Goal: Task Accomplishment & Management: Use online tool/utility

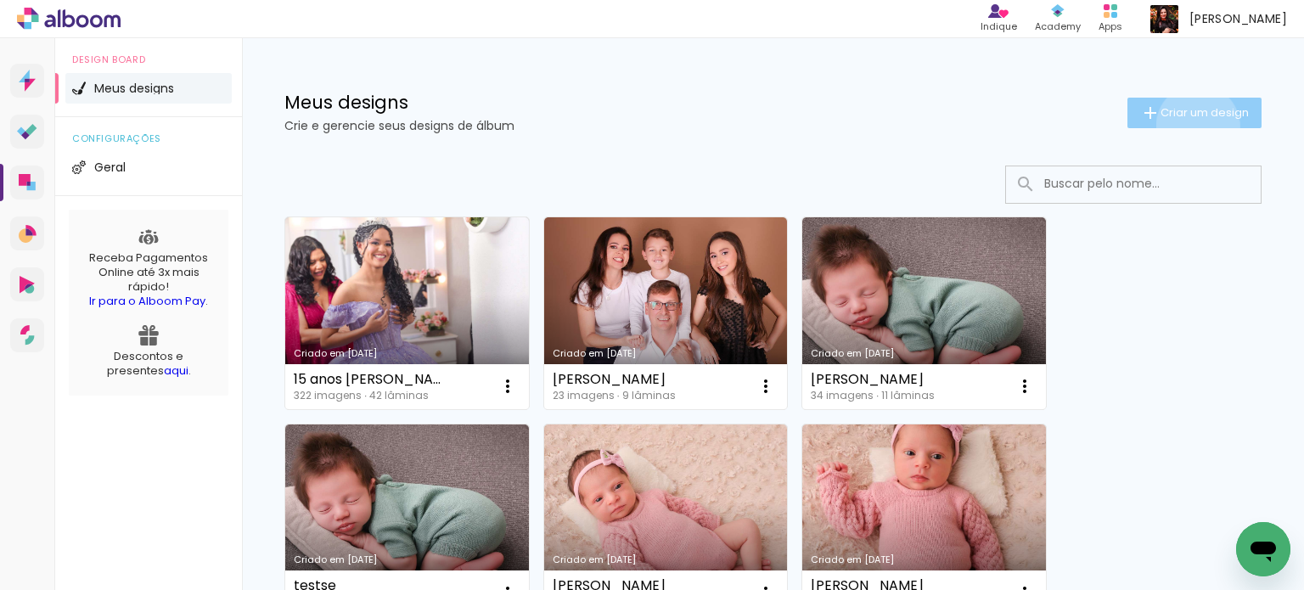
click at [1182, 126] on paper-button "Criar um design" at bounding box center [1194, 113] width 134 height 31
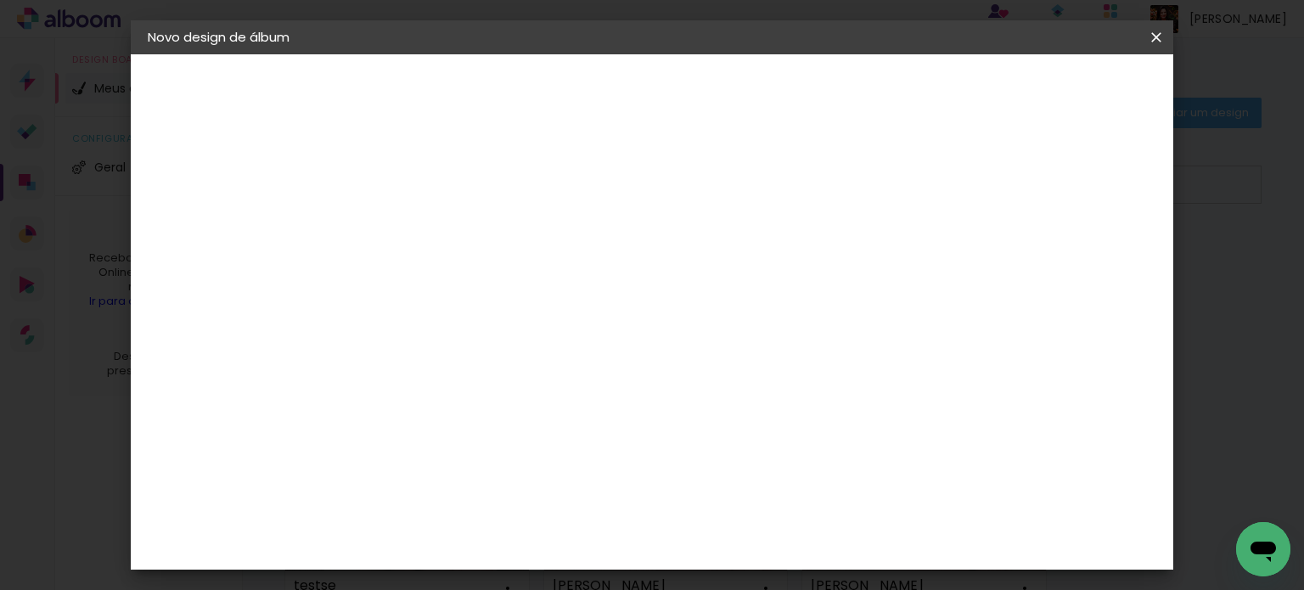
click at [425, 239] on input at bounding box center [425, 228] width 0 height 26
type input "Yohan 5 anos"
type paper-input "Yohan 5 anos"
click at [0, 0] on slot "Avançar" at bounding box center [0, 0] width 0 height 0
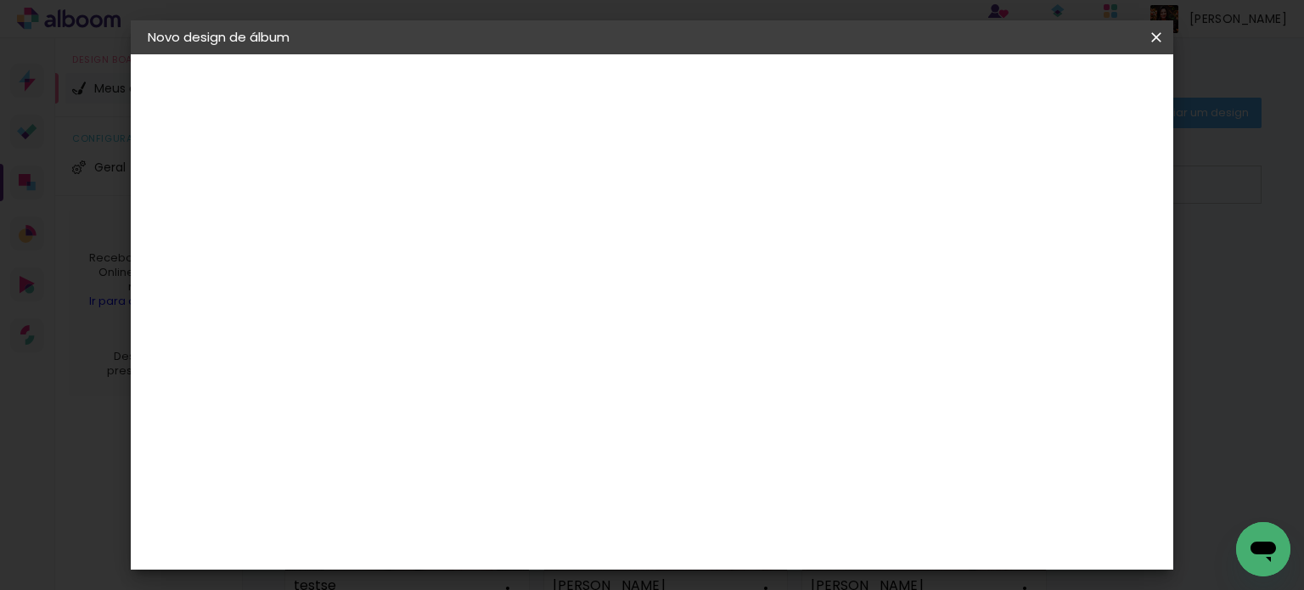
click at [503, 482] on div "AlfaFotoBook" at bounding box center [458, 484] width 90 height 14
click at [0, 0] on slot "Avançar" at bounding box center [0, 0] width 0 height 0
click at [540, 405] on span "Panorama" at bounding box center [500, 427] width 79 height 45
click at [0, 0] on slot "Avançar" at bounding box center [0, 0] width 0 height 0
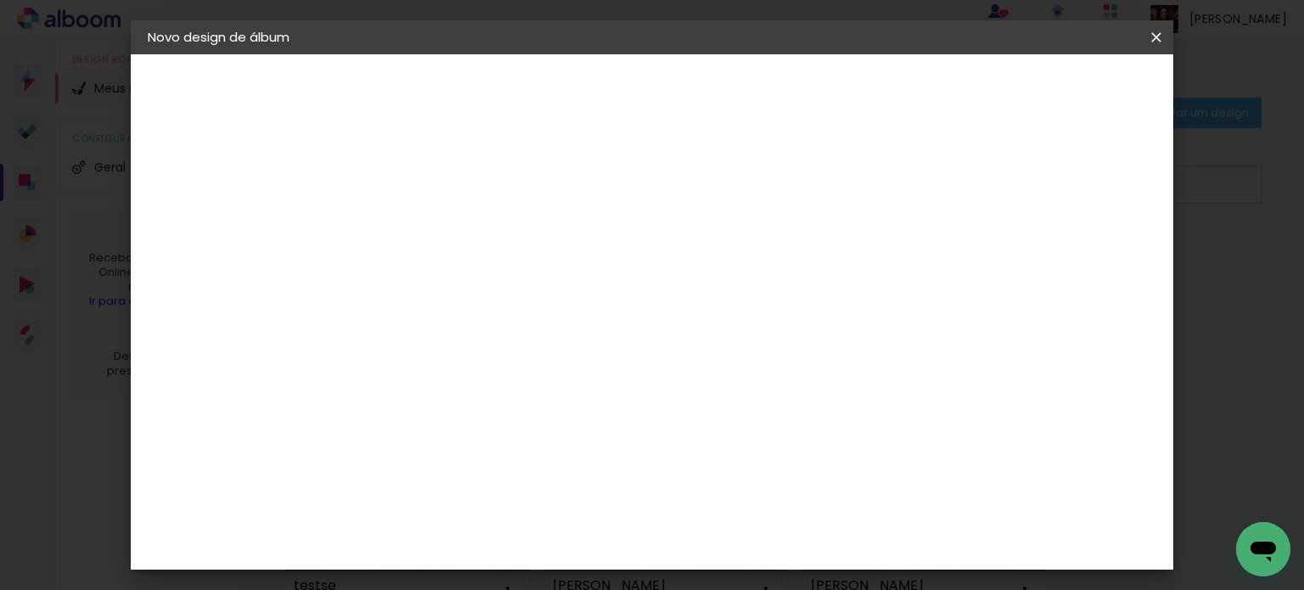
click at [954, 187] on div at bounding box center [946, 183] width 15 height 15
type paper-checkbox "on"
click at [1050, 94] on span "Iniciar design" at bounding box center [1011, 90] width 77 height 12
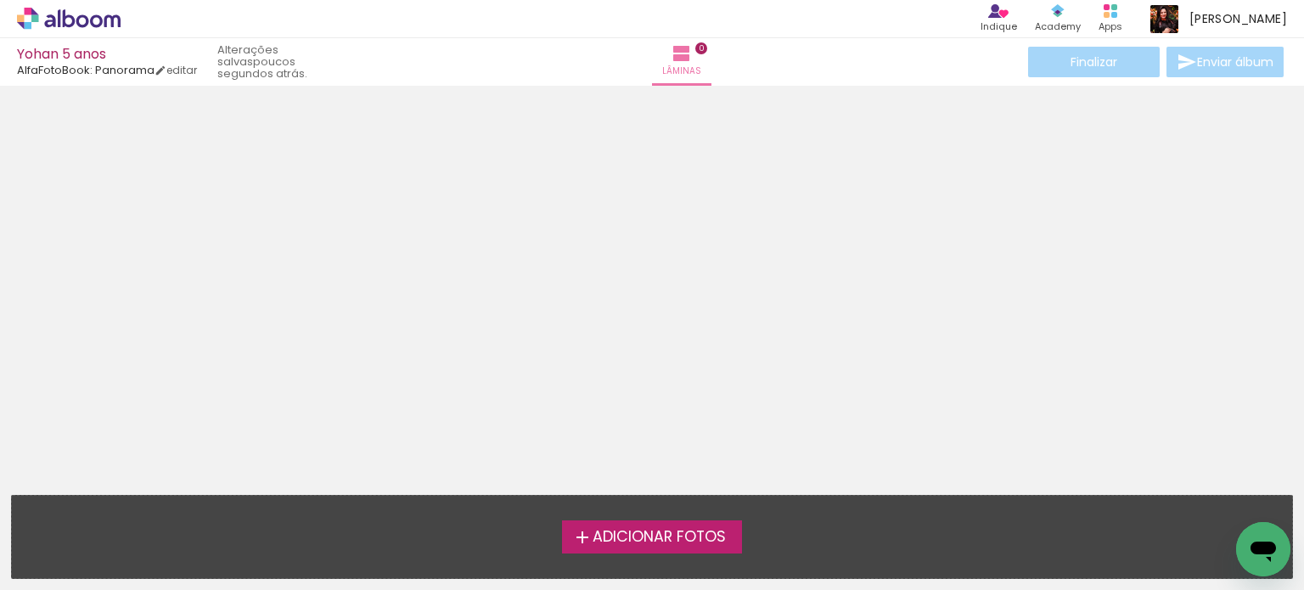
click at [726, 530] on span "Adicionar Fotos" at bounding box center [658, 537] width 133 height 15
click at [0, 0] on input "file" at bounding box center [0, 0] width 0 height 0
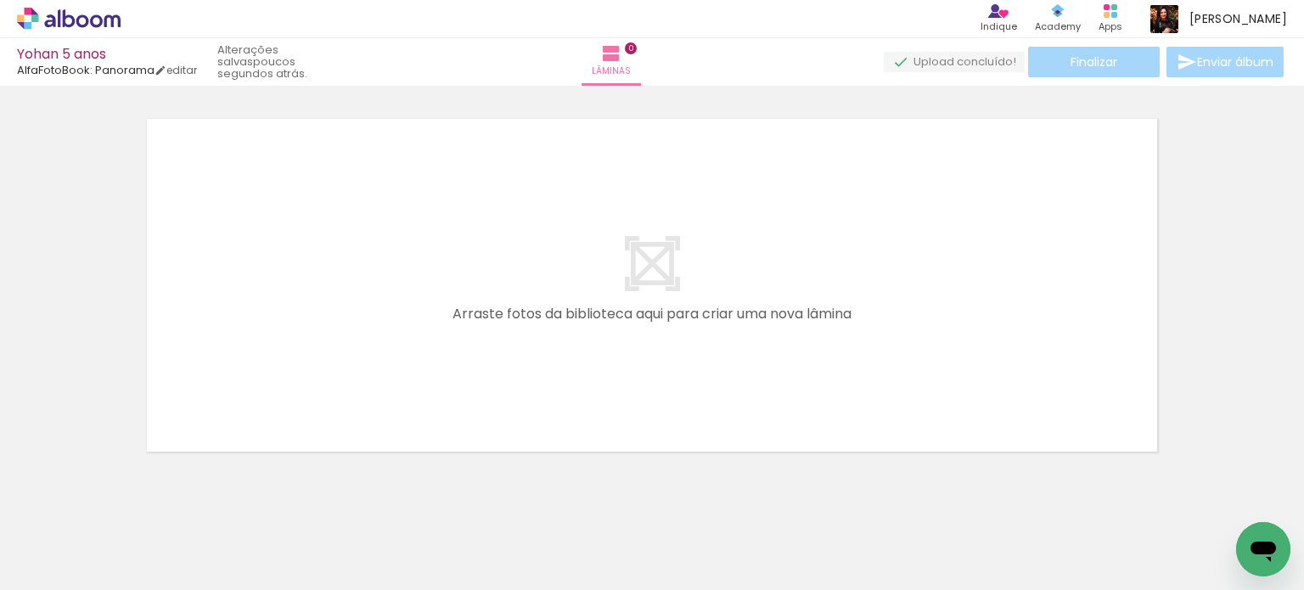
click at [88, 561] on paper-button "Adicionar Fotos" at bounding box center [52, 566] width 82 height 27
click at [0, 0] on input "file" at bounding box center [0, 0] width 0 height 0
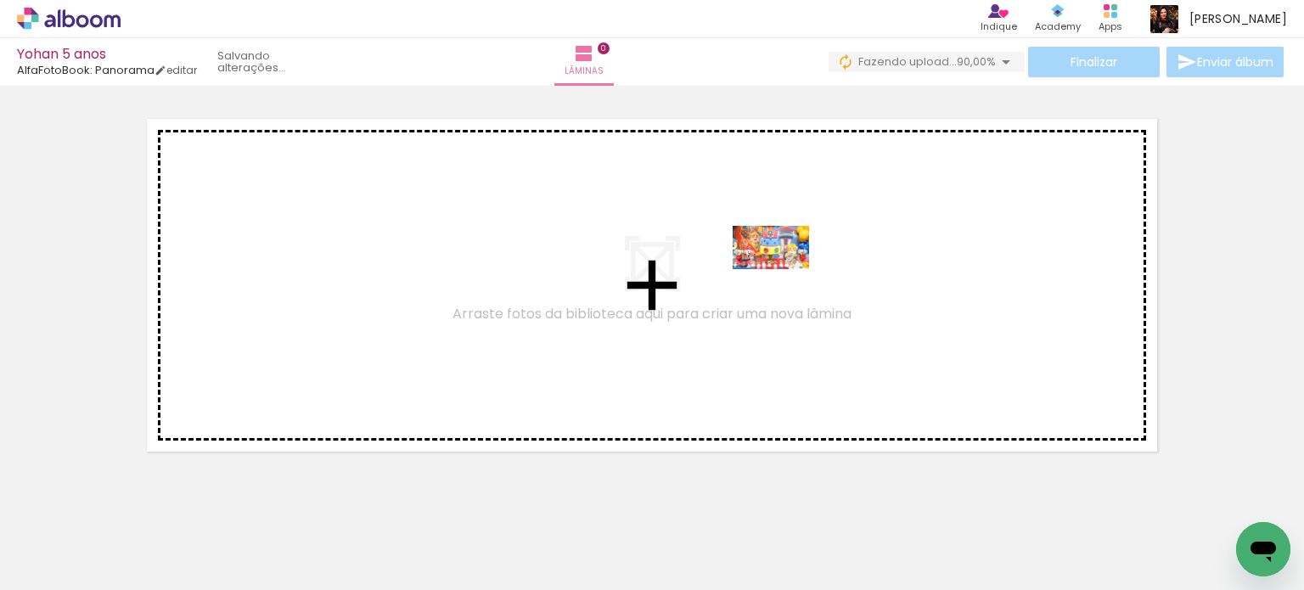
drag, startPoint x: 870, startPoint y: 539, endPoint x: 783, endPoint y: 277, distance: 276.2
click at [783, 277] on quentale-workspace at bounding box center [652, 295] width 1304 height 590
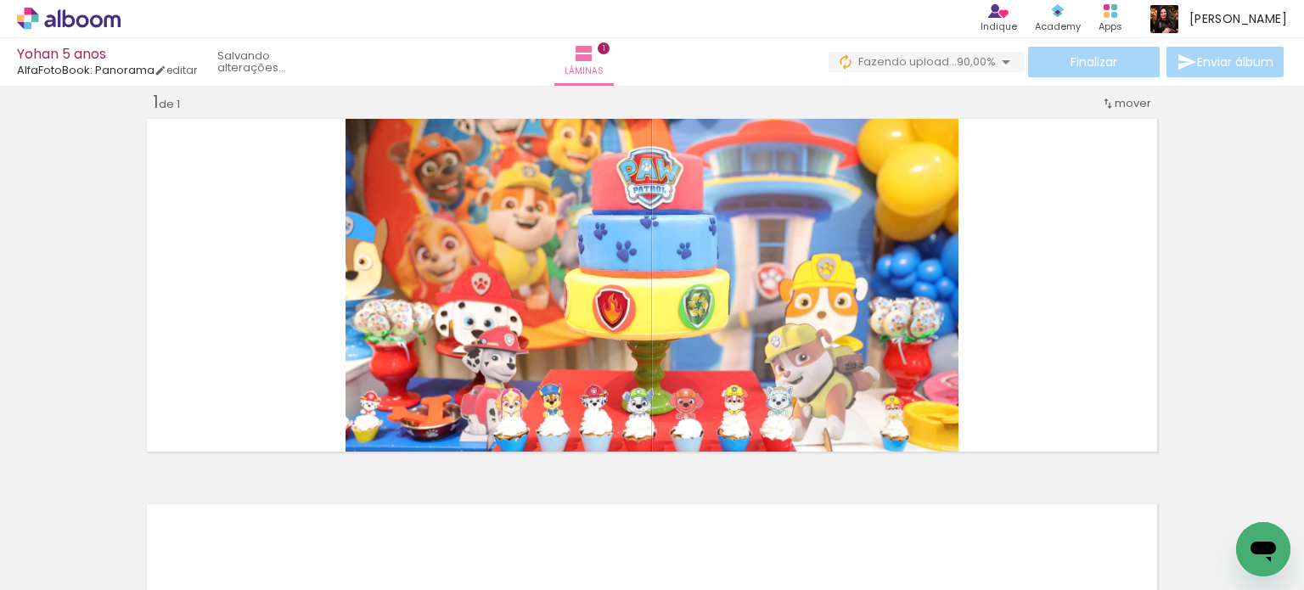
scroll to position [21, 0]
drag, startPoint x: 948, startPoint y: 532, endPoint x: 1029, endPoint y: 527, distance: 80.8
click at [923, 339] on quentale-workspace at bounding box center [652, 295] width 1304 height 590
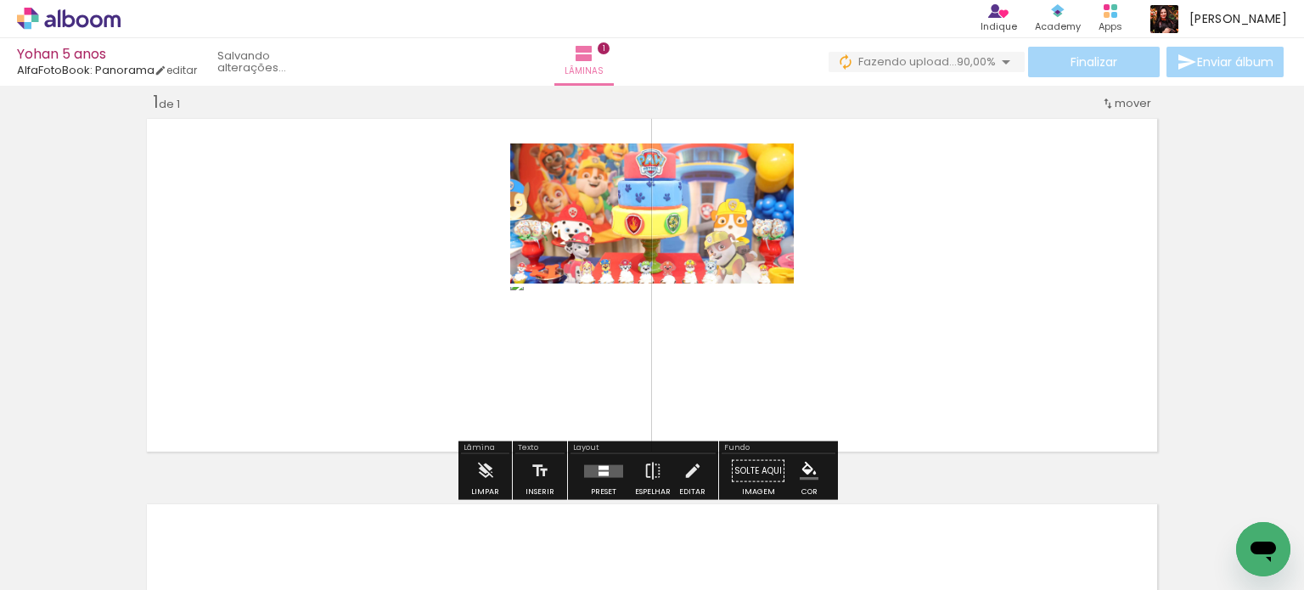
drag, startPoint x: 1045, startPoint y: 542, endPoint x: 1092, endPoint y: 539, distance: 46.8
click at [992, 369] on quentale-workspace at bounding box center [652, 295] width 1304 height 590
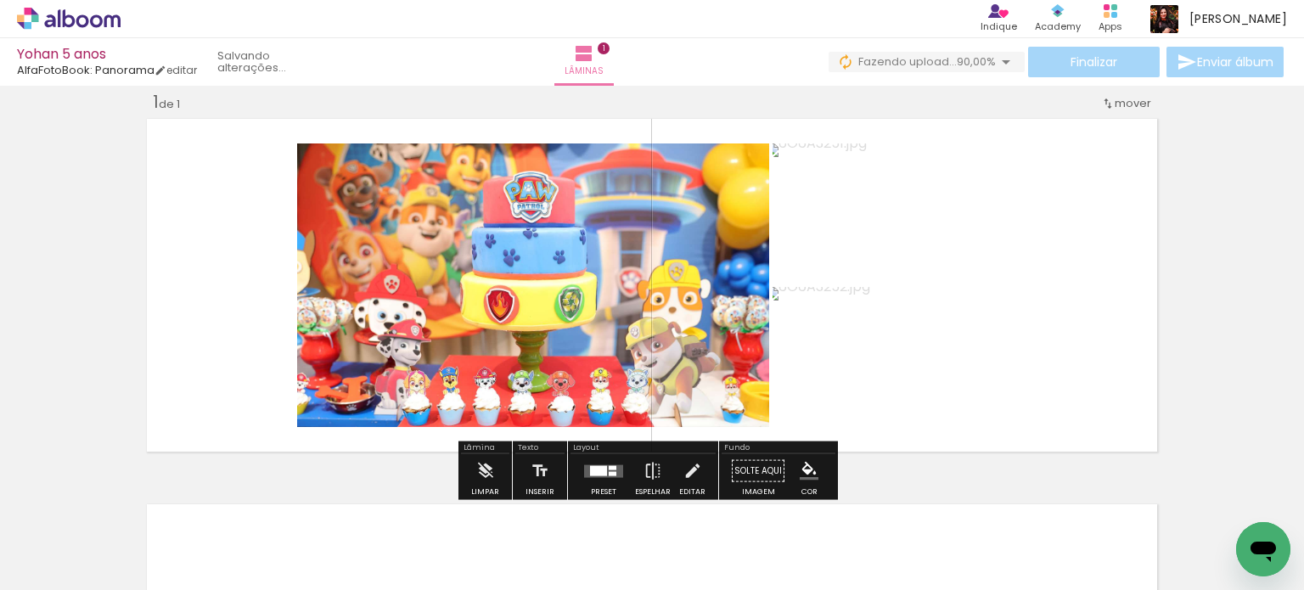
drag, startPoint x: 1113, startPoint y: 545, endPoint x: 1229, endPoint y: 547, distance: 116.3
click at [940, 362] on quentale-workspace at bounding box center [652, 295] width 1304 height 590
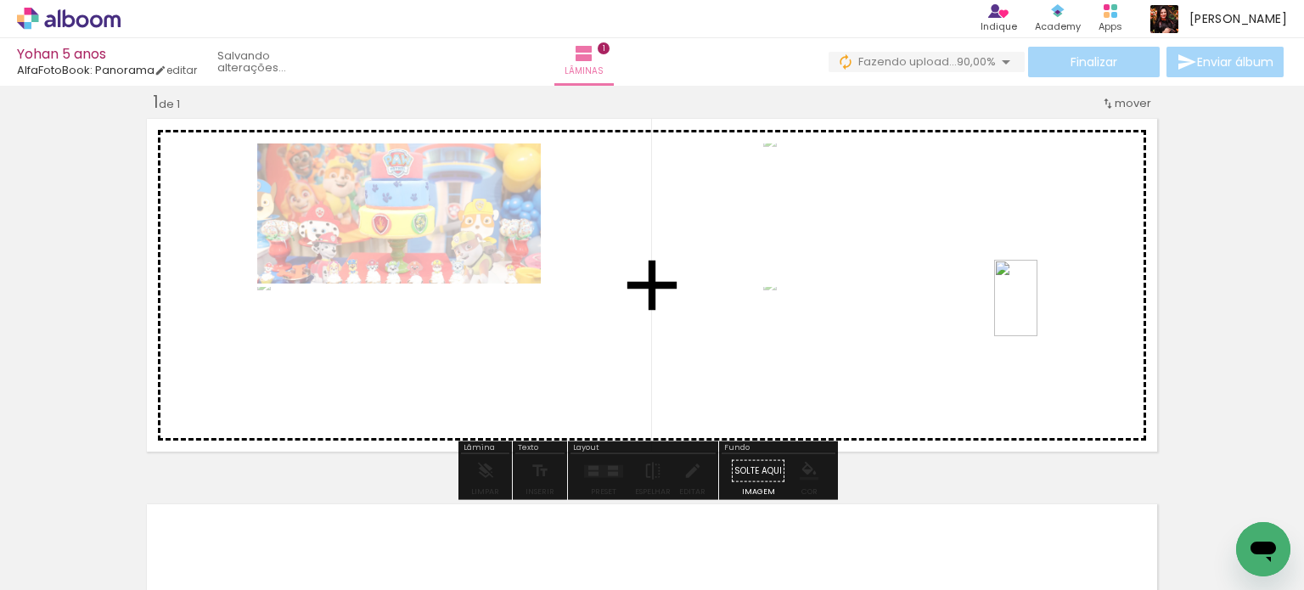
drag, startPoint x: 1230, startPoint y: 519, endPoint x: 1045, endPoint y: 311, distance: 278.4
click at [1045, 311] on quentale-workspace at bounding box center [652, 295] width 1304 height 590
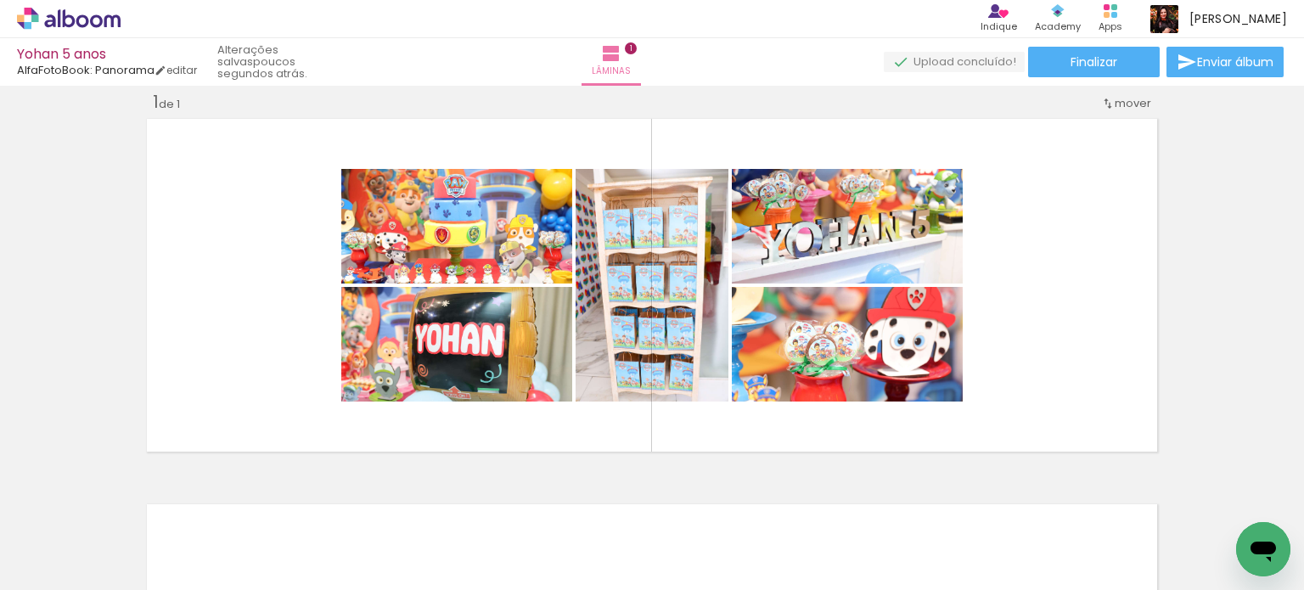
scroll to position [0, 0]
drag, startPoint x: 185, startPoint y: 545, endPoint x: 428, endPoint y: 522, distance: 243.8
click at [237, 322] on quentale-workspace at bounding box center [652, 295] width 1304 height 590
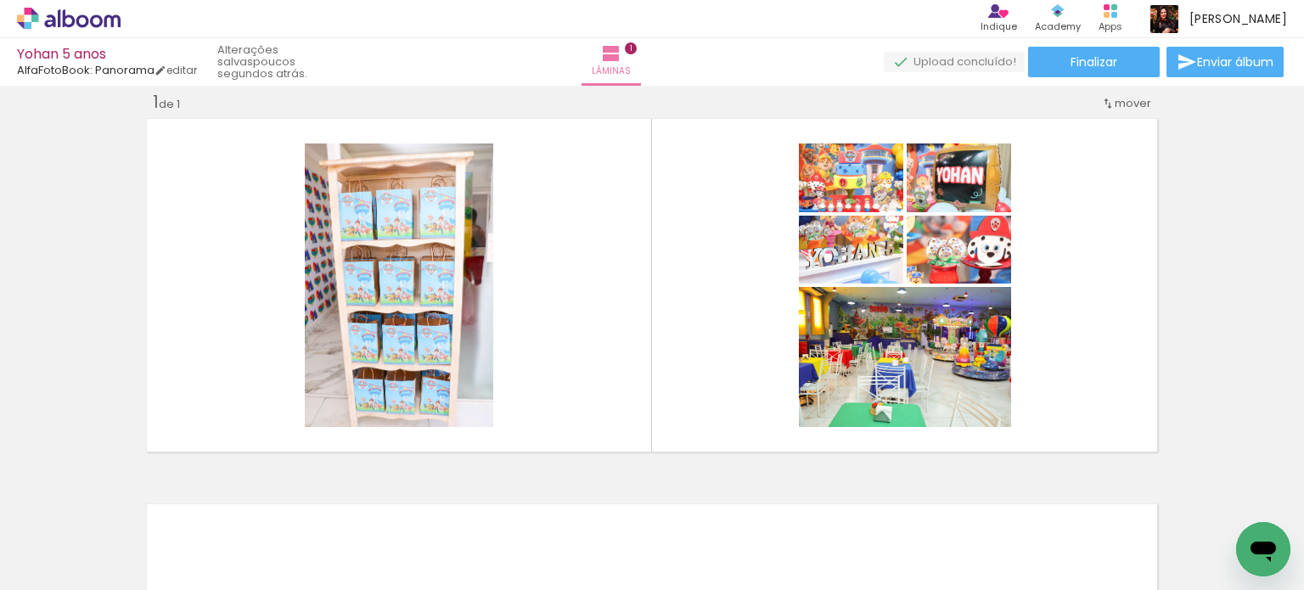
scroll to position [0, 1741]
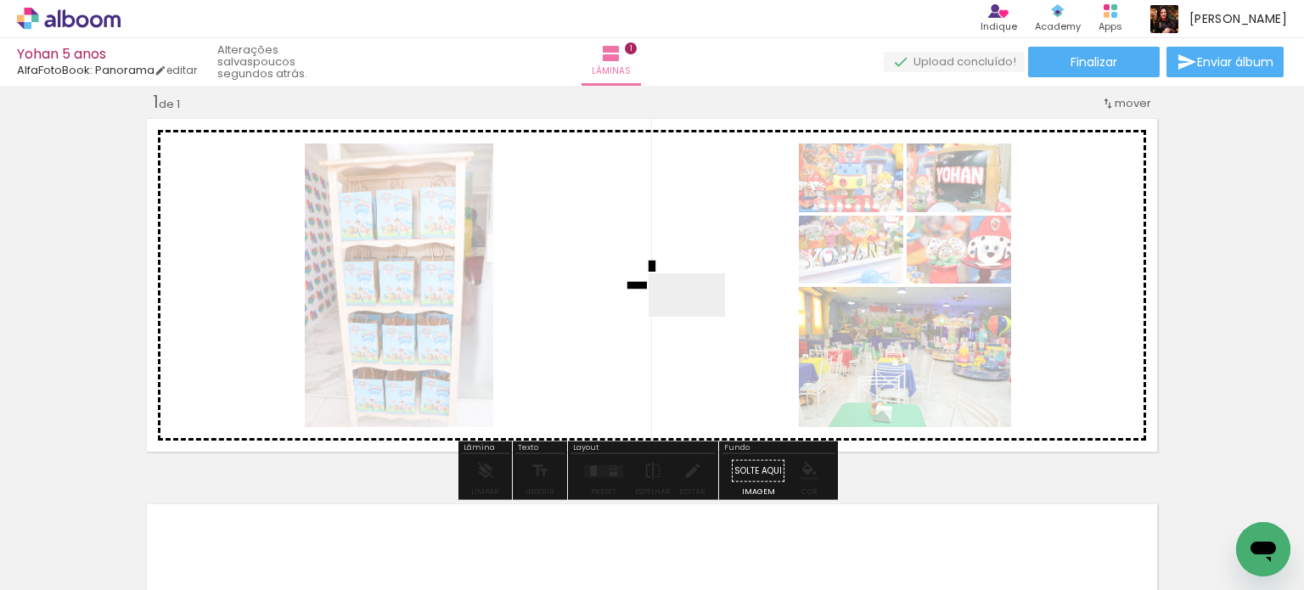
drag, startPoint x: 794, startPoint y: 539, endPoint x: 852, endPoint y: 569, distance: 65.7
click at [682, 270] on quentale-workspace at bounding box center [652, 295] width 1304 height 590
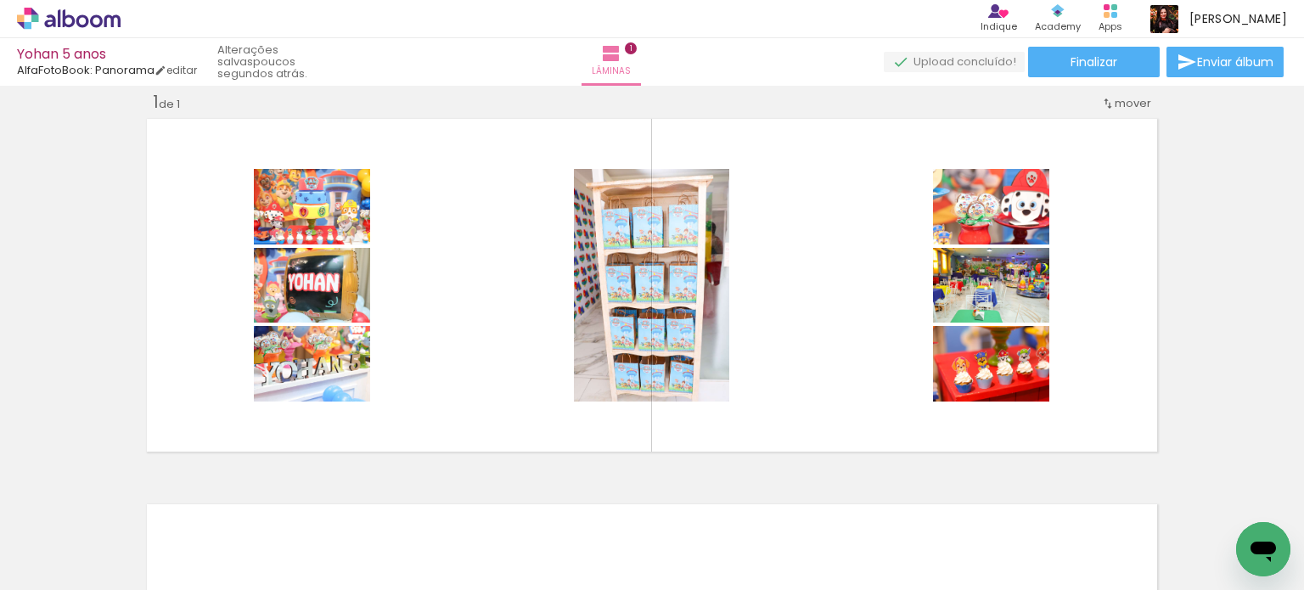
scroll to position [0, 0]
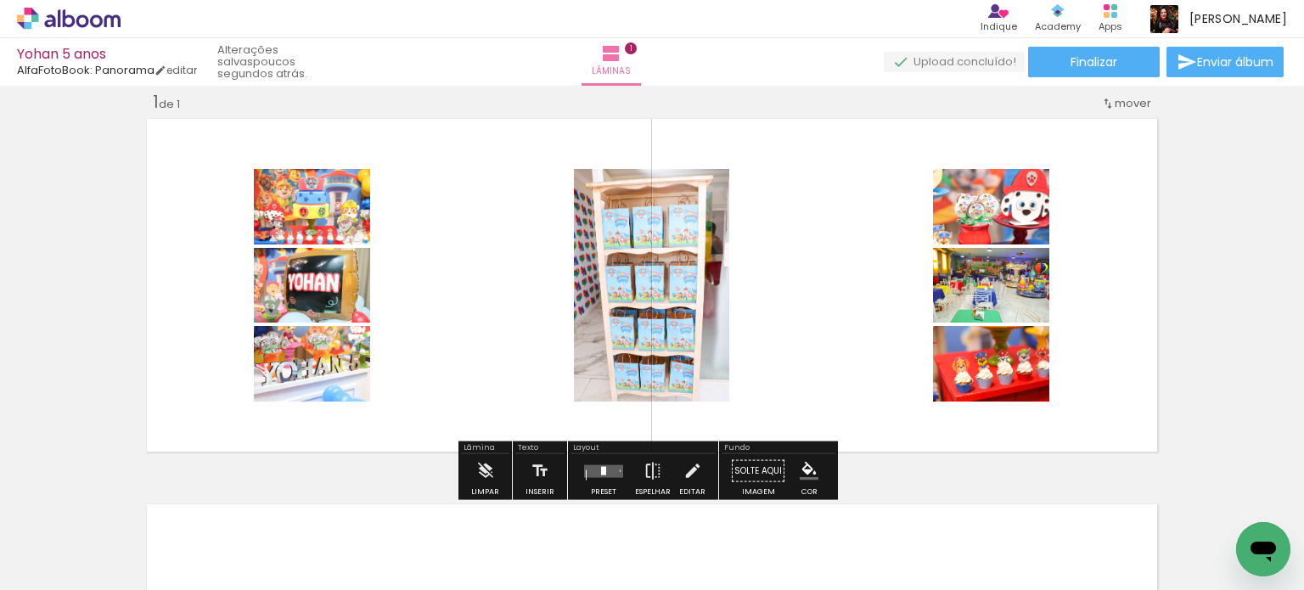
click at [604, 474] on quentale-layouter at bounding box center [603, 470] width 39 height 13
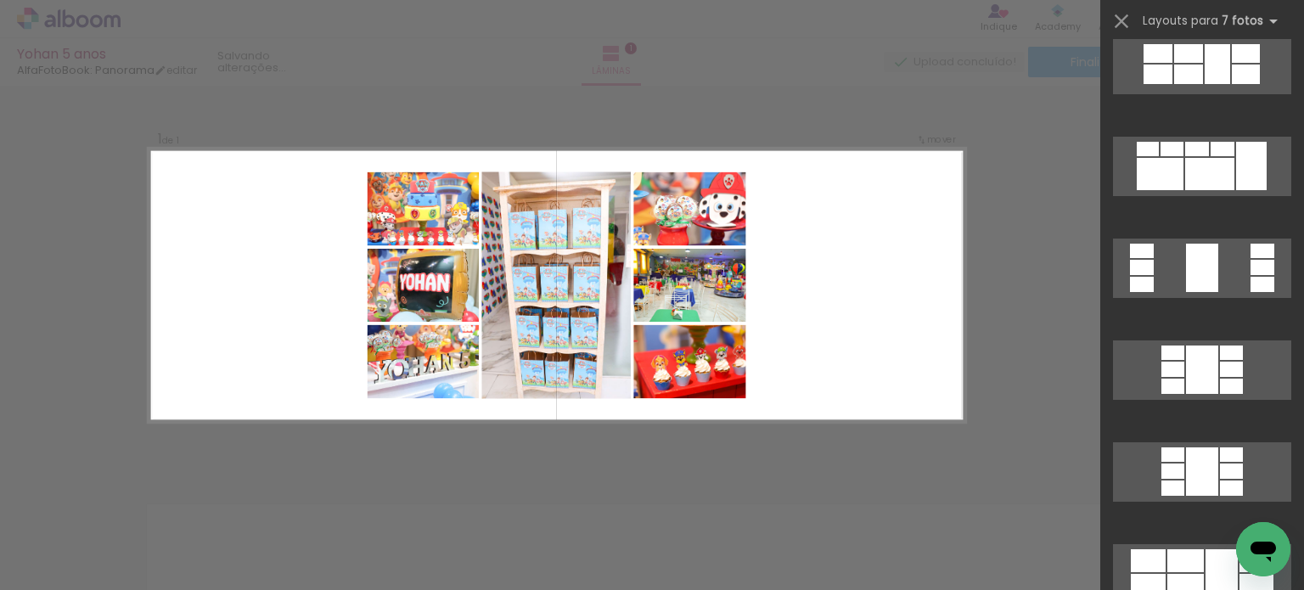
scroll to position [679, 0]
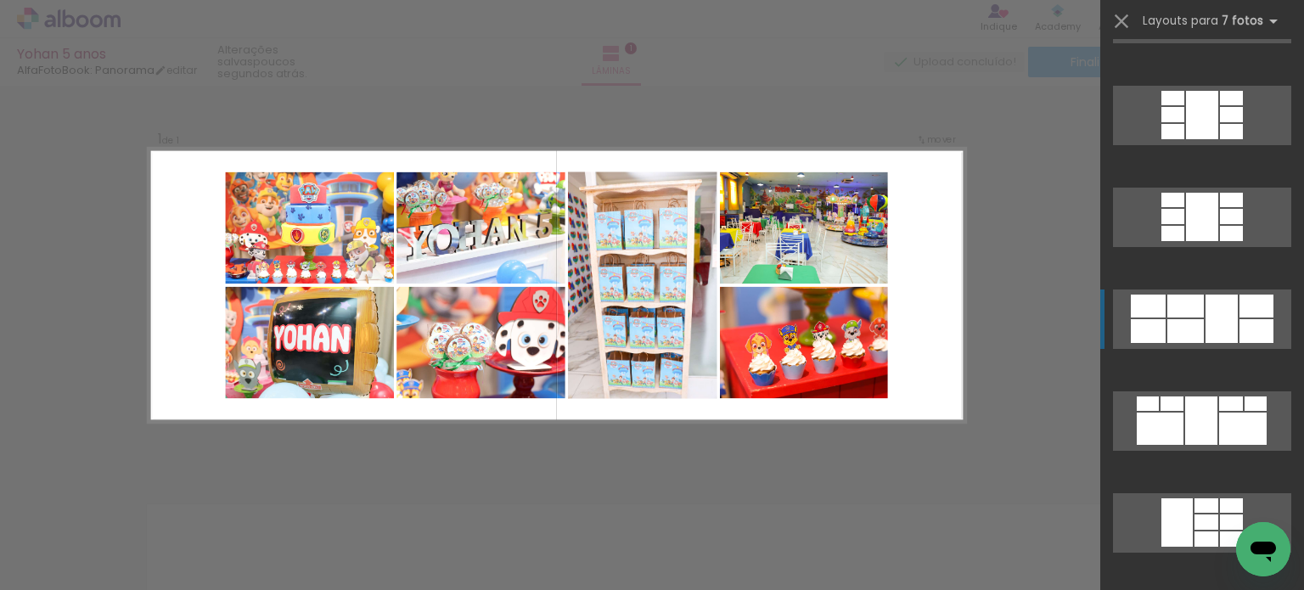
click at [1205, 306] on div at bounding box center [1221, 319] width 32 height 48
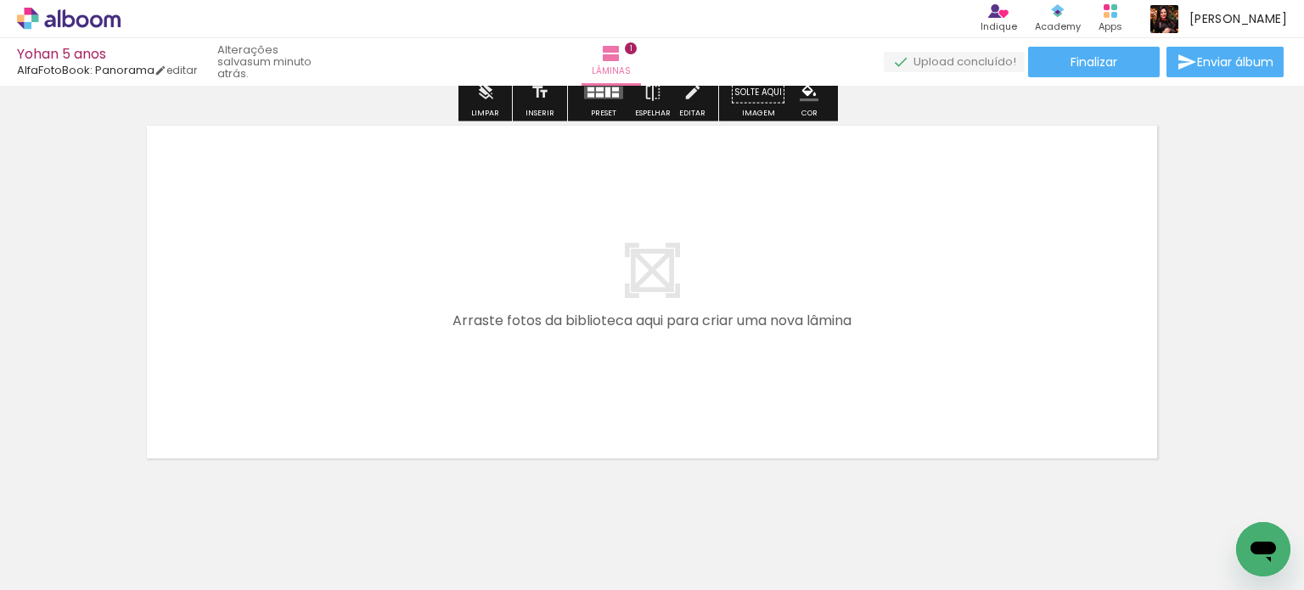
scroll to position [438, 0]
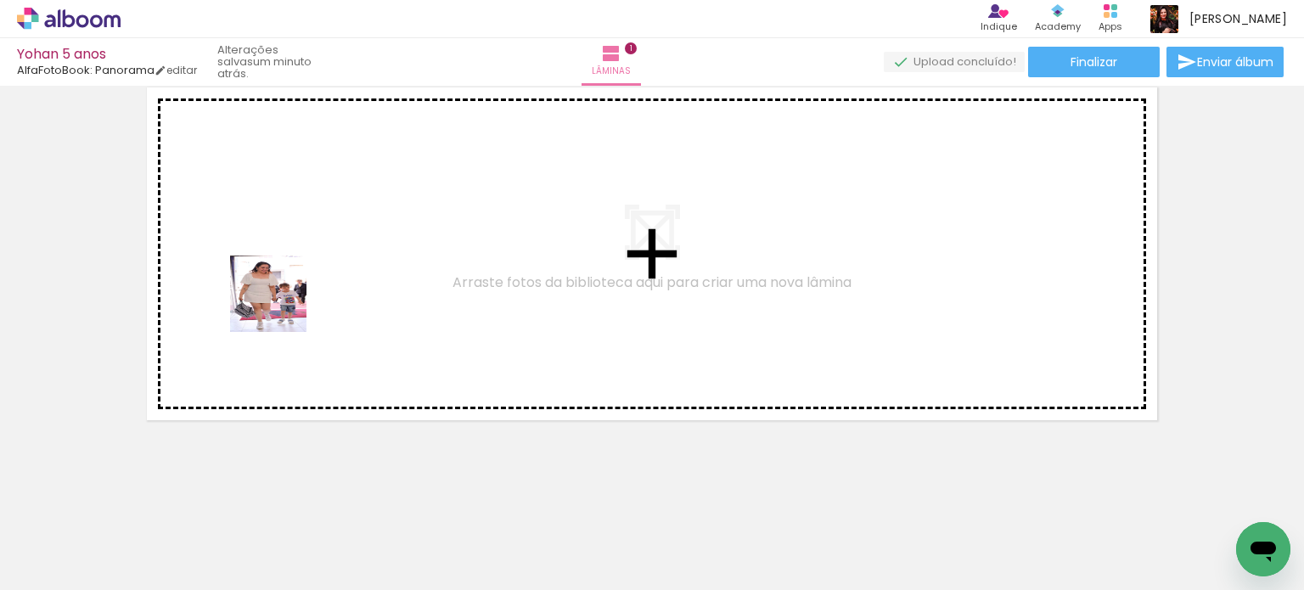
drag, startPoint x: 272, startPoint y: 547, endPoint x: 334, endPoint y: 464, distance: 103.7
click at [281, 277] on quentale-workspace at bounding box center [652, 295] width 1304 height 590
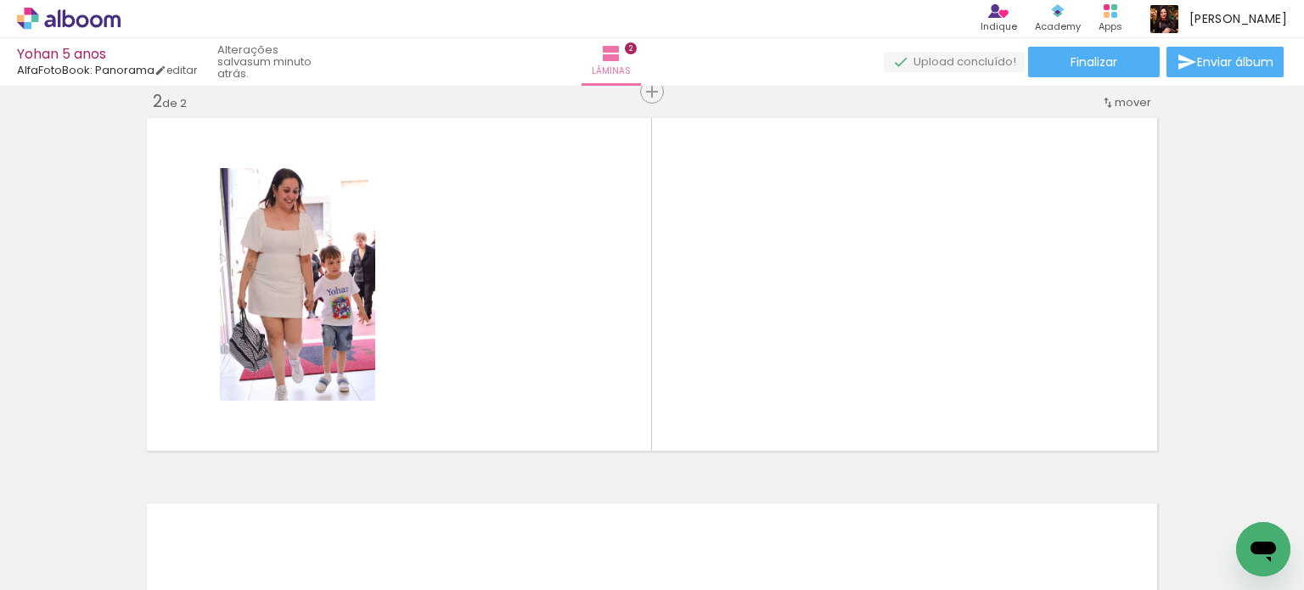
scroll to position [407, 0]
drag, startPoint x: 362, startPoint y: 525, endPoint x: 506, endPoint y: 507, distance: 144.7
click at [469, 222] on quentale-workspace at bounding box center [652, 295] width 1304 height 590
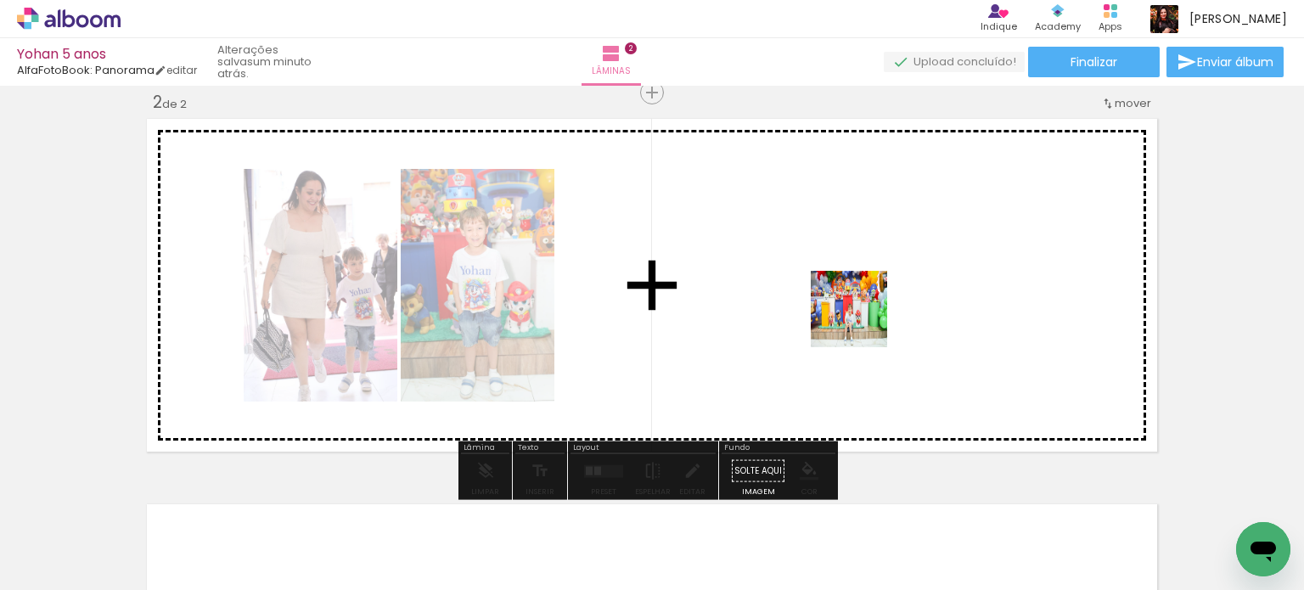
drag, startPoint x: 480, startPoint y: 539, endPoint x: 636, endPoint y: 536, distance: 156.2
click at [873, 314] on quentale-workspace at bounding box center [652, 295] width 1304 height 590
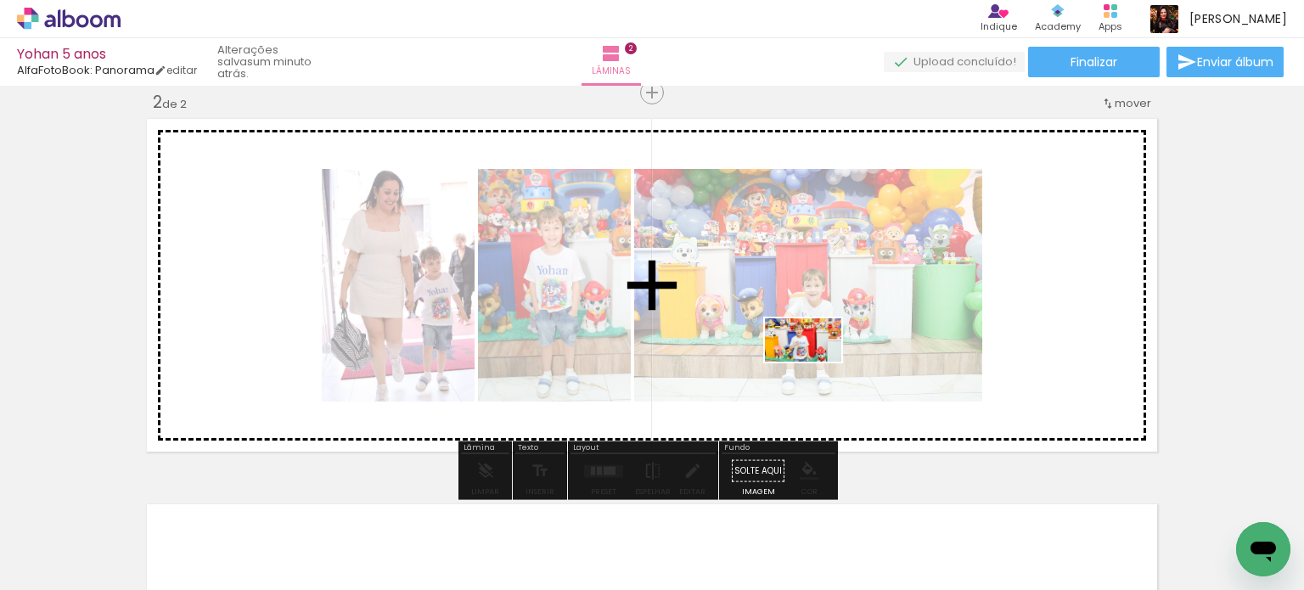
drag, startPoint x: 590, startPoint y: 542, endPoint x: 816, endPoint y: 369, distance: 284.5
click at [816, 369] on quentale-workspace at bounding box center [652, 295] width 1304 height 590
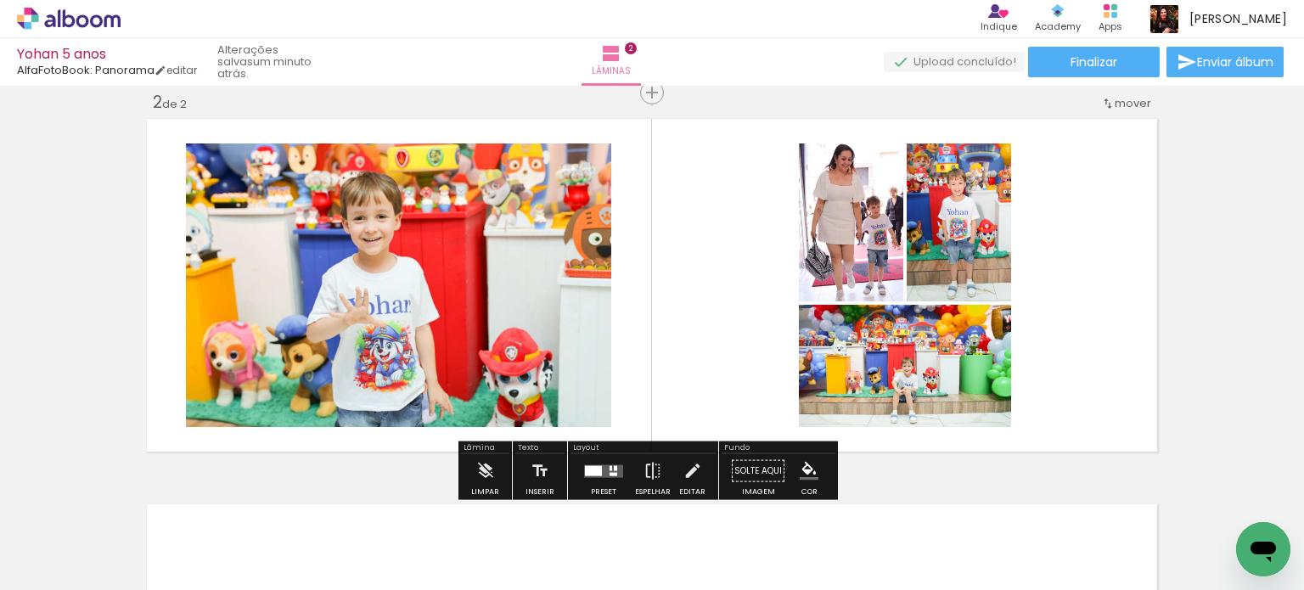
click at [589, 471] on div at bounding box center [593, 470] width 17 height 10
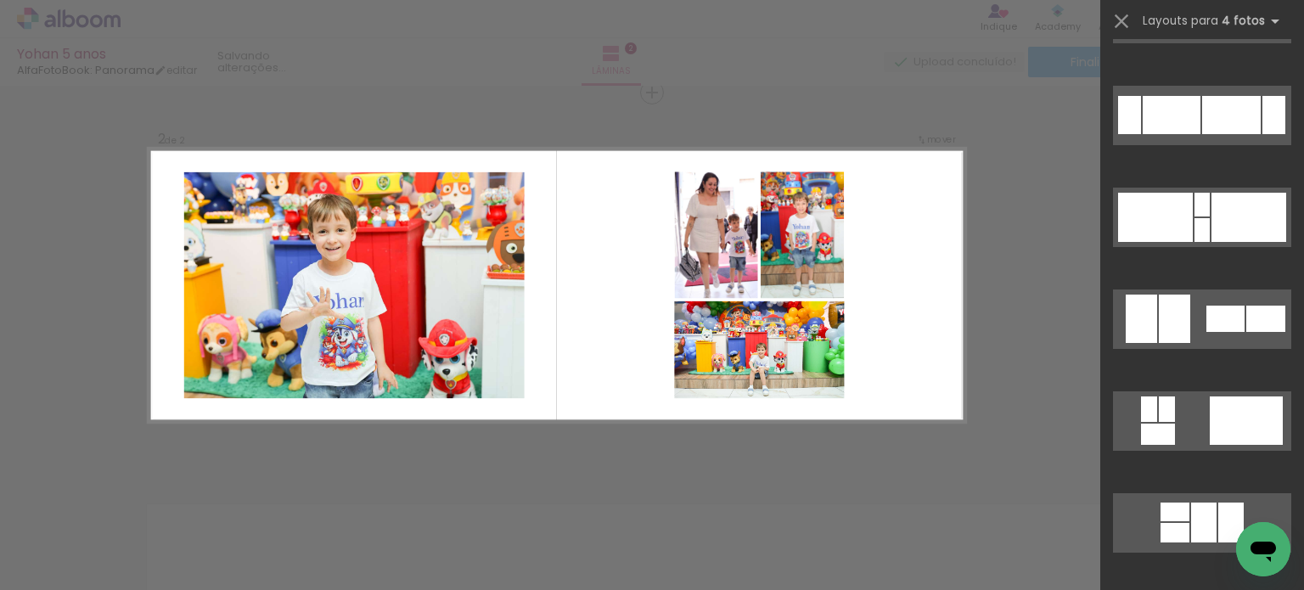
scroll to position [0, 0]
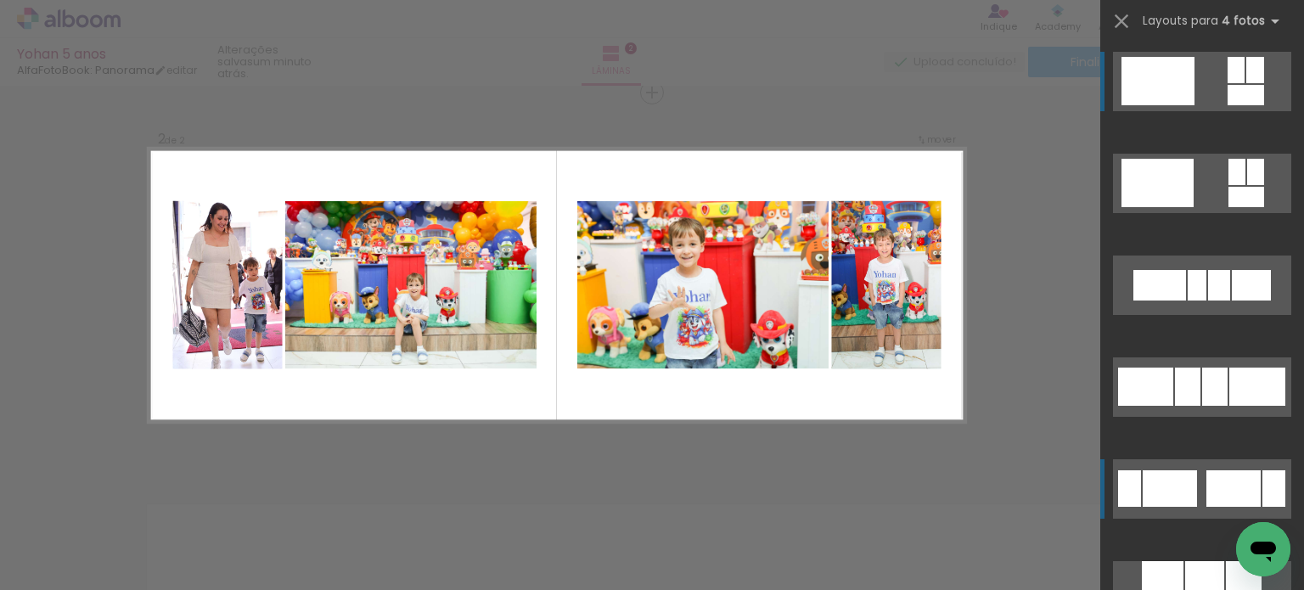
click at [1215, 480] on div at bounding box center [1233, 488] width 54 height 36
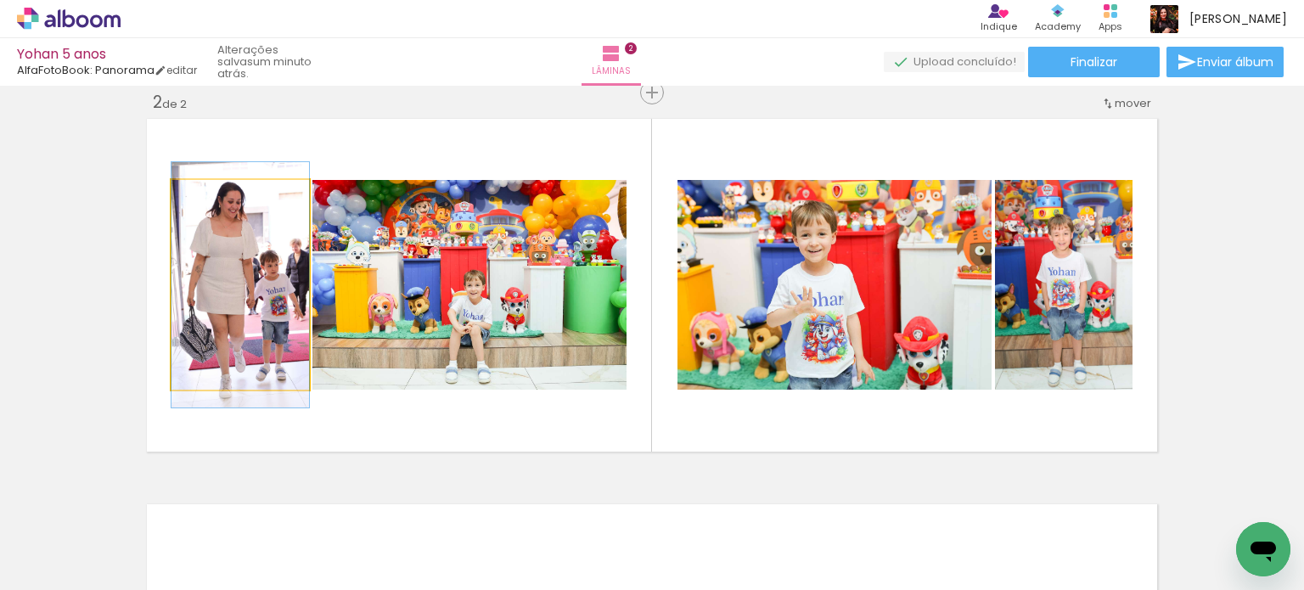
click at [258, 344] on quentale-photo at bounding box center [240, 285] width 138 height 210
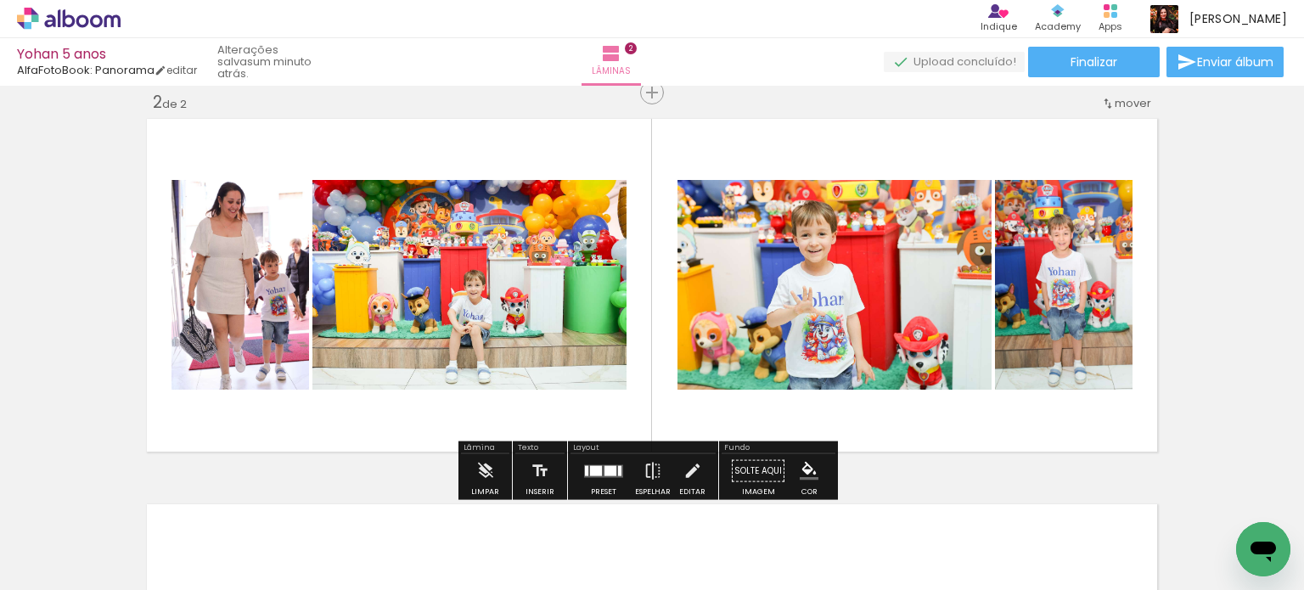
click at [258, 344] on quentale-photo at bounding box center [240, 285] width 138 height 210
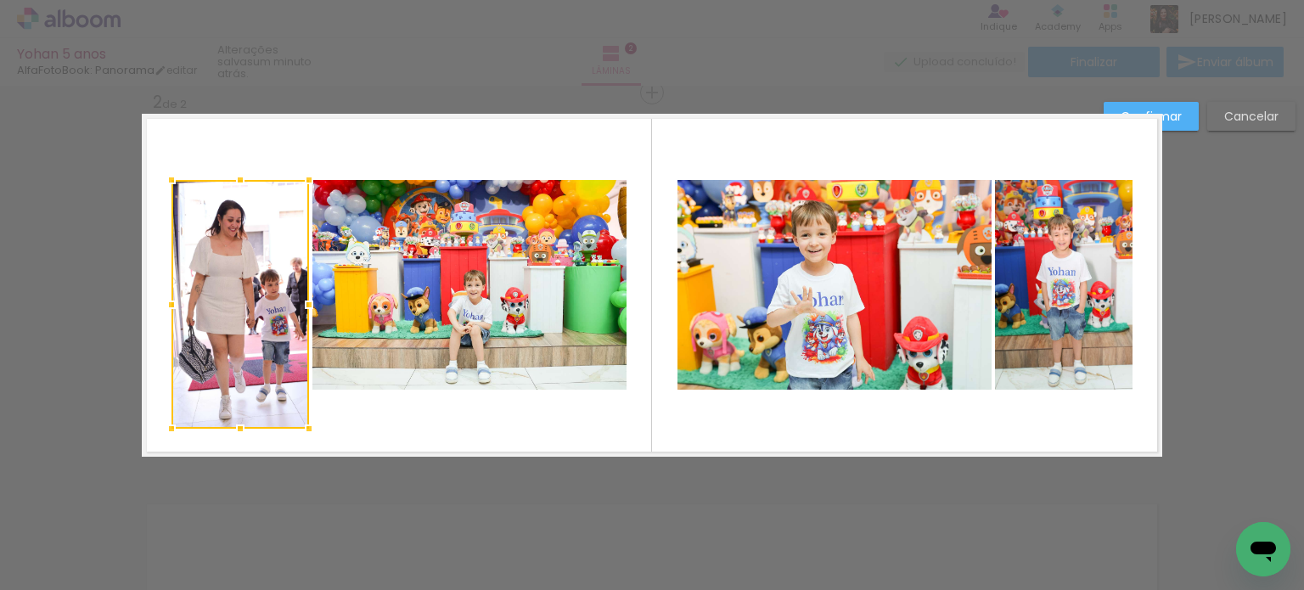
drag, startPoint x: 234, startPoint y: 389, endPoint x: 232, endPoint y: 428, distance: 39.1
click at [232, 428] on div at bounding box center [240, 429] width 34 height 34
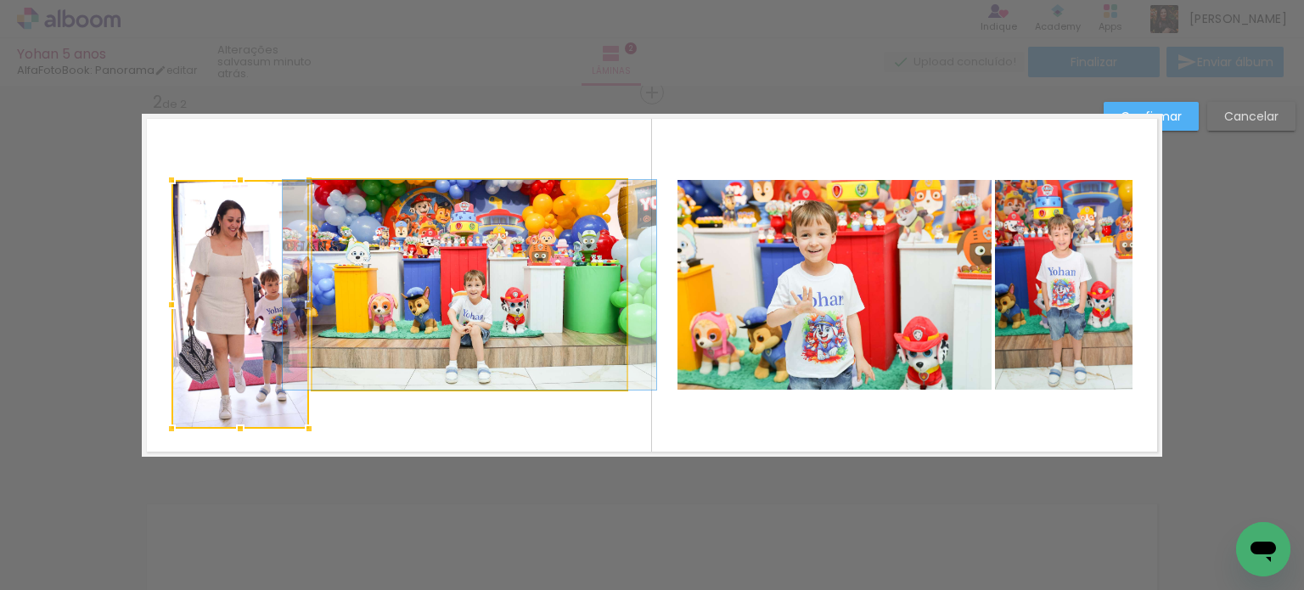
click at [463, 360] on quentale-photo at bounding box center [469, 285] width 314 height 210
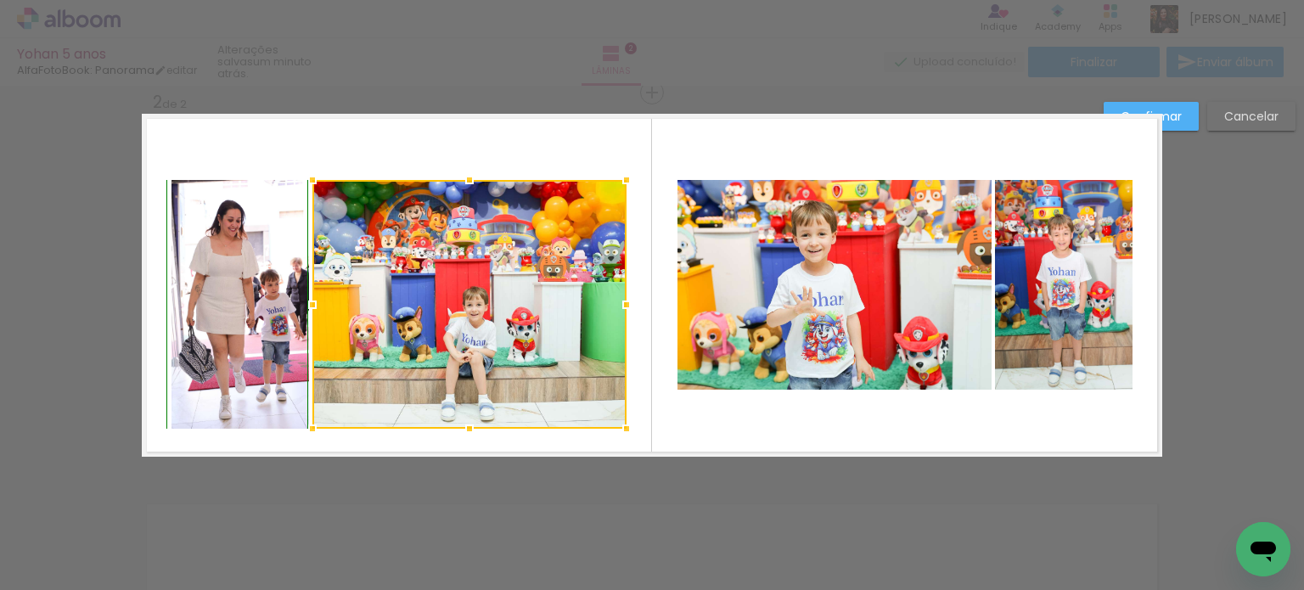
drag, startPoint x: 463, startPoint y: 391, endPoint x: 460, endPoint y: 427, distance: 35.7
click at [460, 427] on div at bounding box center [469, 429] width 34 height 34
click at [804, 350] on quentale-photo at bounding box center [834, 285] width 314 height 210
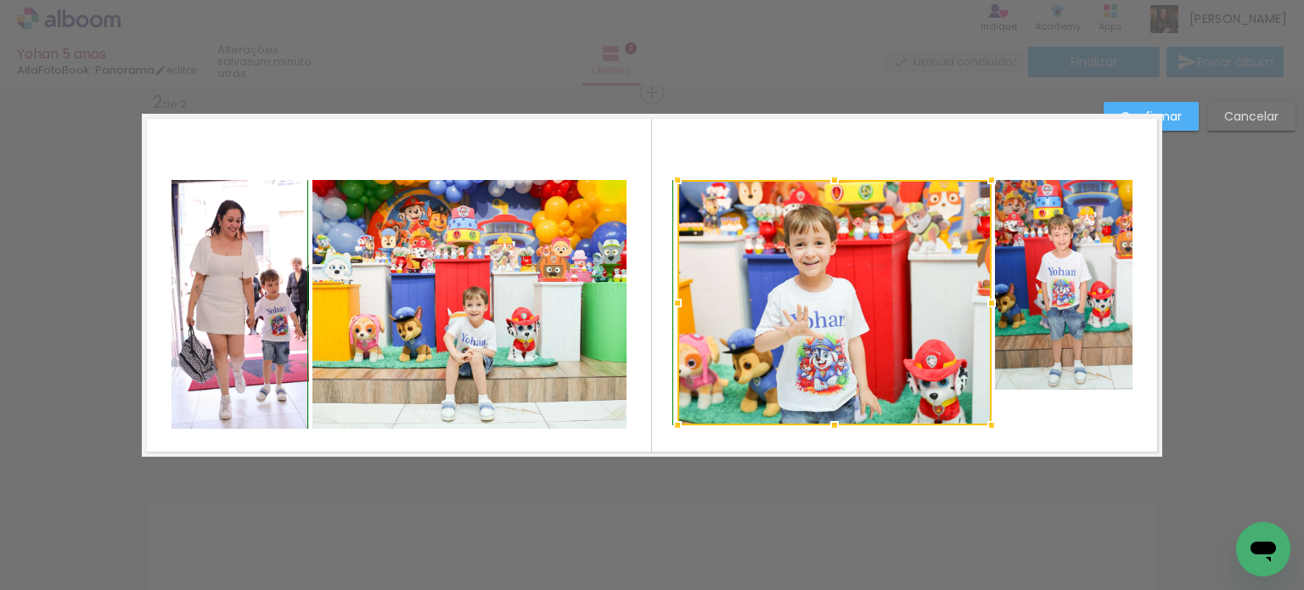
drag, startPoint x: 828, startPoint y: 389, endPoint x: 828, endPoint y: 427, distance: 38.2
click at [828, 427] on div at bounding box center [834, 425] width 34 height 34
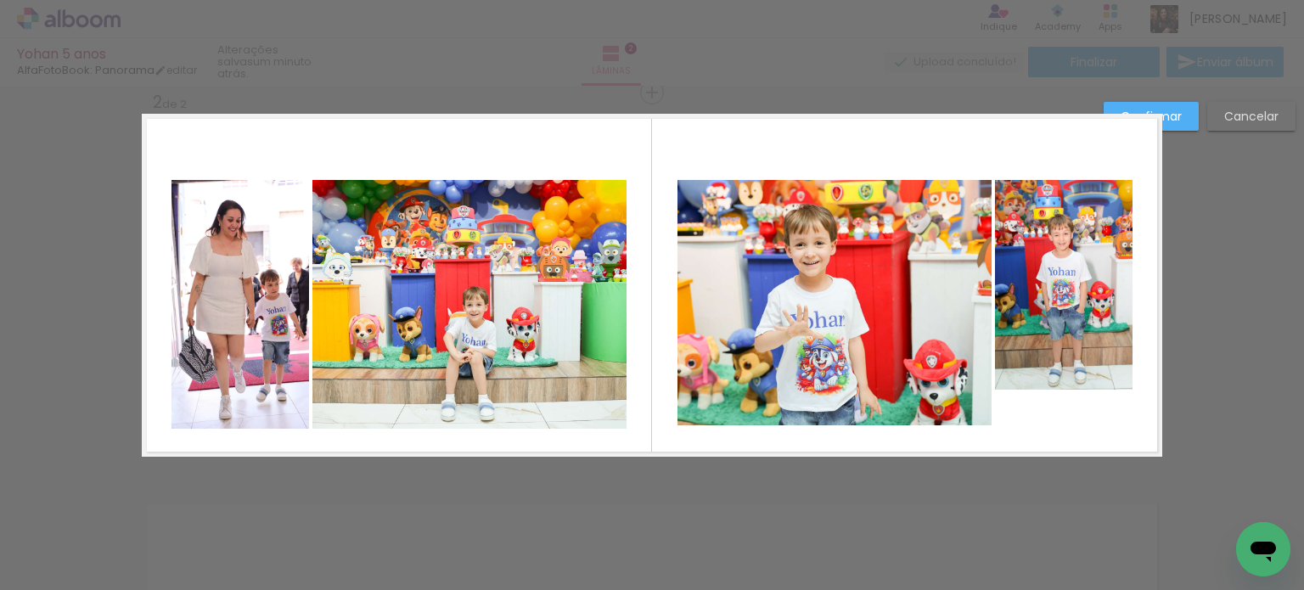
drag, startPoint x: 828, startPoint y: 407, endPoint x: 832, endPoint y: 425, distance: 19.0
click at [829, 407] on quentale-photo at bounding box center [834, 302] width 314 height 245
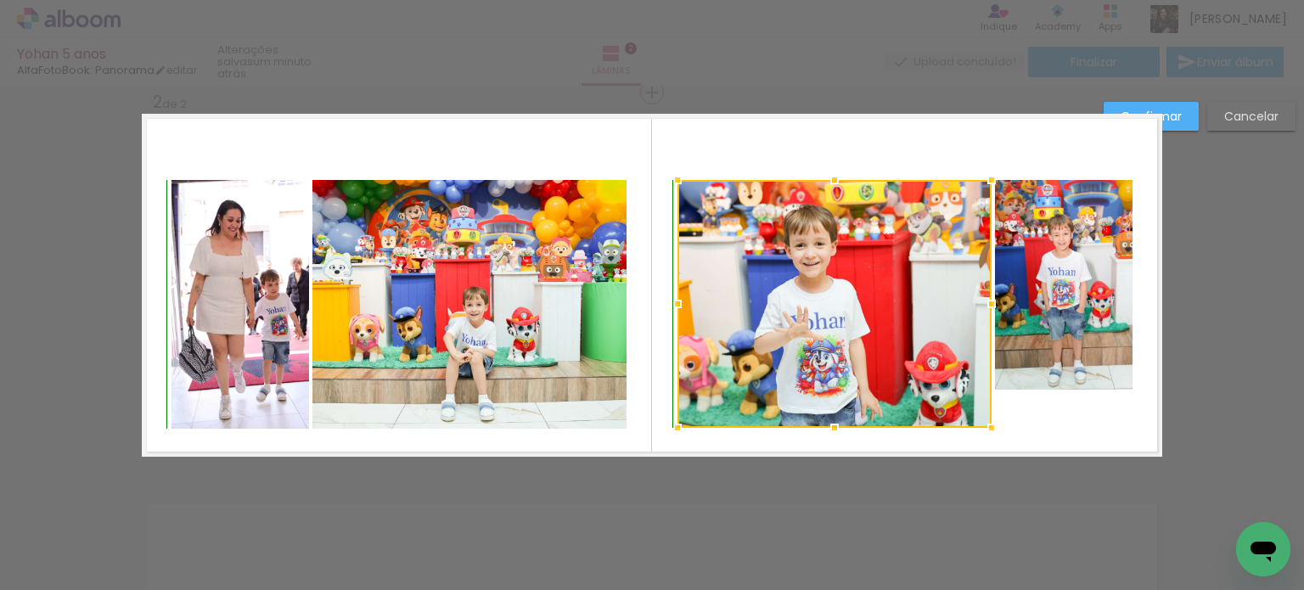
click at [828, 430] on div at bounding box center [834, 428] width 34 height 34
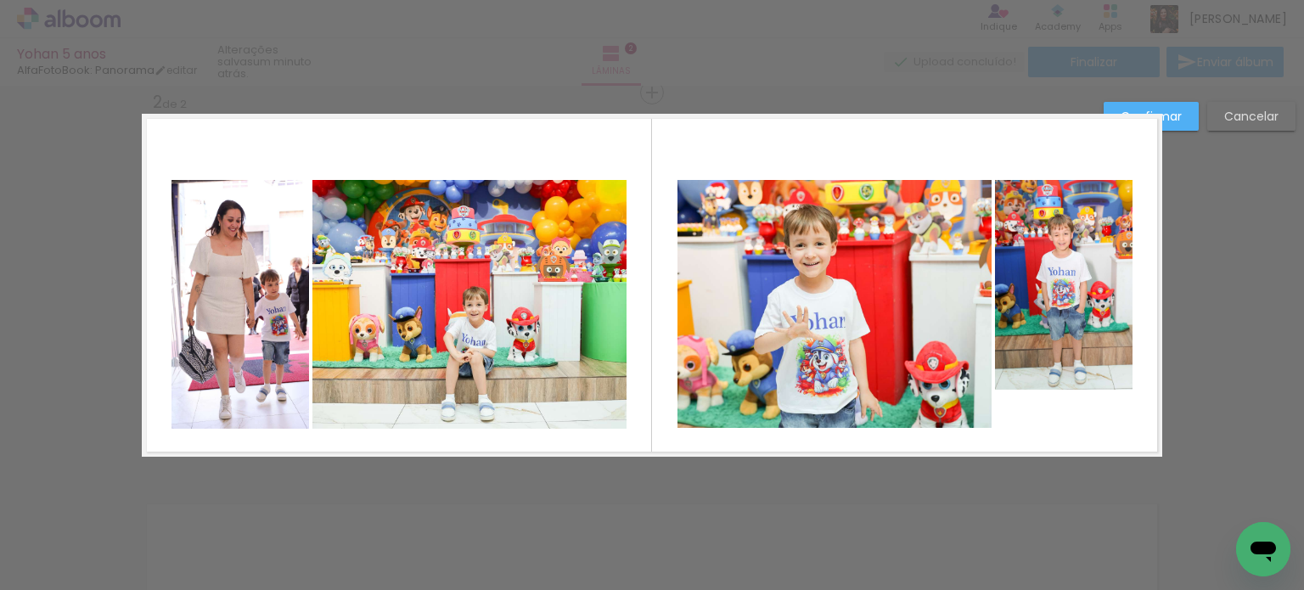
click at [1056, 345] on quentale-photo at bounding box center [1064, 285] width 138 height 210
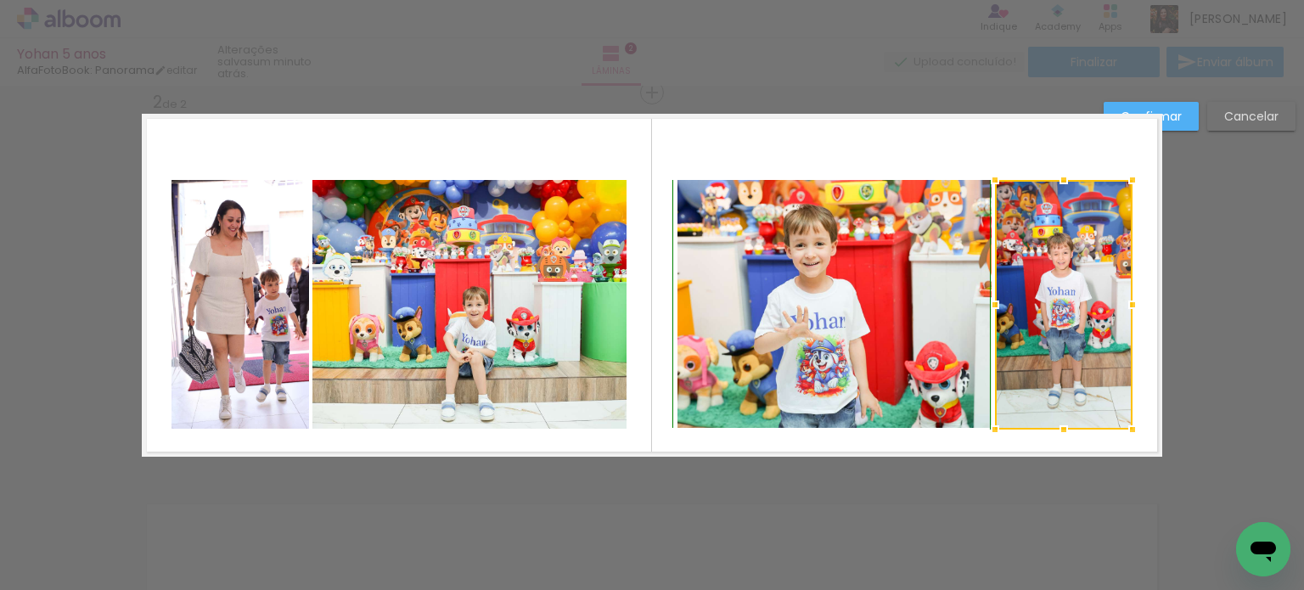
drag, startPoint x: 1057, startPoint y: 392, endPoint x: 1056, endPoint y: 424, distance: 32.3
click at [1056, 424] on div at bounding box center [1064, 430] width 34 height 34
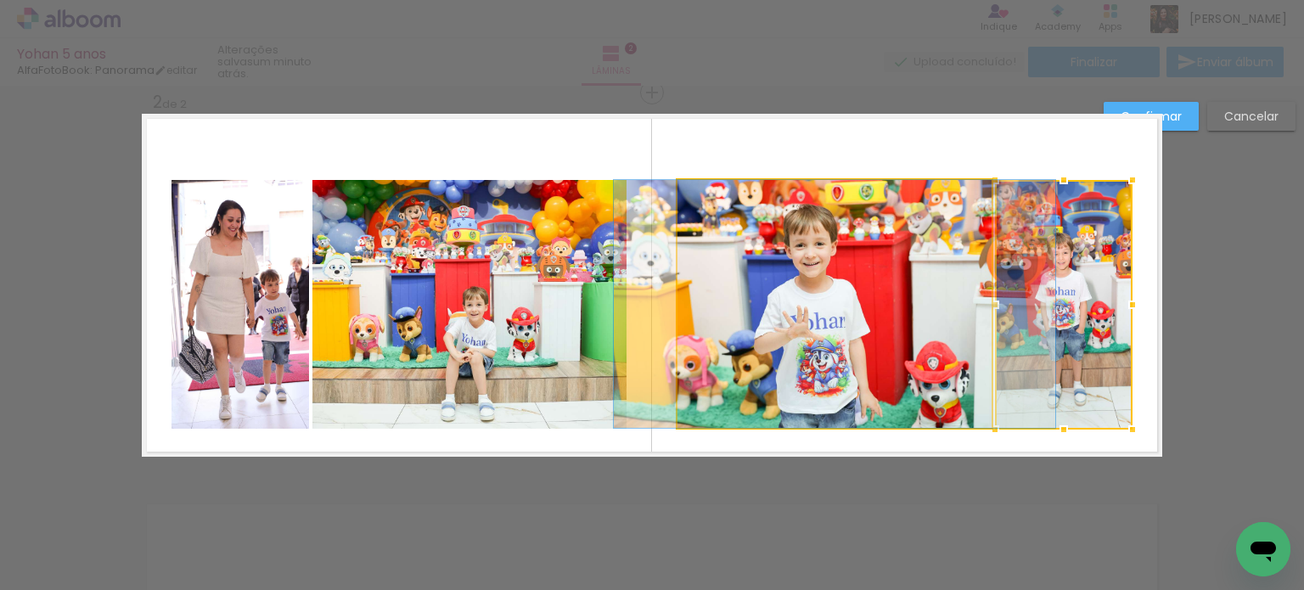
click at [918, 328] on quentale-photo at bounding box center [834, 304] width 314 height 248
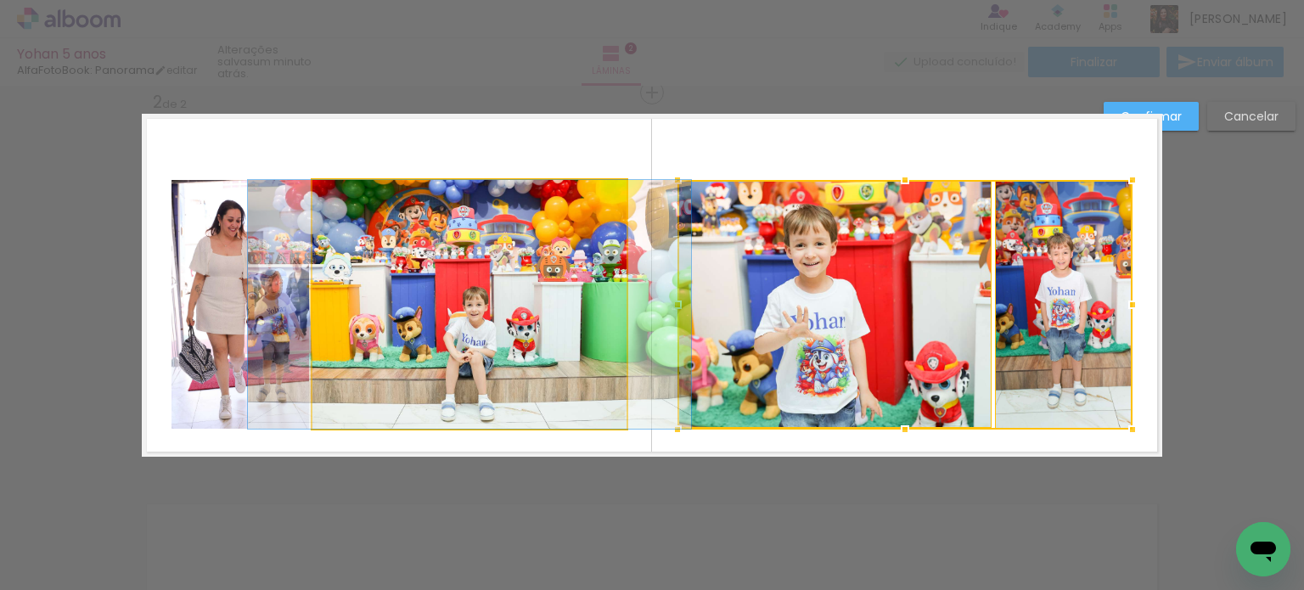
click at [525, 333] on quentale-photo at bounding box center [469, 304] width 314 height 249
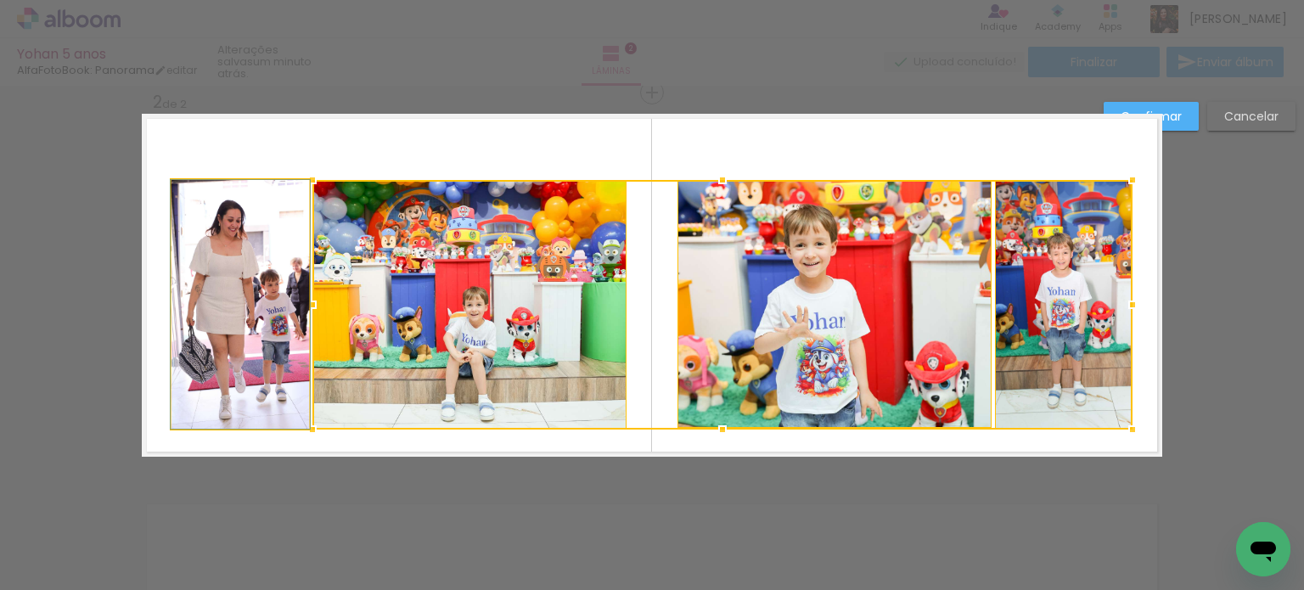
click at [286, 335] on quentale-photo at bounding box center [240, 304] width 138 height 249
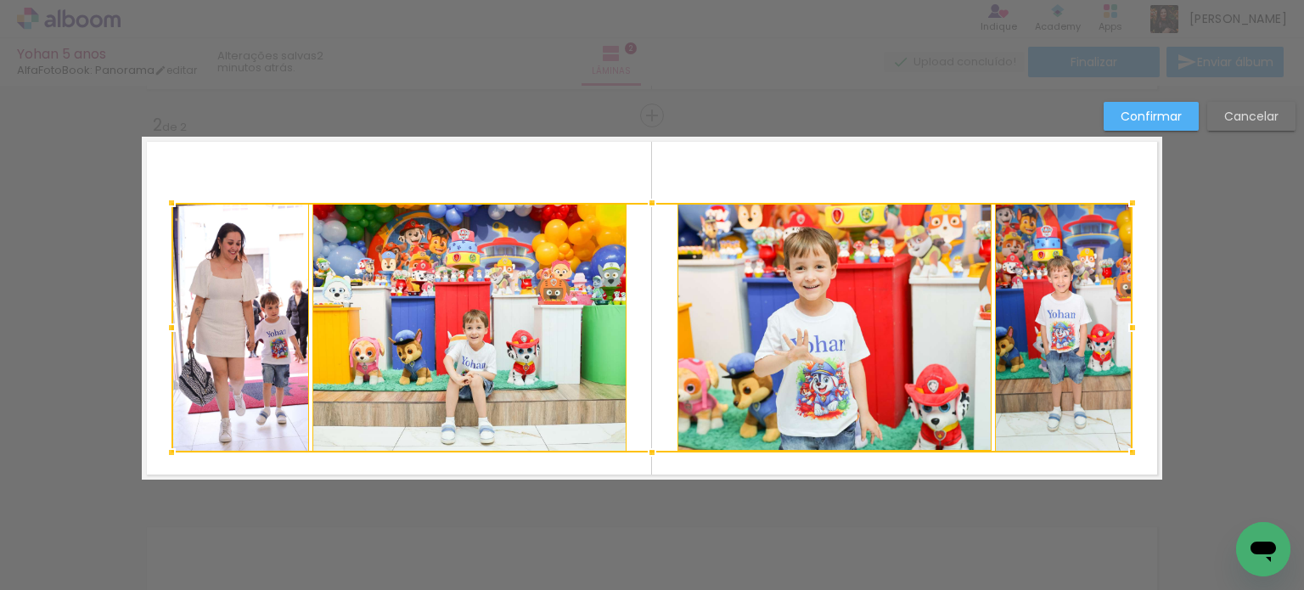
scroll to position [407, 0]
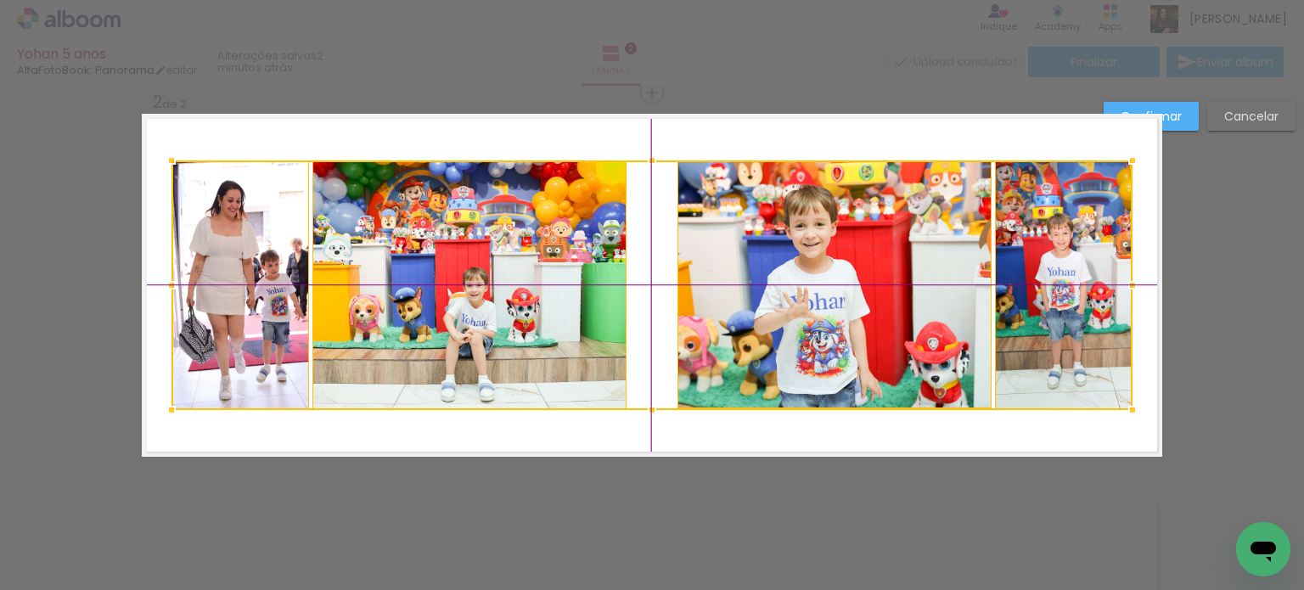
drag, startPoint x: 446, startPoint y: 315, endPoint x: 448, endPoint y: 300, distance: 15.4
click at [448, 300] on div at bounding box center [651, 285] width 961 height 250
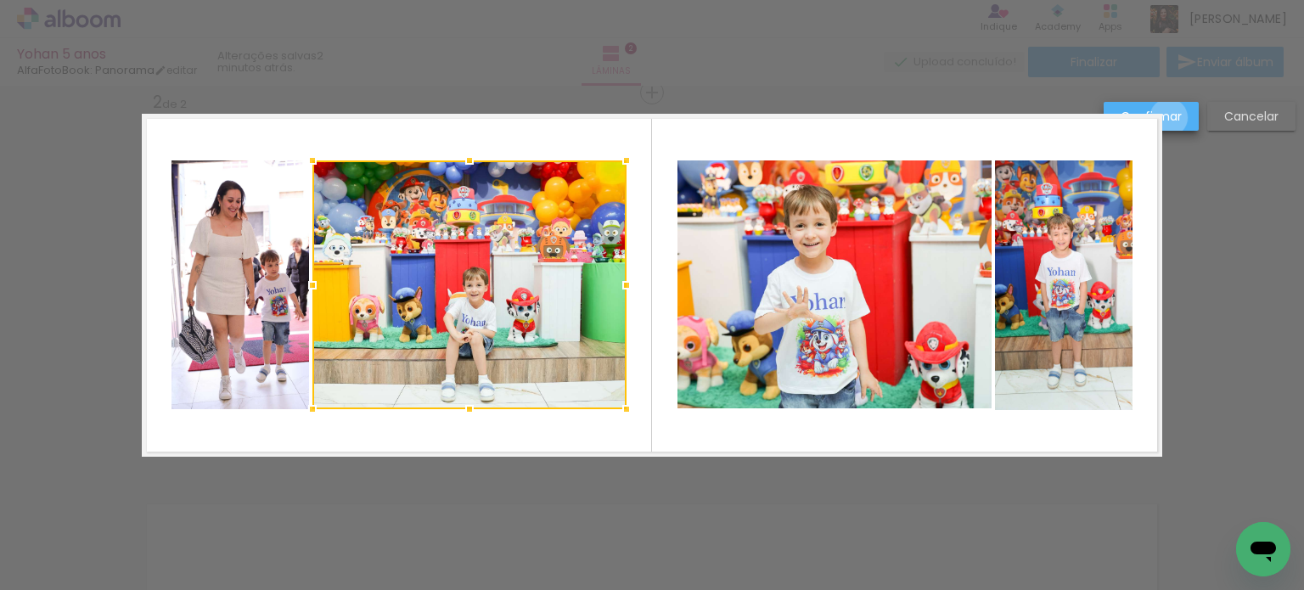
click at [0, 0] on slot "Confirmar" at bounding box center [0, 0] width 0 height 0
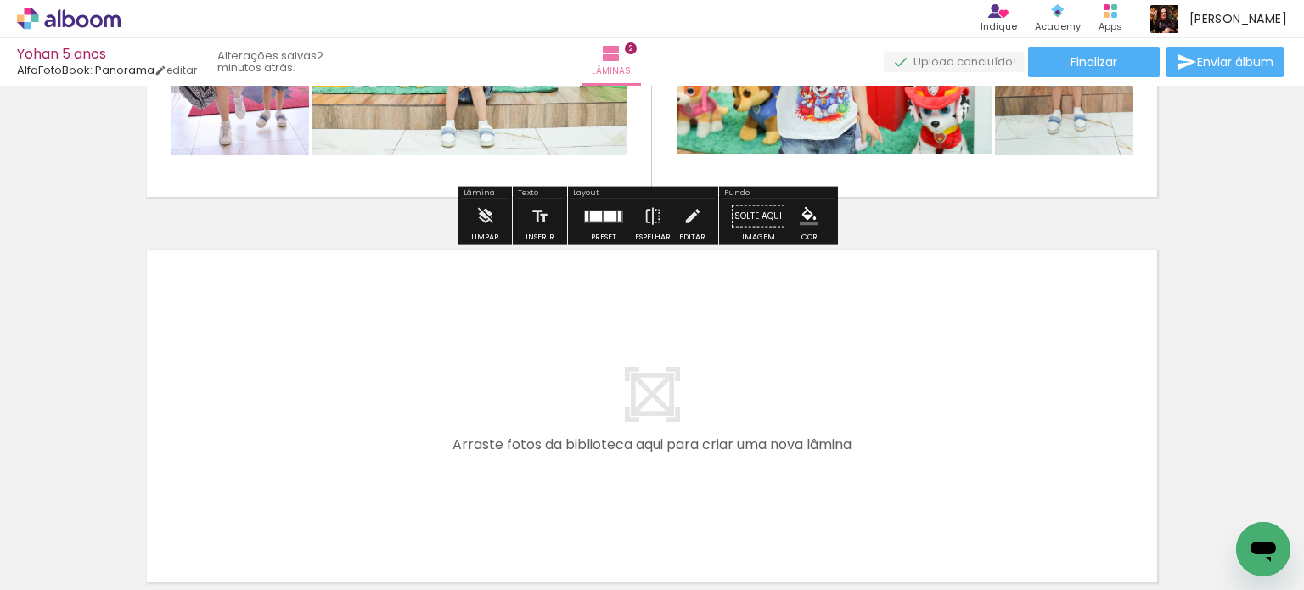
scroll to position [823, 0]
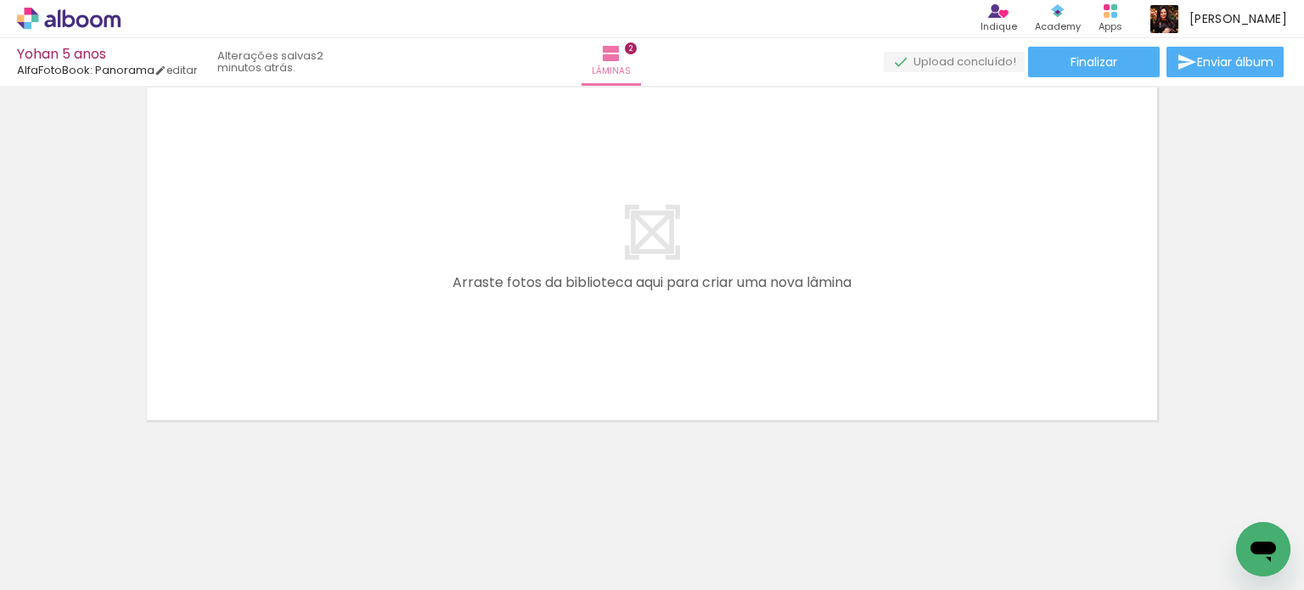
drag, startPoint x: 671, startPoint y: 545, endPoint x: 713, endPoint y: 485, distance: 73.2
click at [594, 334] on quentale-workspace at bounding box center [652, 295] width 1304 height 590
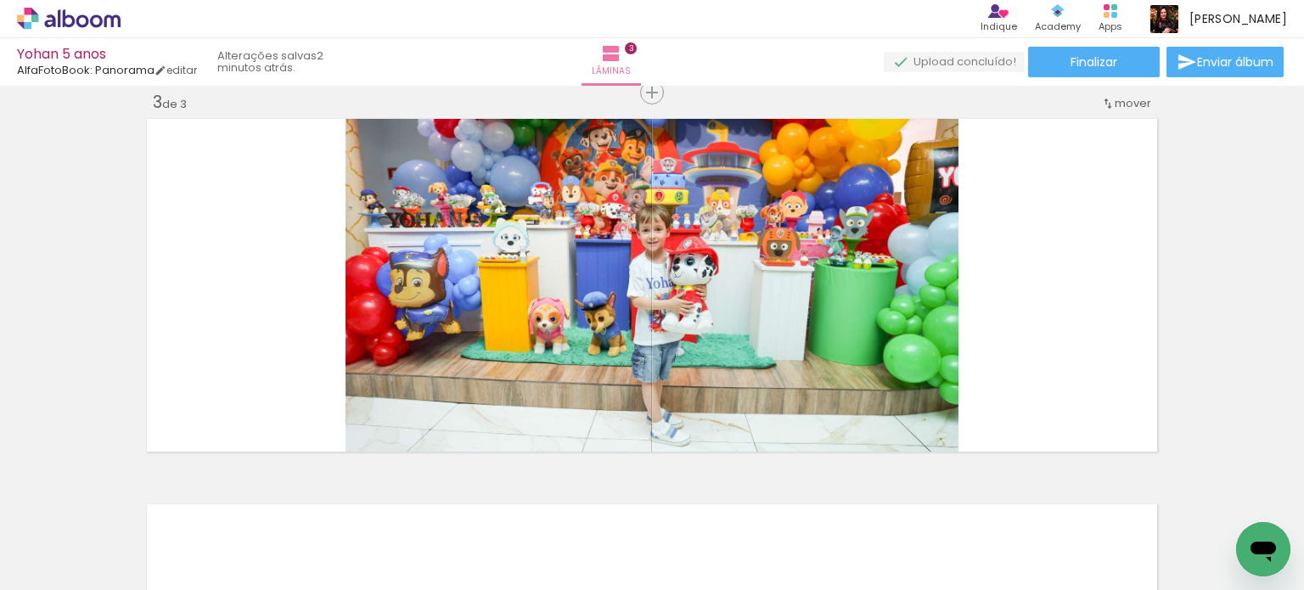
scroll to position [0, 384]
drag, startPoint x: 723, startPoint y: 535, endPoint x: 802, endPoint y: 486, distance: 93.0
click at [791, 363] on quentale-workspace at bounding box center [652, 295] width 1304 height 590
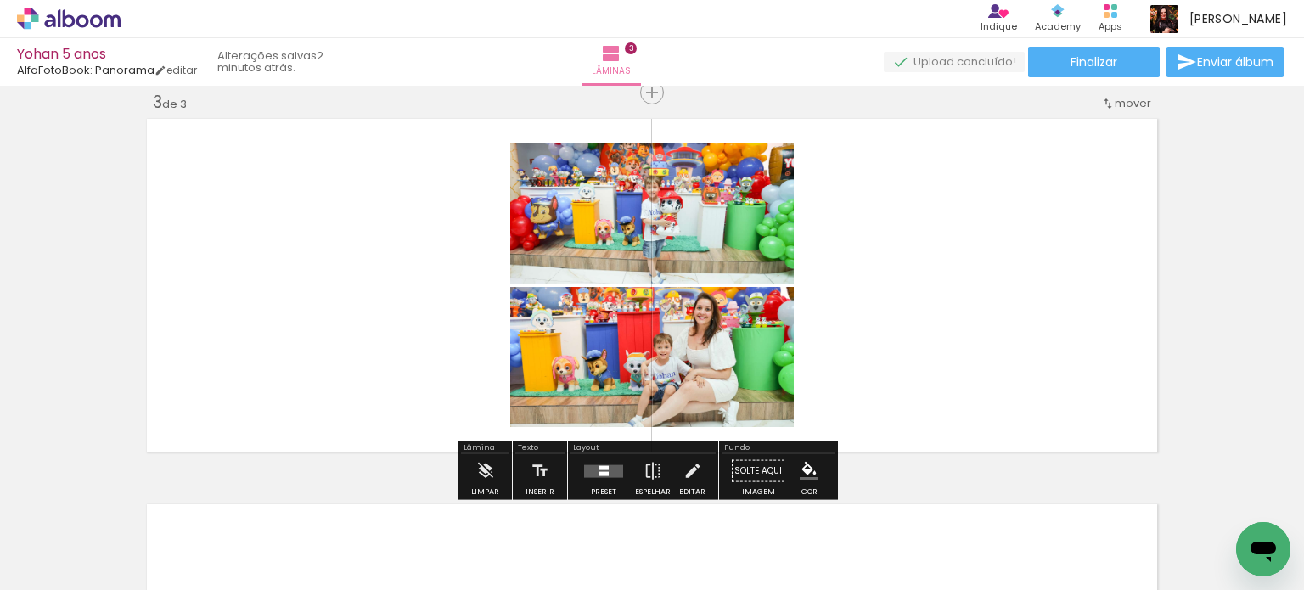
drag, startPoint x: 826, startPoint y: 532, endPoint x: 931, endPoint y: 498, distance: 110.6
click at [853, 339] on quentale-workspace at bounding box center [652, 295] width 1304 height 590
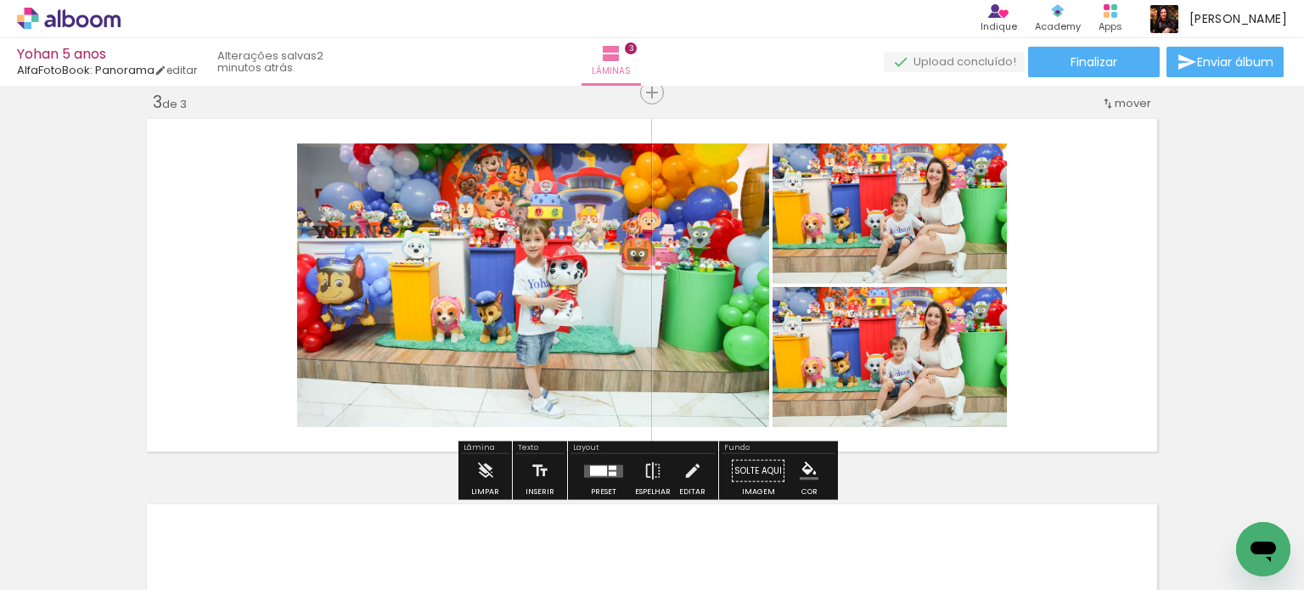
drag, startPoint x: 923, startPoint y: 510, endPoint x: 920, endPoint y: 363, distance: 146.9
click at [916, 373] on quentale-workspace at bounding box center [652, 295] width 1304 height 590
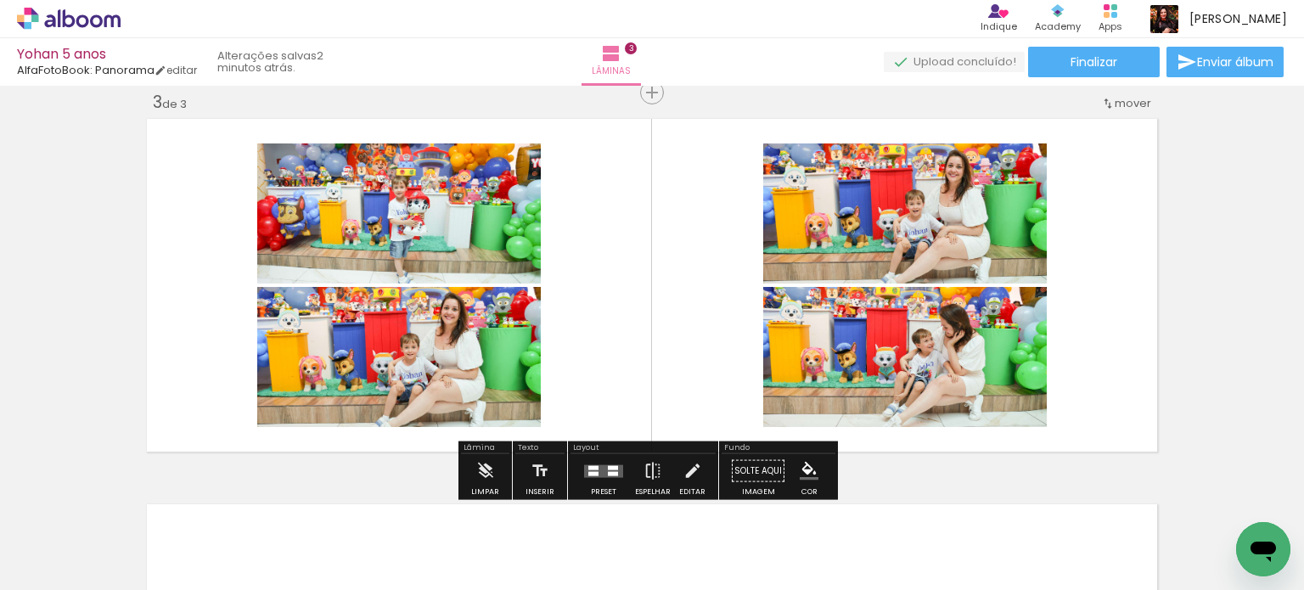
click at [611, 471] on div at bounding box center [613, 473] width 10 height 4
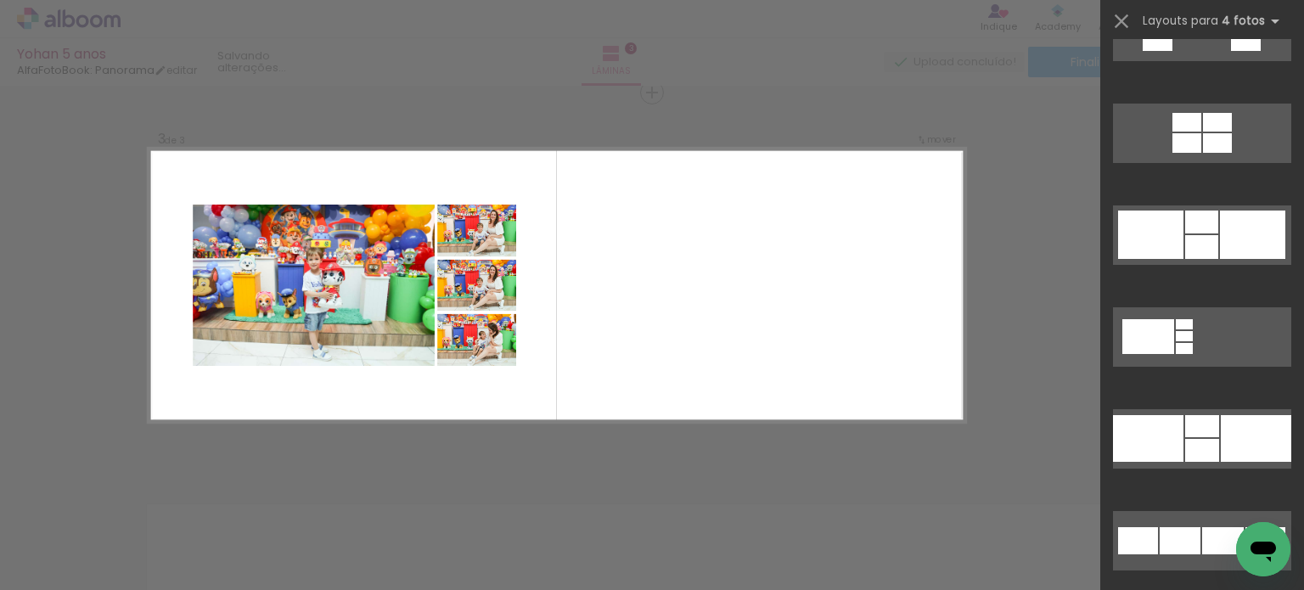
scroll to position [2801, 0]
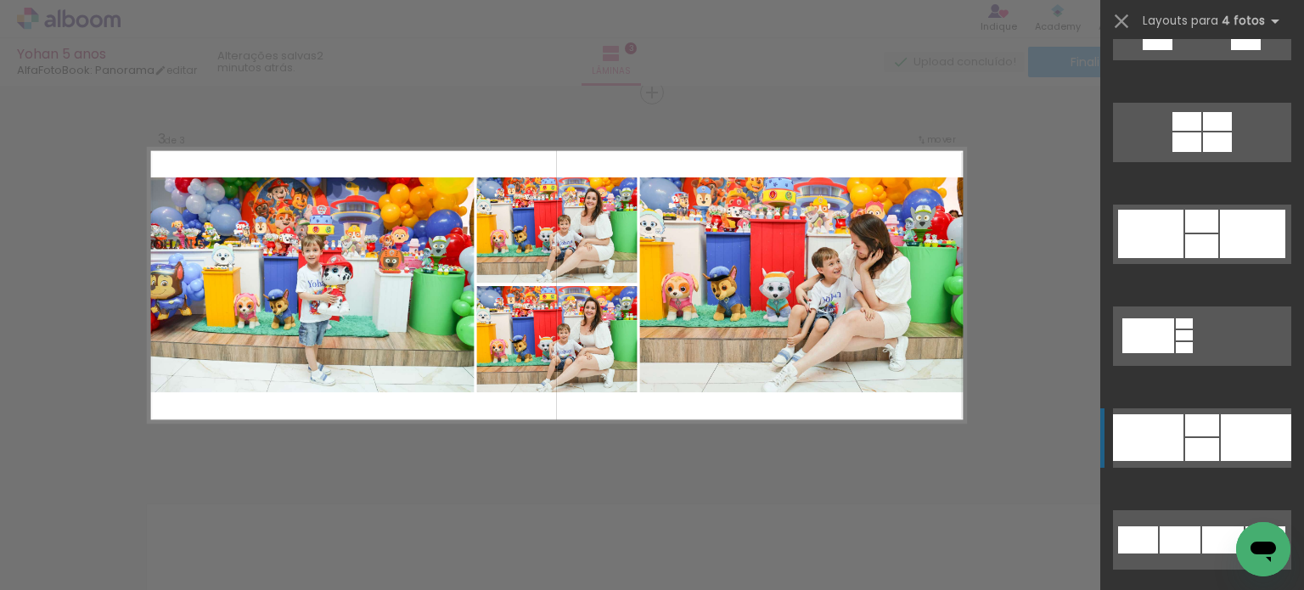
click at [1252, 447] on div at bounding box center [1256, 437] width 70 height 47
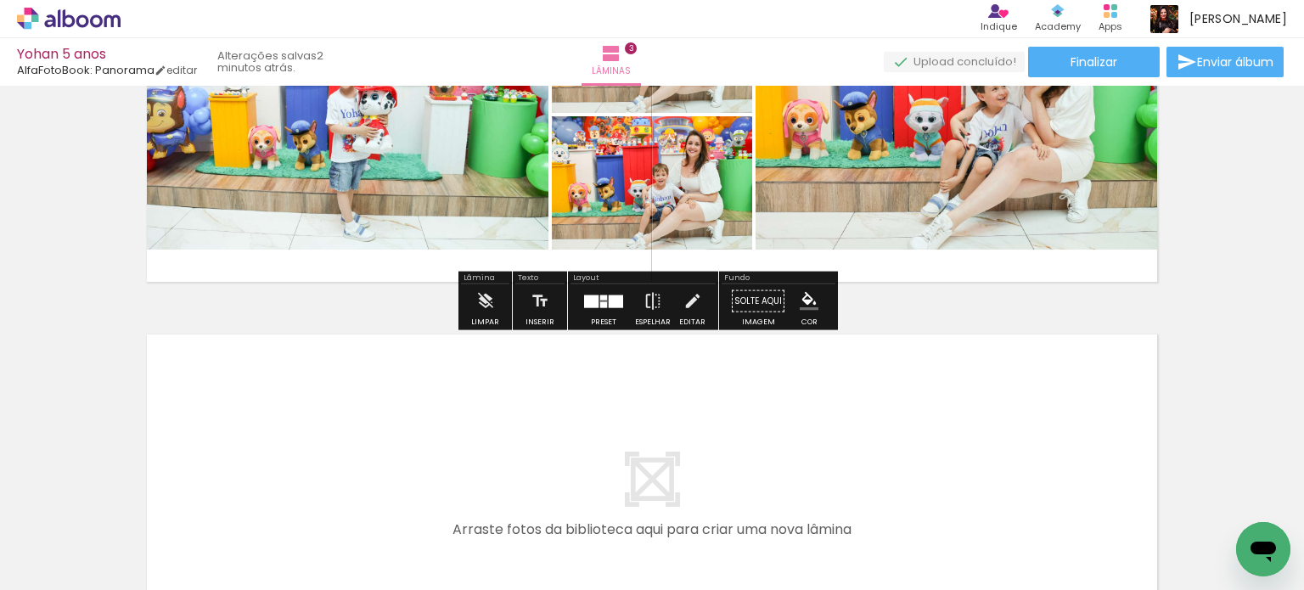
scroll to position [1131, 0]
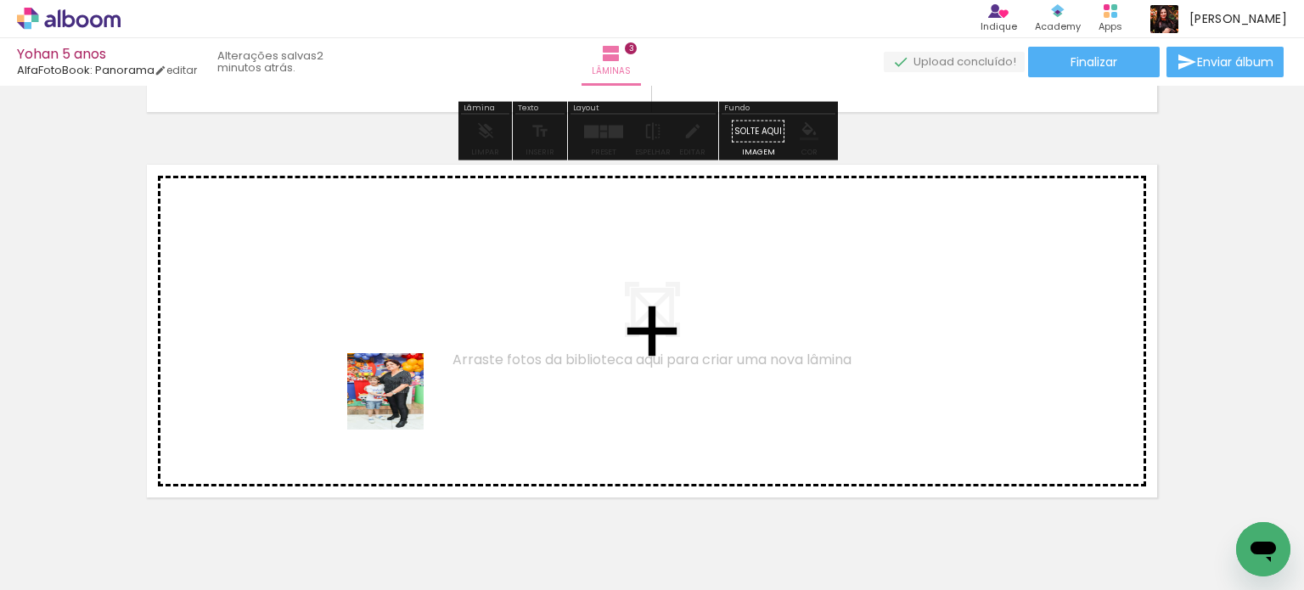
drag, startPoint x: 386, startPoint y: 502, endPoint x: 446, endPoint y: 493, distance: 61.0
click at [400, 398] on quentale-workspace at bounding box center [652, 295] width 1304 height 590
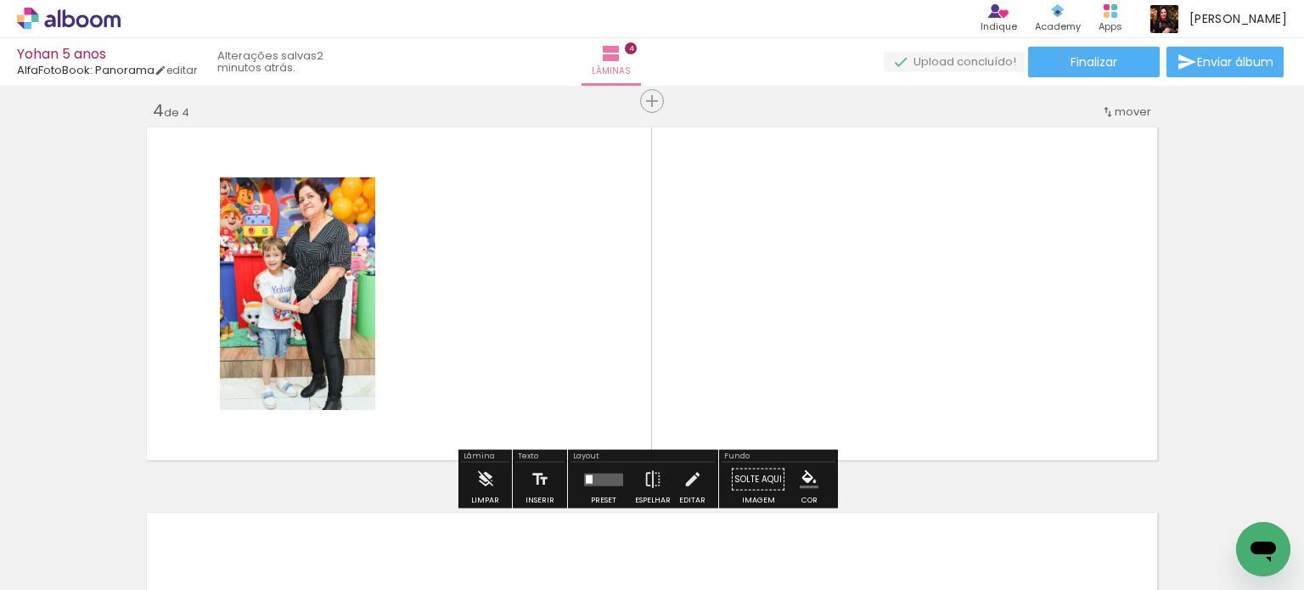
scroll to position [1177, 0]
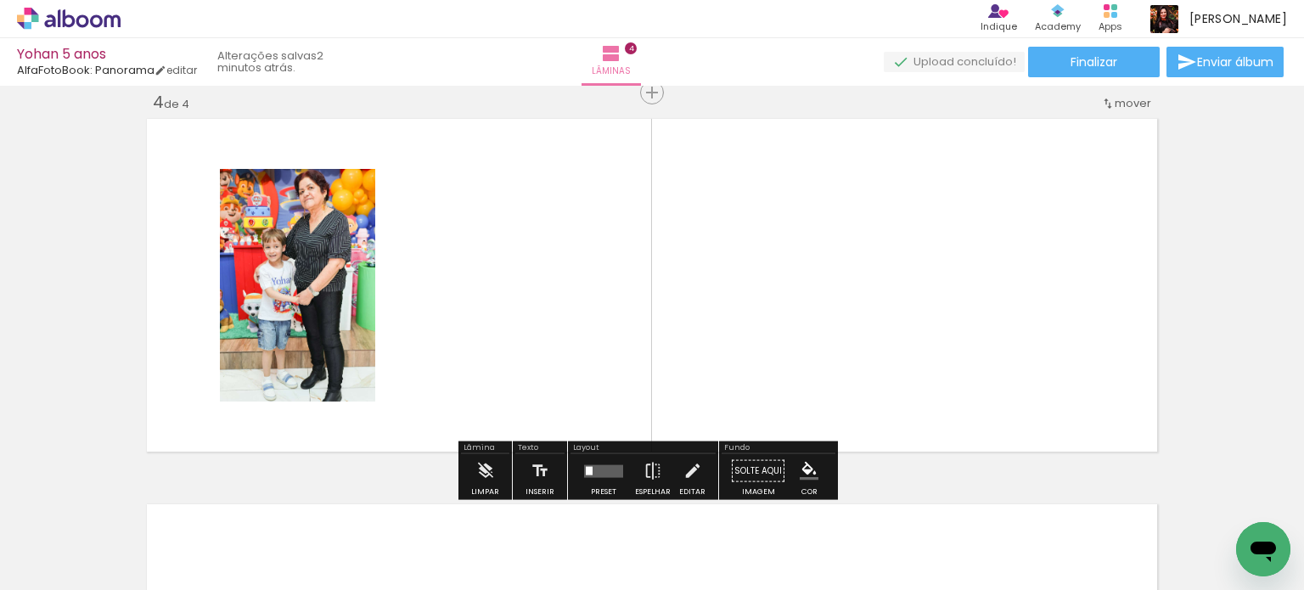
drag, startPoint x: 459, startPoint y: 521, endPoint x: 538, endPoint y: 516, distance: 79.1
click at [483, 357] on quentale-workspace at bounding box center [652, 295] width 1304 height 590
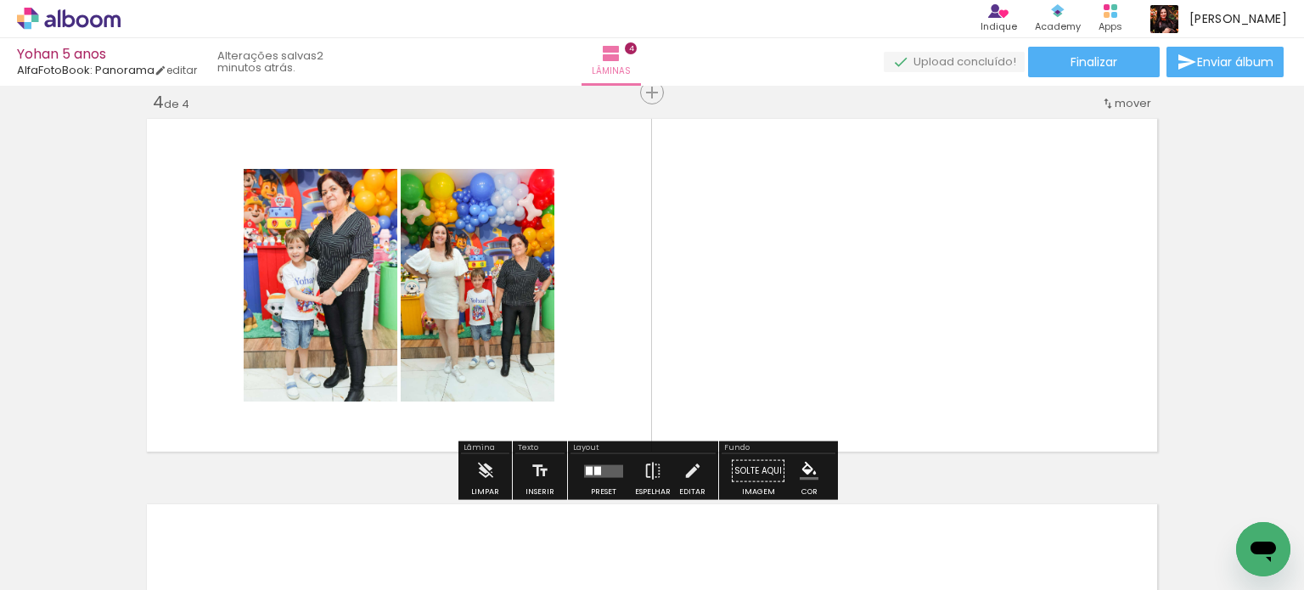
drag, startPoint x: 552, startPoint y: 536, endPoint x: 643, endPoint y: 487, distance: 103.7
click at [589, 322] on quentale-workspace at bounding box center [652, 295] width 1304 height 590
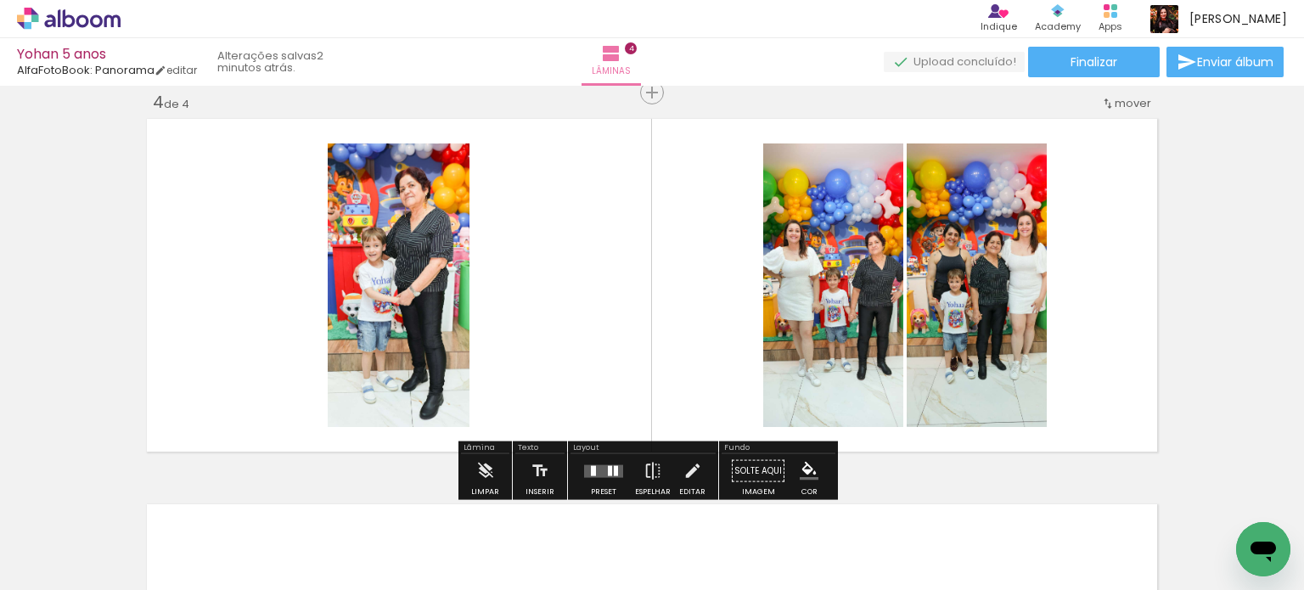
drag, startPoint x: 649, startPoint y: 525, endPoint x: 648, endPoint y: 349, distance: 176.5
click at [648, 349] on quentale-workspace at bounding box center [652, 295] width 1304 height 590
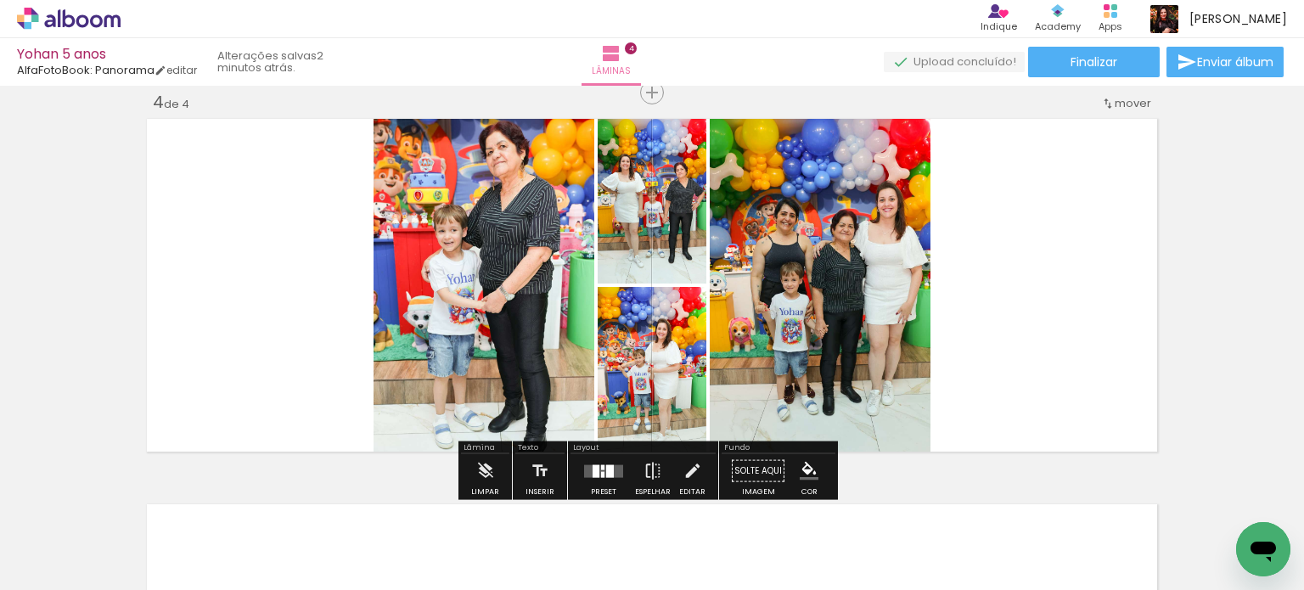
click at [606, 467] on div at bounding box center [610, 470] width 8 height 13
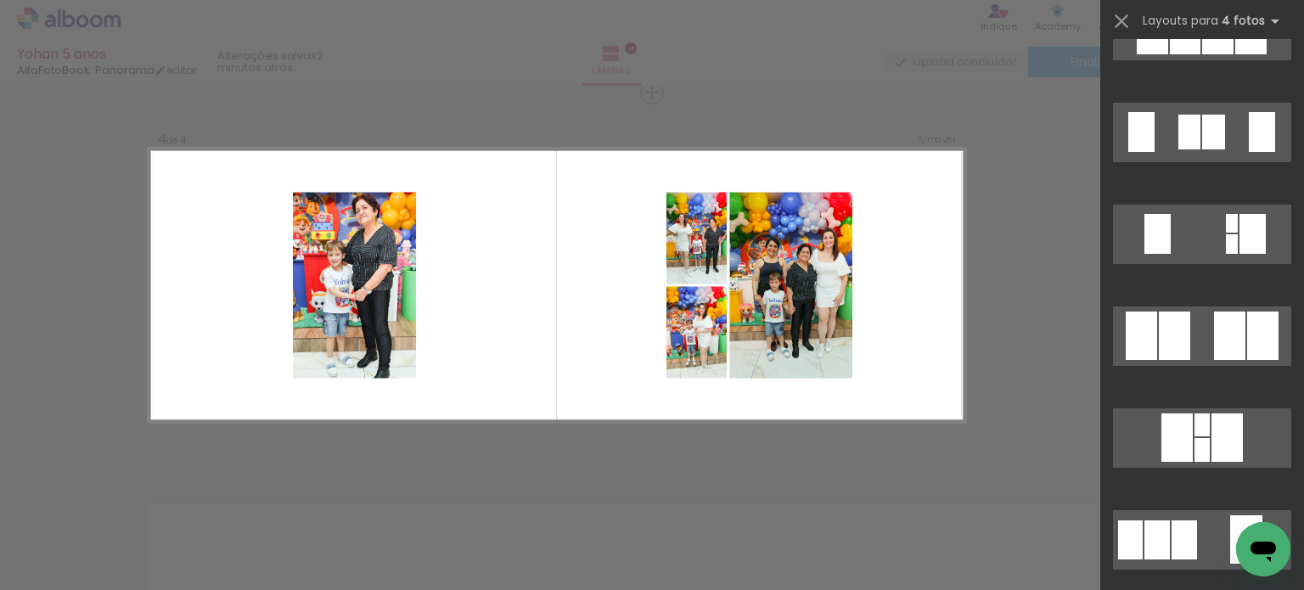
scroll to position [1103, 0]
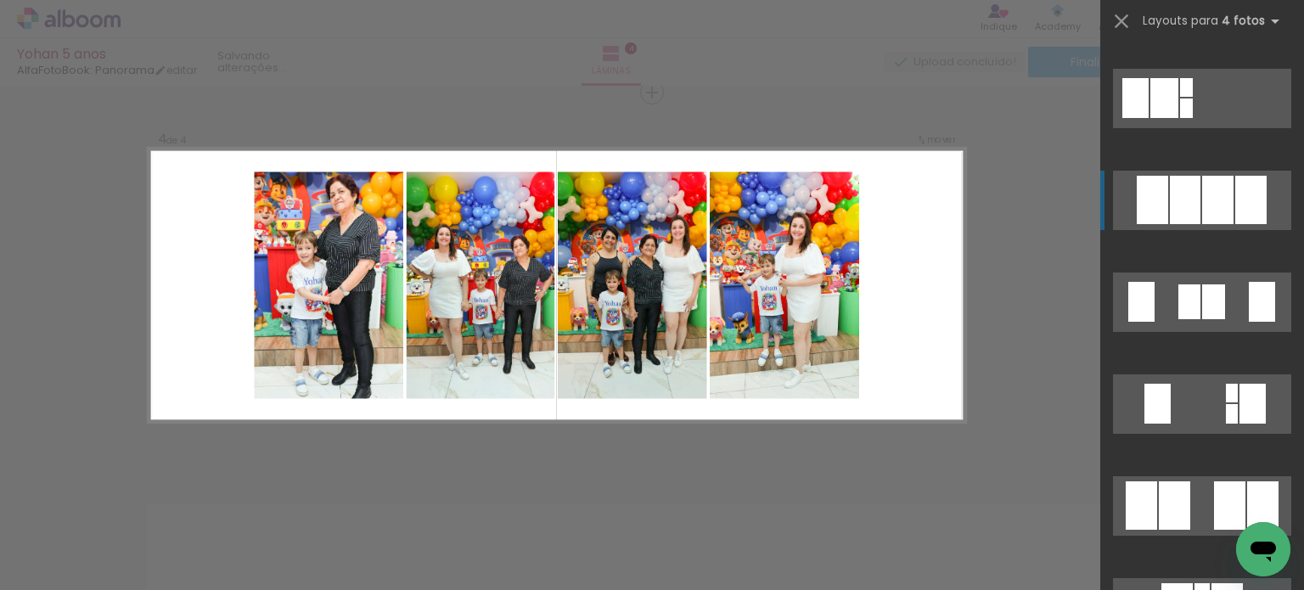
click at [1222, 227] on quentale-layouter at bounding box center [1202, 200] width 178 height 59
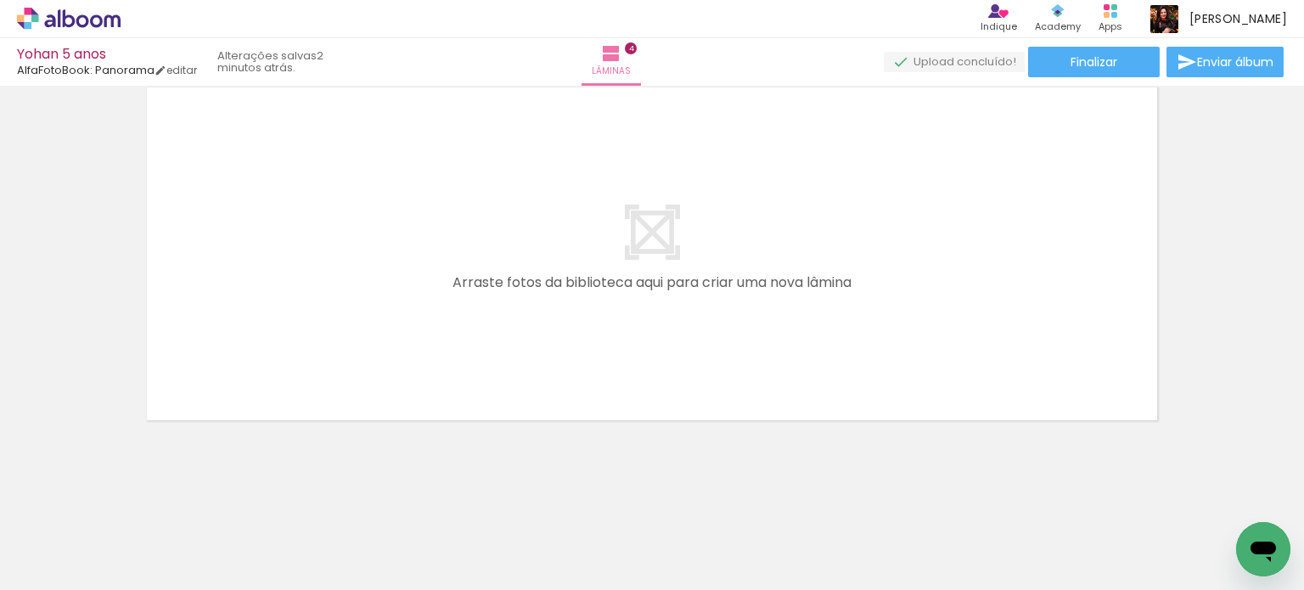
scroll to position [0, 929]
drag, startPoint x: 506, startPoint y: 542, endPoint x: 577, endPoint y: 536, distance: 71.6
click at [520, 335] on quentale-workspace at bounding box center [652, 295] width 1304 height 590
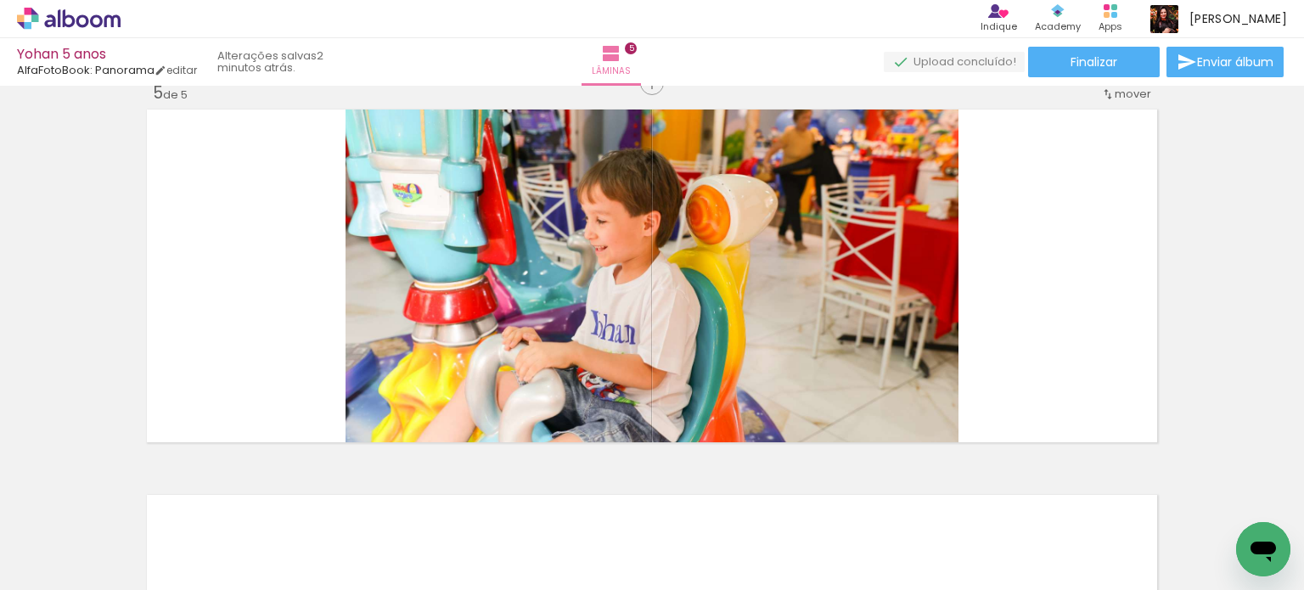
drag, startPoint x: 577, startPoint y: 536, endPoint x: 659, endPoint y: 530, distance: 81.7
click at [587, 326] on quentale-workspace at bounding box center [652, 295] width 1304 height 590
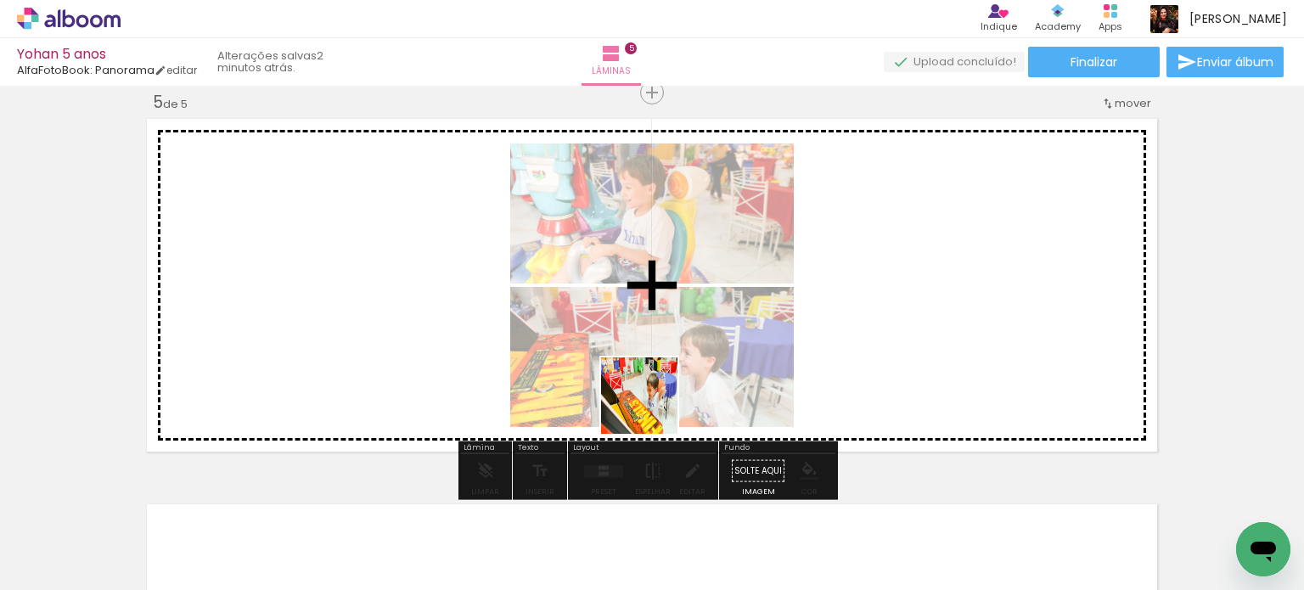
drag, startPoint x: 676, startPoint y: 532, endPoint x: 780, endPoint y: 534, distance: 104.4
click at [633, 339] on quentale-workspace at bounding box center [652, 295] width 1304 height 590
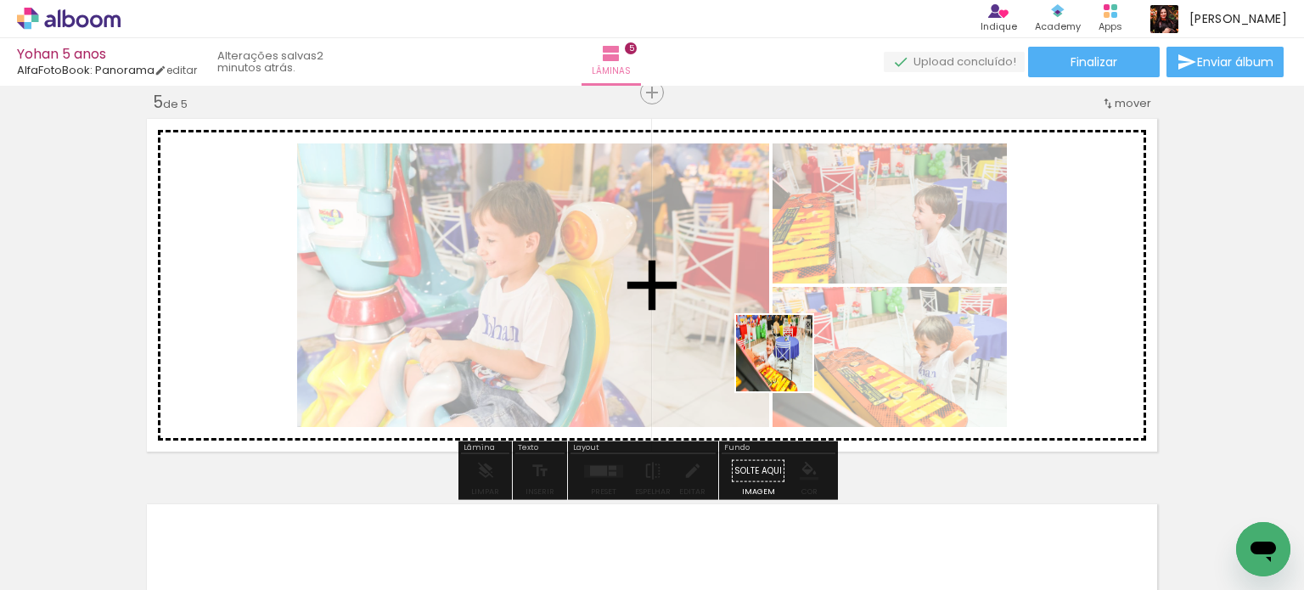
drag, startPoint x: 786, startPoint y: 542, endPoint x: 818, endPoint y: 431, distance: 115.8
click at [788, 352] on quentale-workspace at bounding box center [652, 295] width 1304 height 590
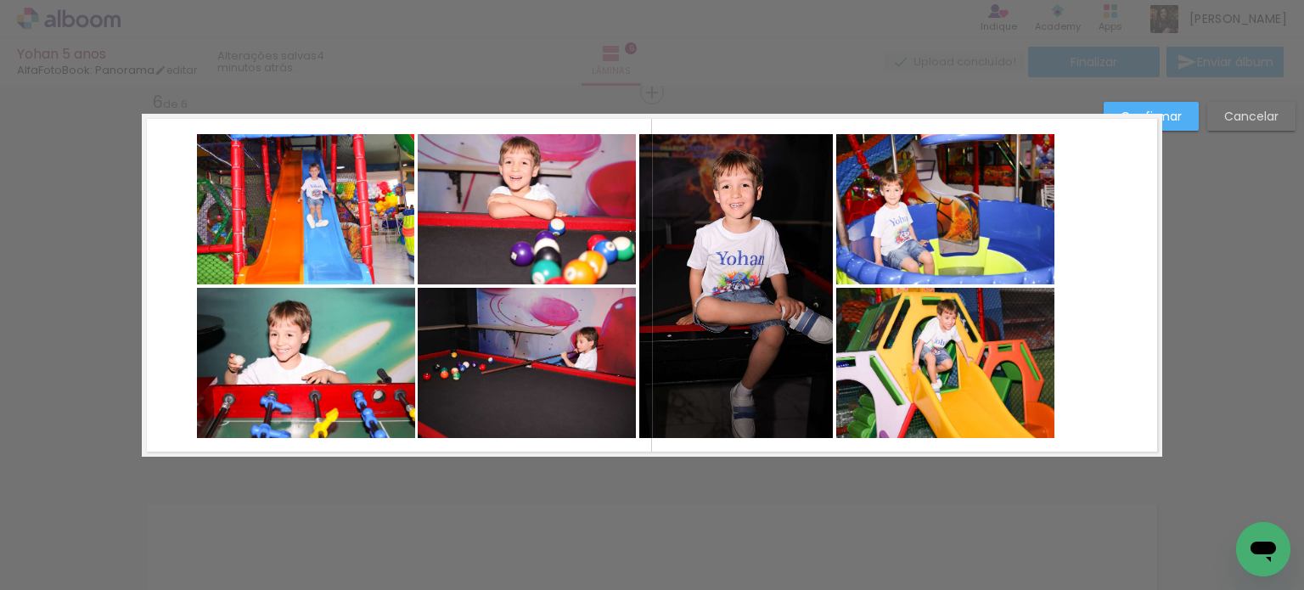
scroll to position [0, 3429]
click at [353, 362] on quentale-photo at bounding box center [306, 363] width 218 height 150
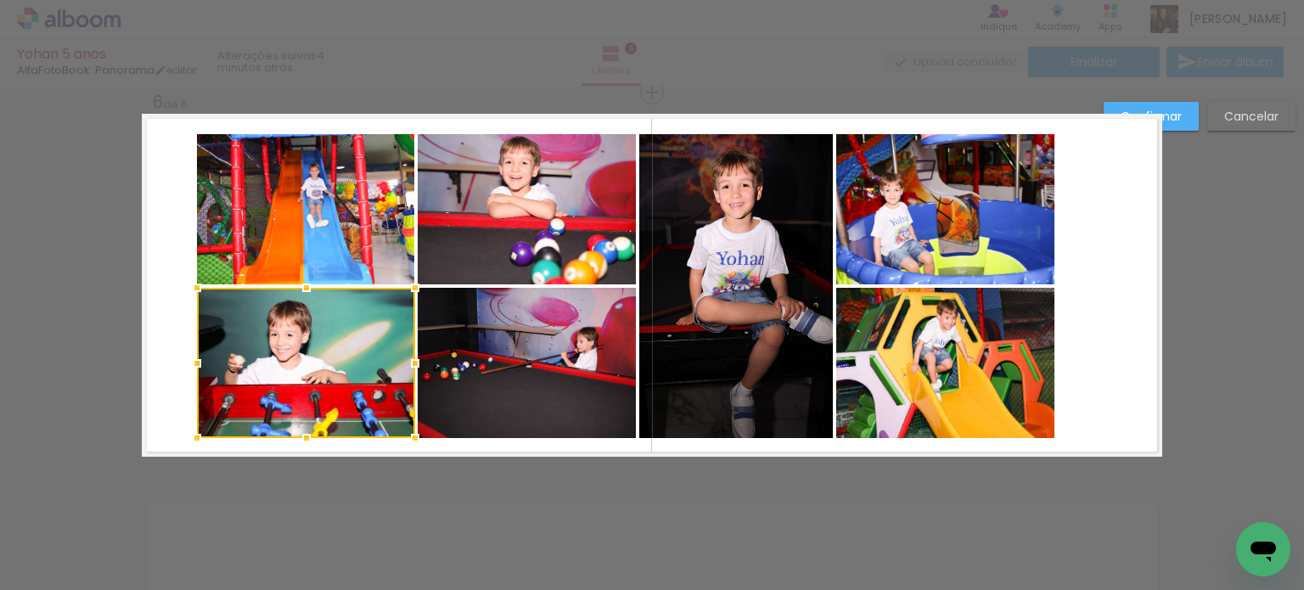
click at [352, 249] on quentale-photo at bounding box center [306, 209] width 218 height 150
click at [520, 240] on quentale-photo at bounding box center [527, 209] width 218 height 150
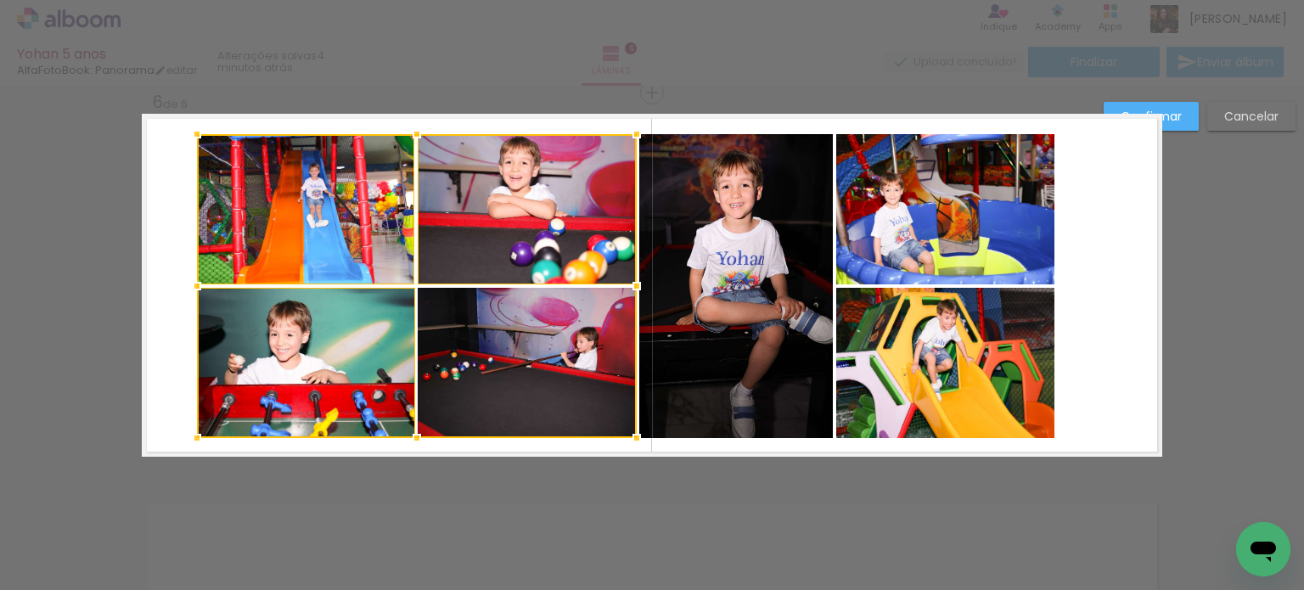
click at [526, 342] on div at bounding box center [417, 286] width 440 height 304
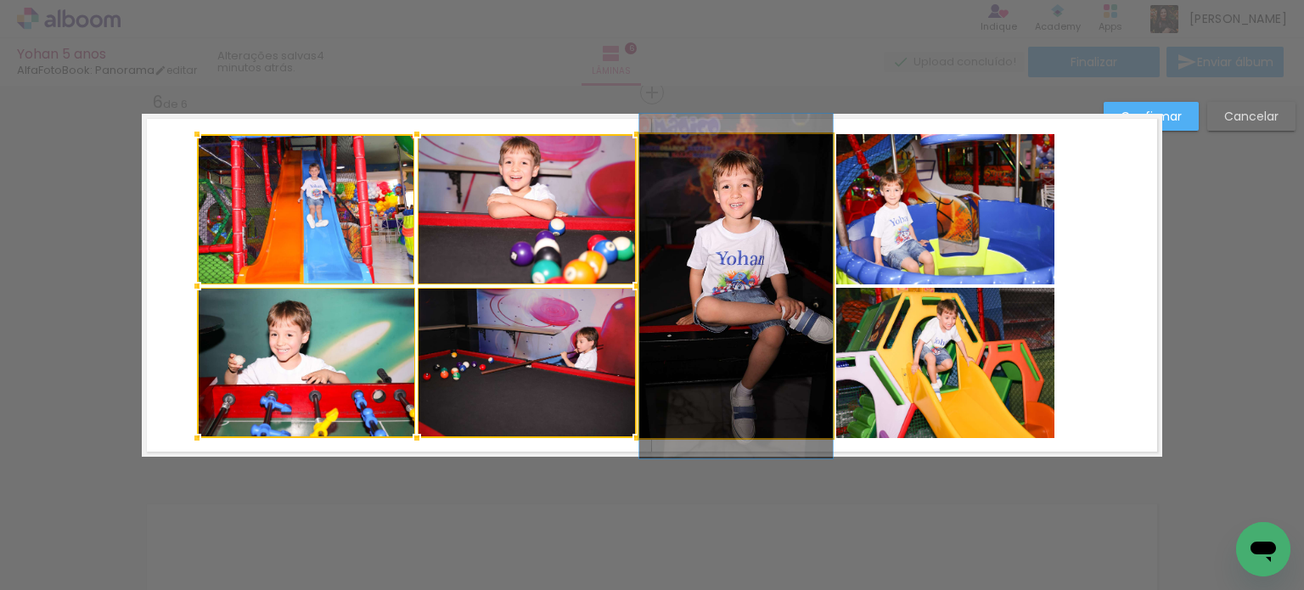
click at [716, 323] on quentale-photo at bounding box center [736, 286] width 194 height 304
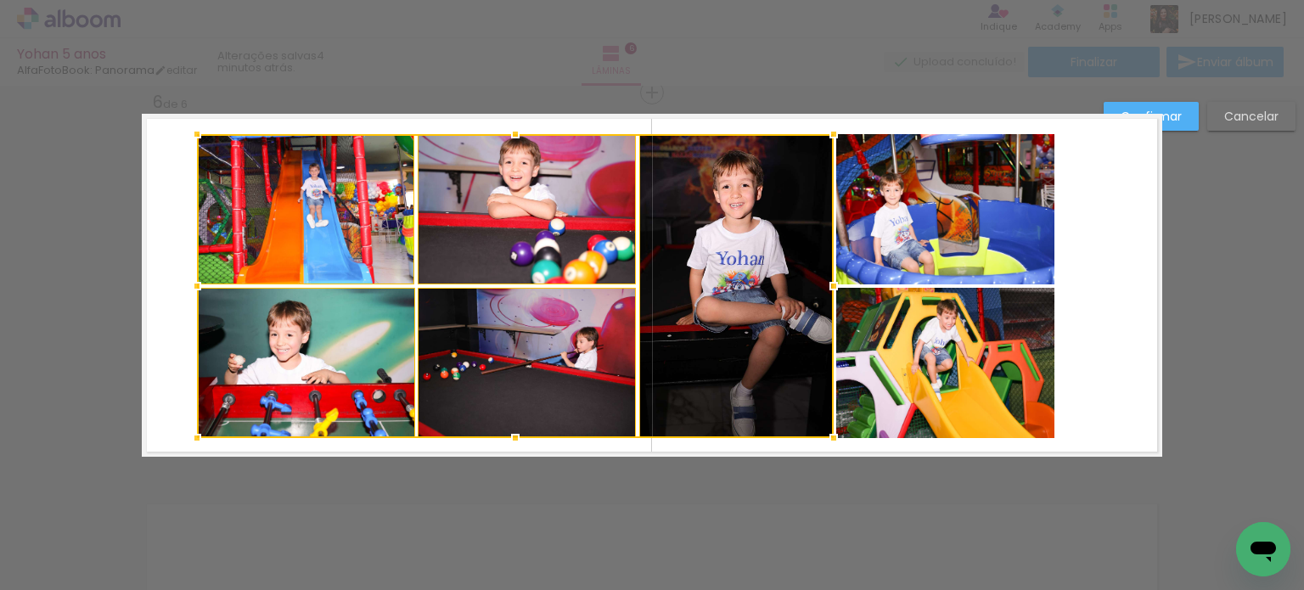
click at [900, 315] on quentale-photo at bounding box center [945, 363] width 218 height 150
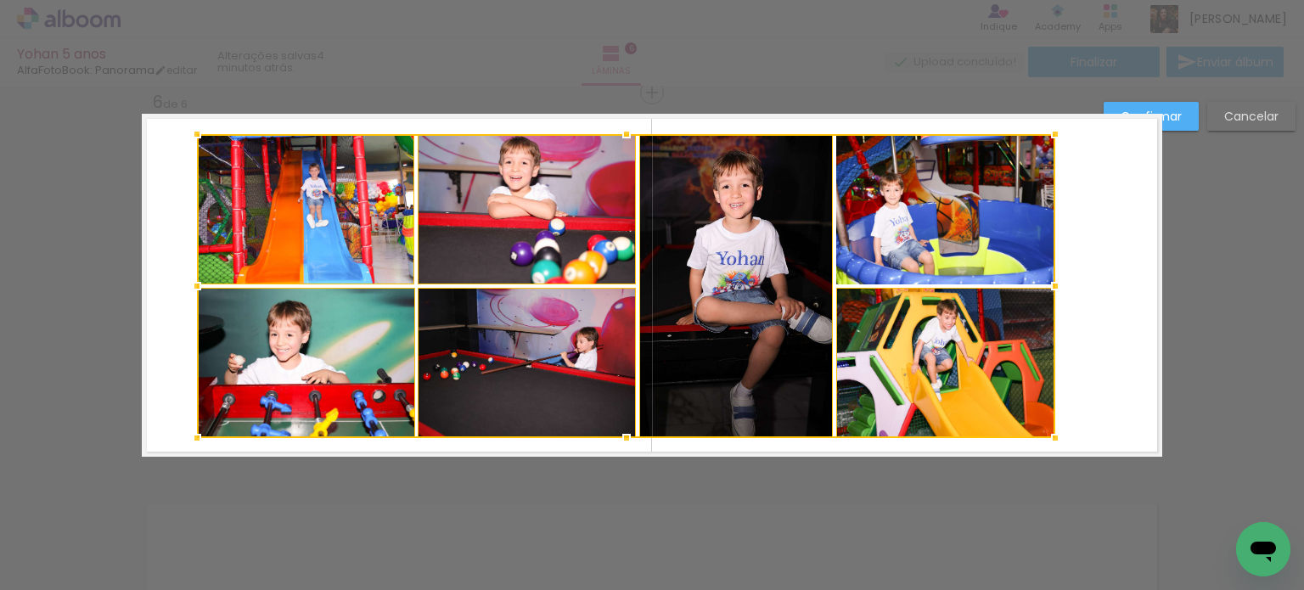
click at [921, 230] on div at bounding box center [626, 286] width 858 height 304
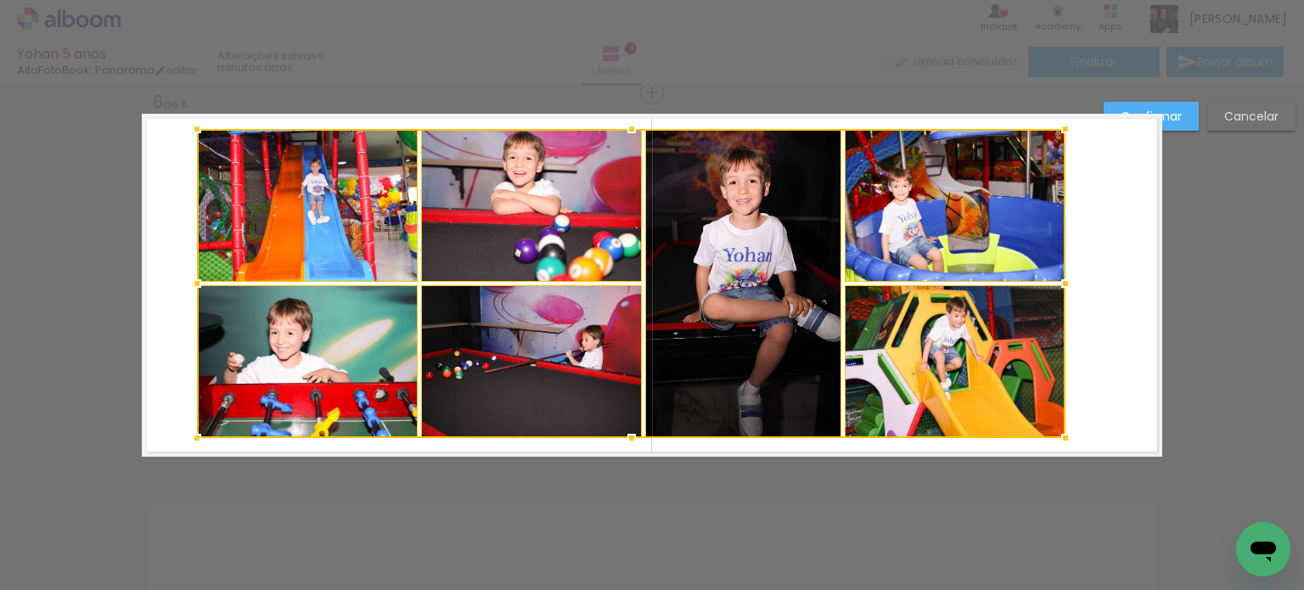
drag, startPoint x: 1047, startPoint y: 132, endPoint x: 1058, endPoint y: 127, distance: 12.2
click at [1058, 127] on div at bounding box center [1065, 129] width 34 height 34
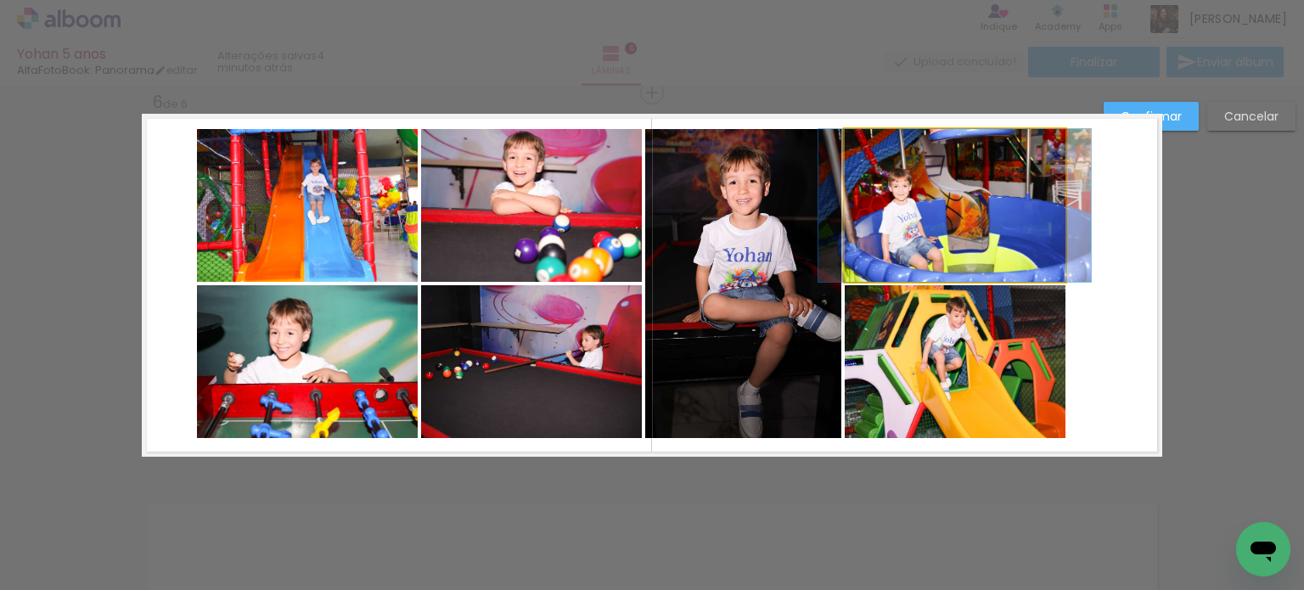
click at [1016, 178] on quentale-photo at bounding box center [955, 205] width 221 height 153
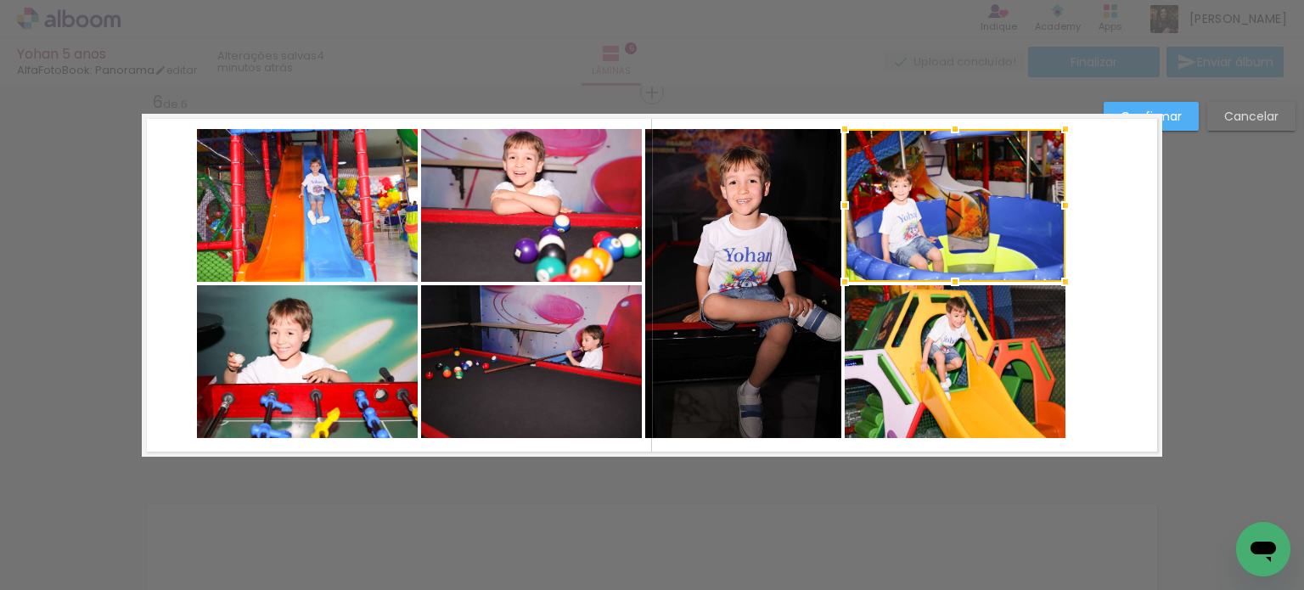
click at [951, 315] on quentale-photo at bounding box center [955, 361] width 221 height 153
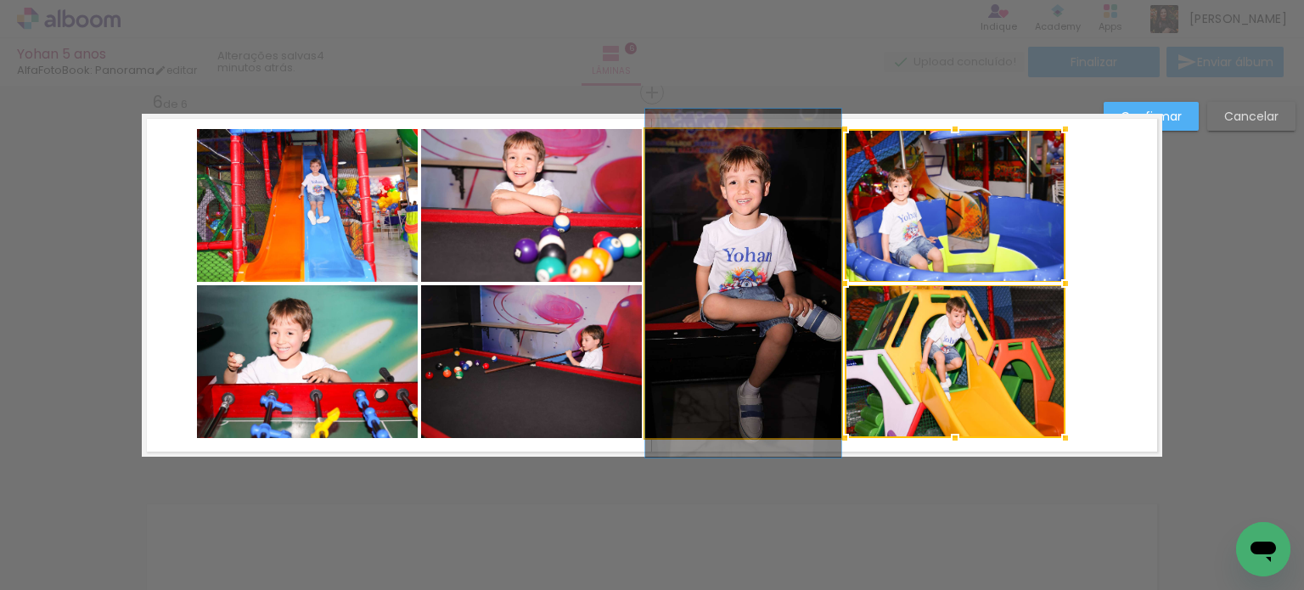
click at [787, 319] on quentale-photo at bounding box center [743, 283] width 196 height 309
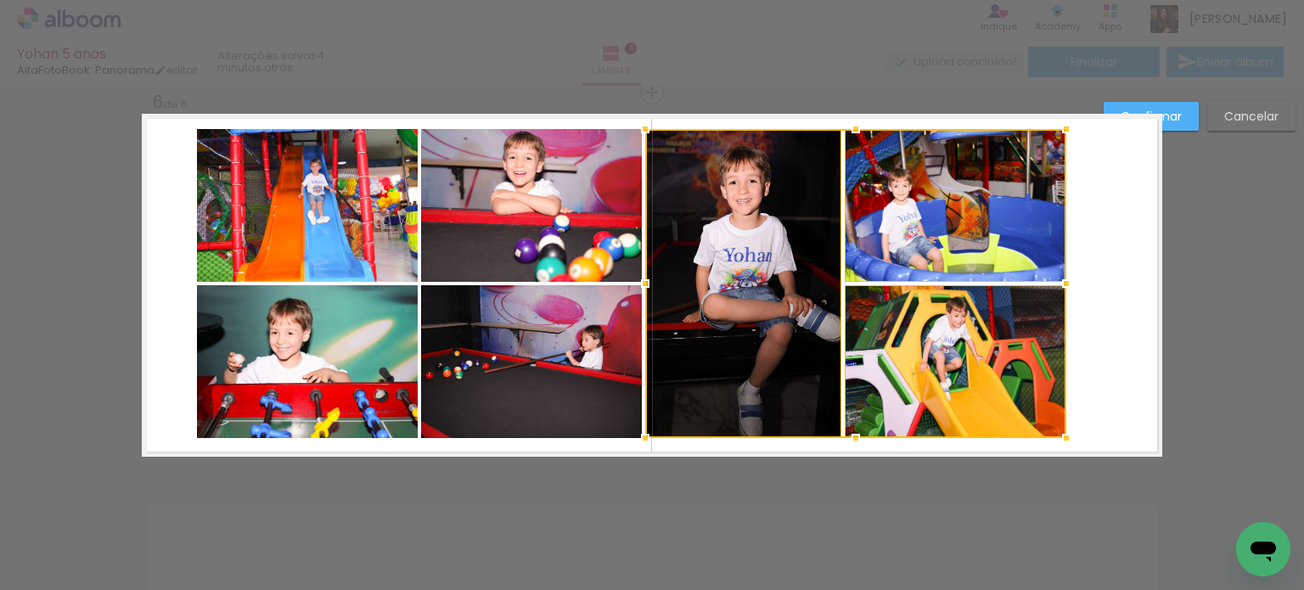
click at [558, 345] on quentale-photo at bounding box center [531, 361] width 221 height 153
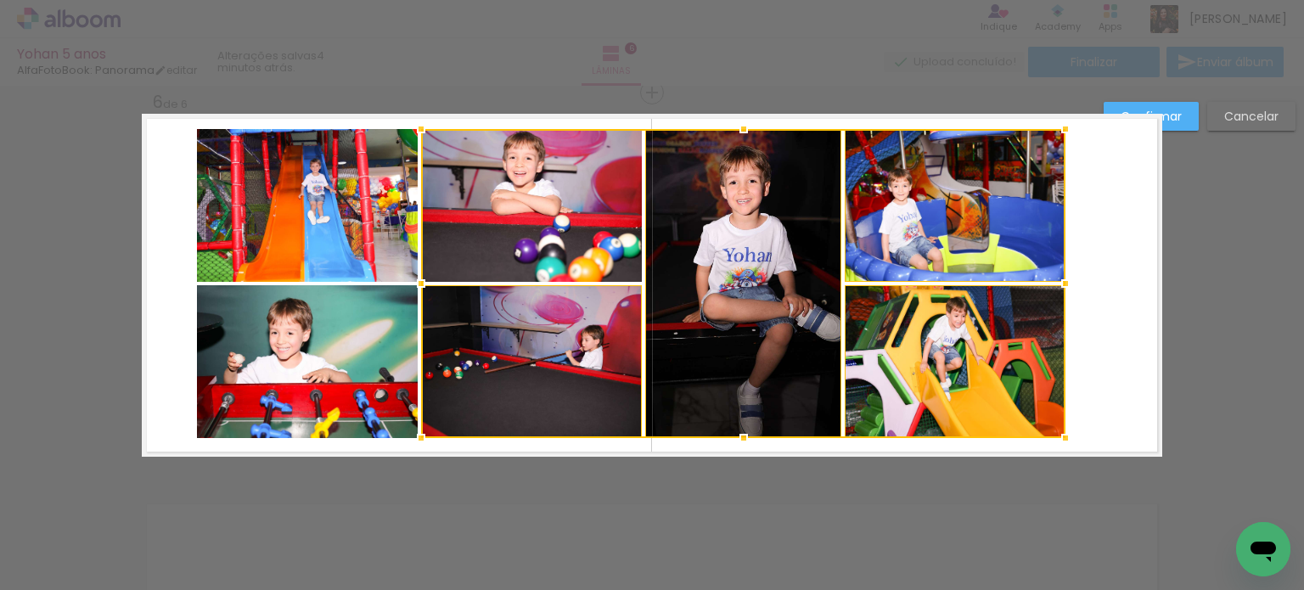
drag, startPoint x: 525, startPoint y: 201, endPoint x: 512, endPoint y: 208, distance: 15.2
click at [525, 200] on div at bounding box center [743, 283] width 644 height 309
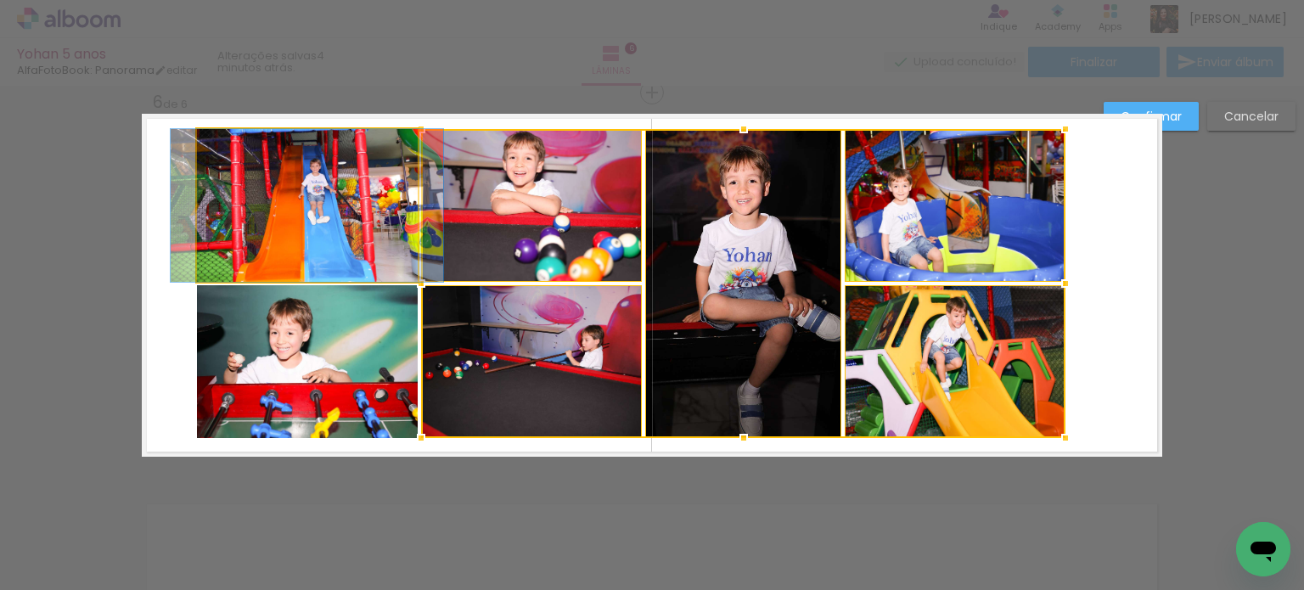
click at [335, 225] on quentale-photo at bounding box center [307, 205] width 221 height 153
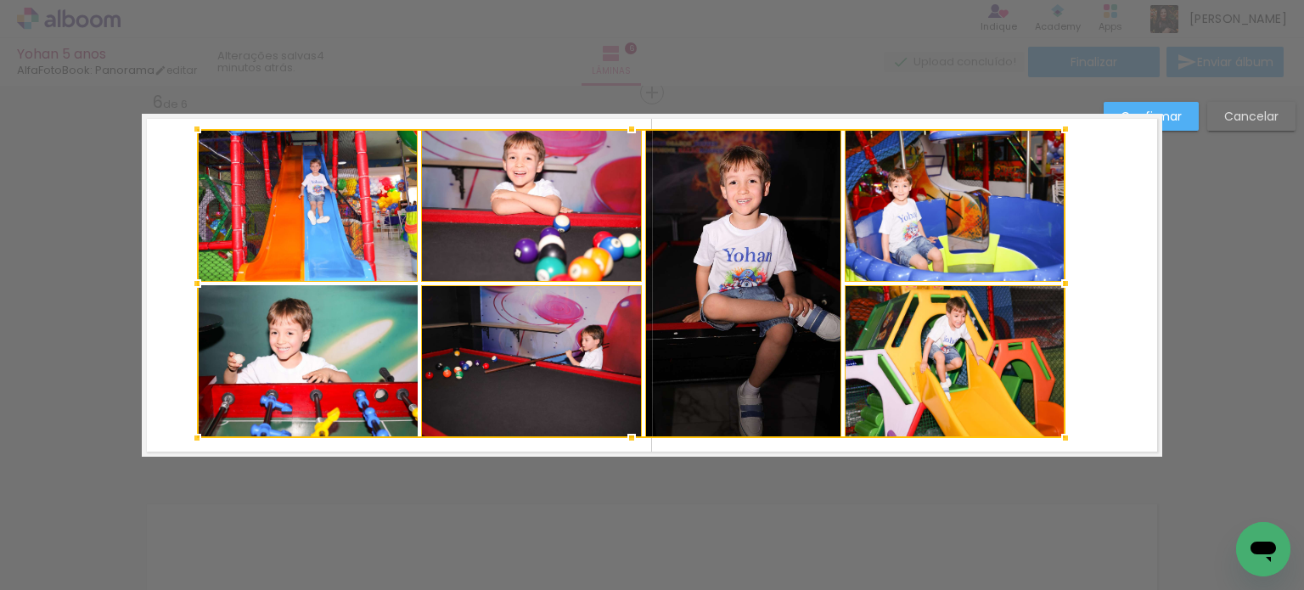
click at [325, 393] on div at bounding box center [631, 283] width 868 height 309
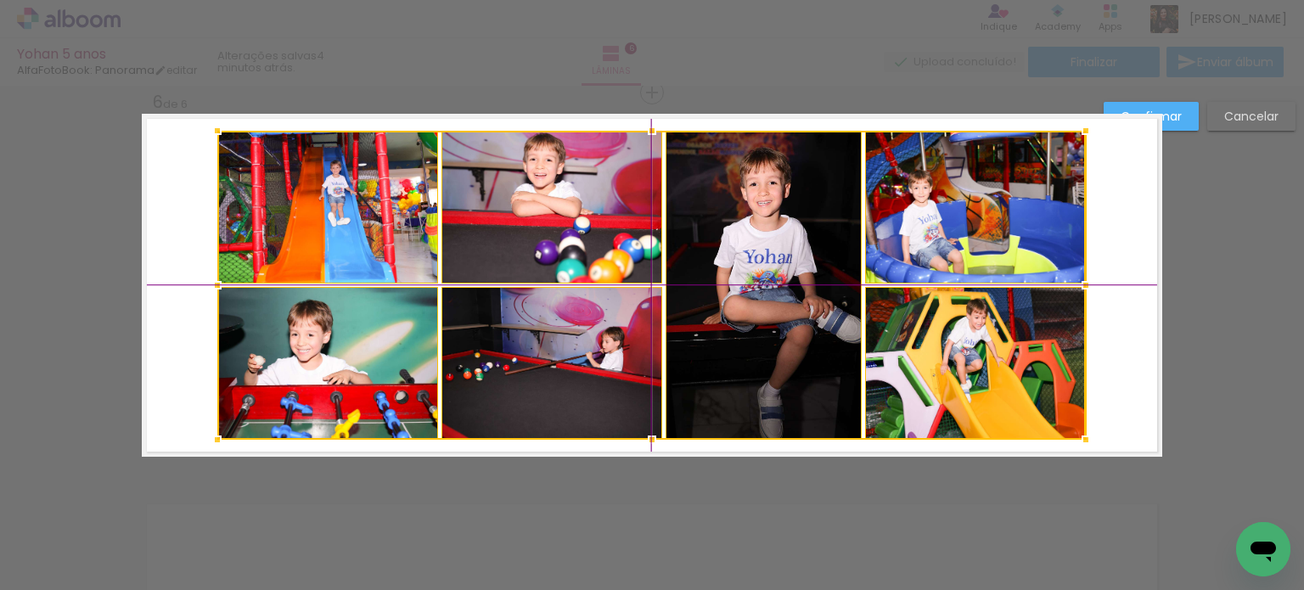
drag, startPoint x: 750, startPoint y: 375, endPoint x: 761, endPoint y: 373, distance: 11.3
click at [761, 373] on div at bounding box center [651, 285] width 868 height 309
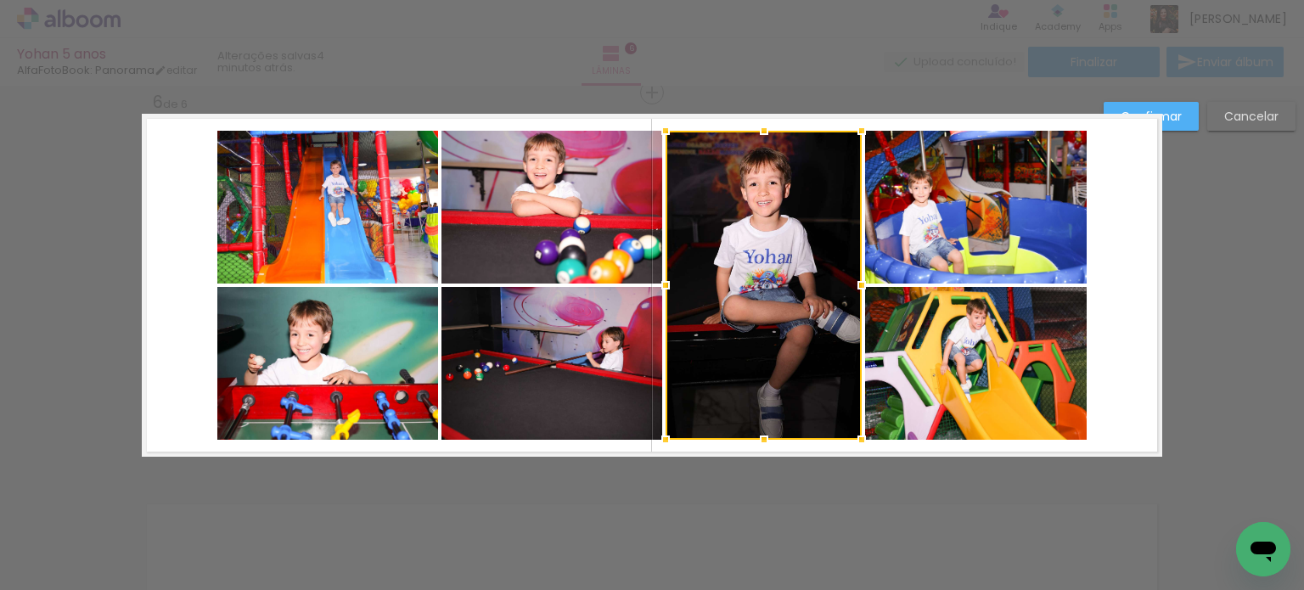
click at [0, 0] on slot "Confirmar" at bounding box center [0, 0] width 0 height 0
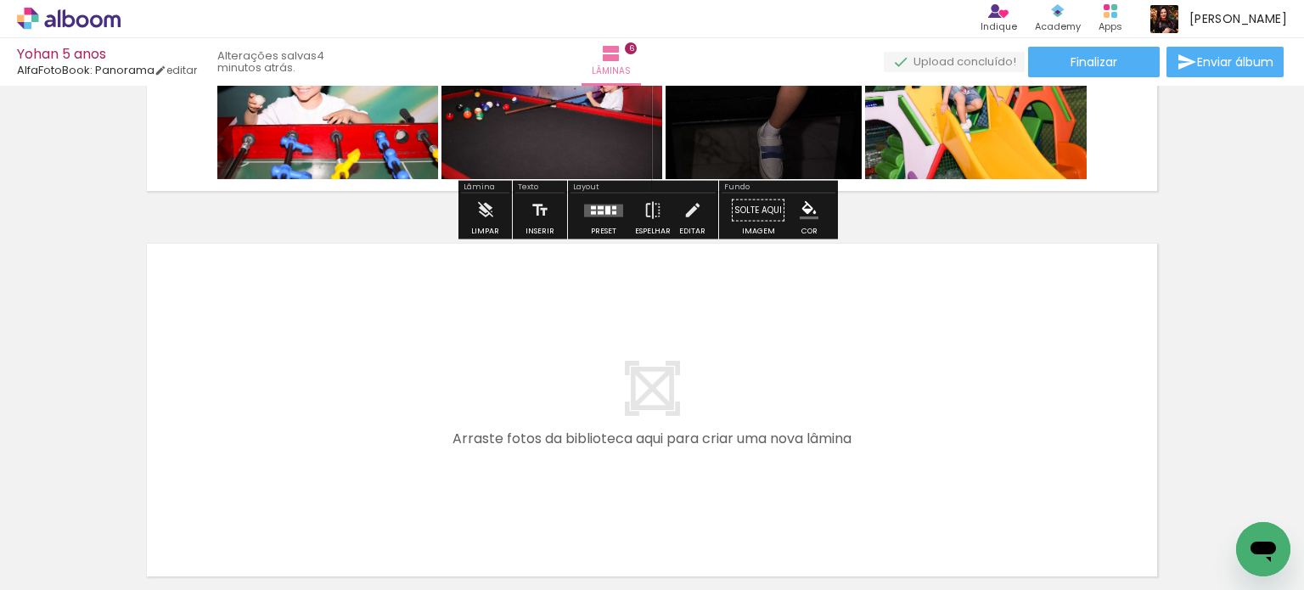
scroll to position [2365, 0]
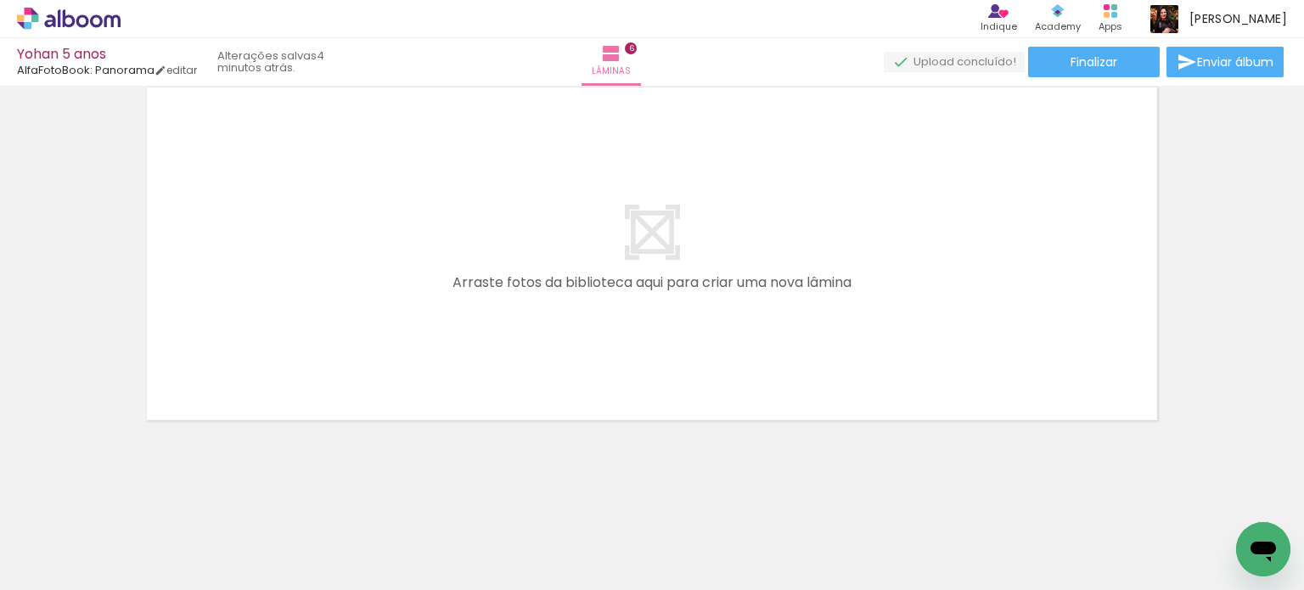
drag, startPoint x: 759, startPoint y: 537, endPoint x: 823, endPoint y: 532, distance: 64.7
click at [724, 393] on quentale-workspace at bounding box center [652, 295] width 1304 height 590
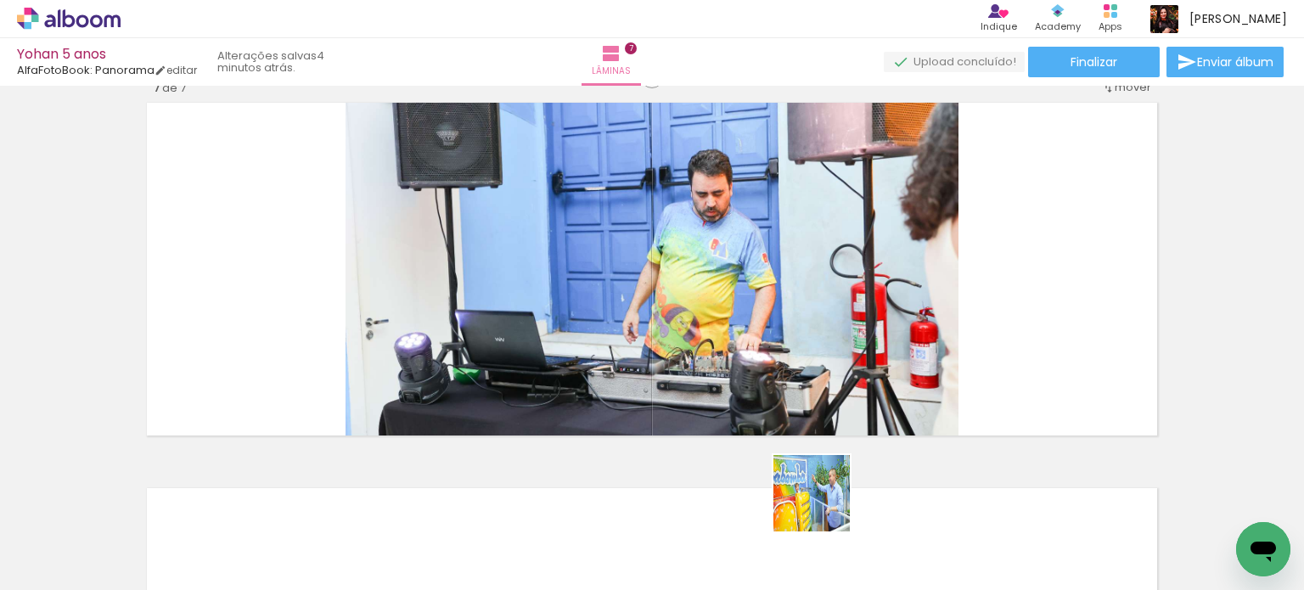
drag, startPoint x: 823, startPoint y: 532, endPoint x: 843, endPoint y: 483, distance: 53.0
click at [828, 402] on quentale-workspace at bounding box center [652, 295] width 1304 height 590
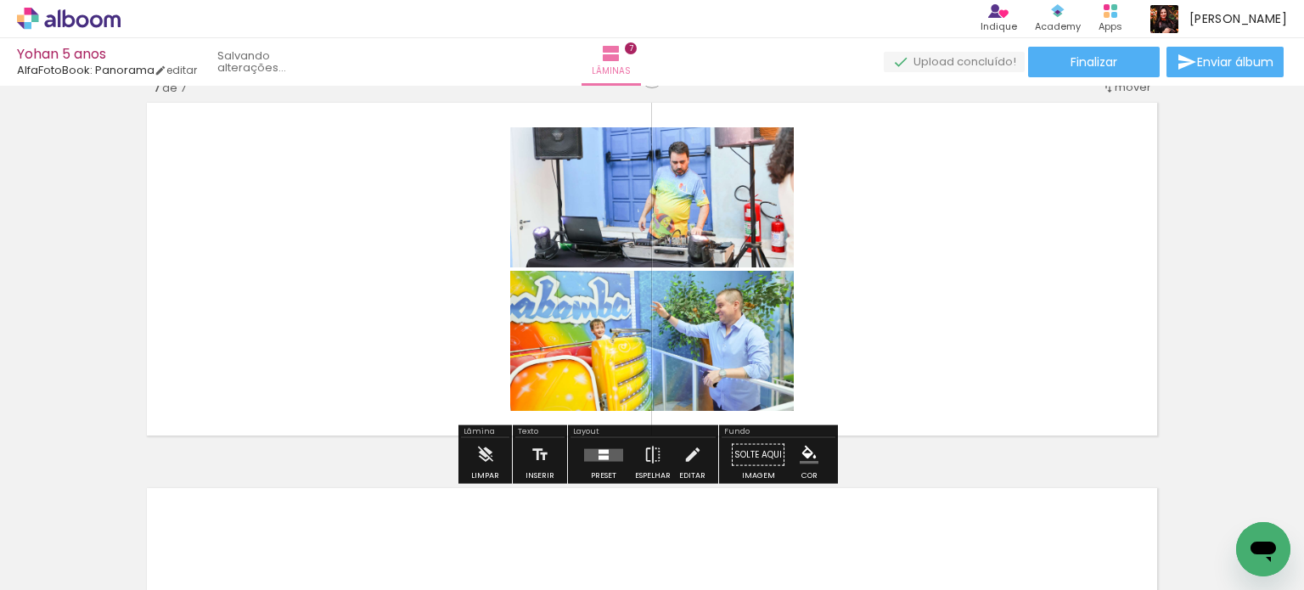
scroll to position [2333, 0]
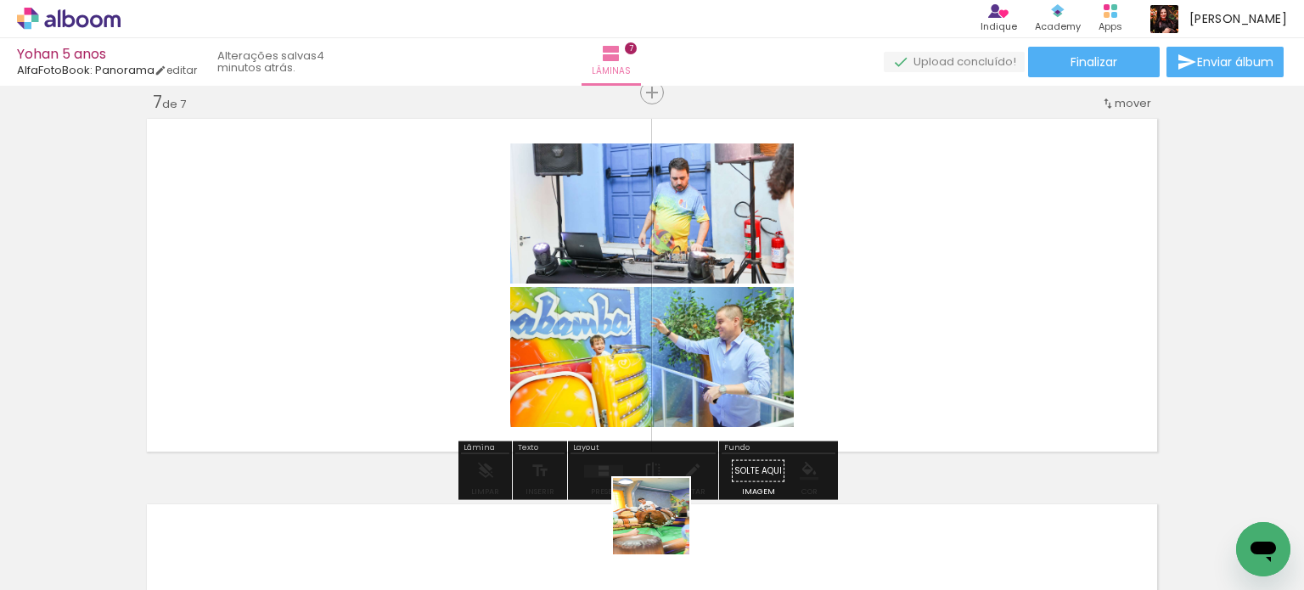
drag, startPoint x: 664, startPoint y: 529, endPoint x: 545, endPoint y: 496, distance: 123.4
click at [789, 331] on quentale-workspace at bounding box center [652, 295] width 1304 height 590
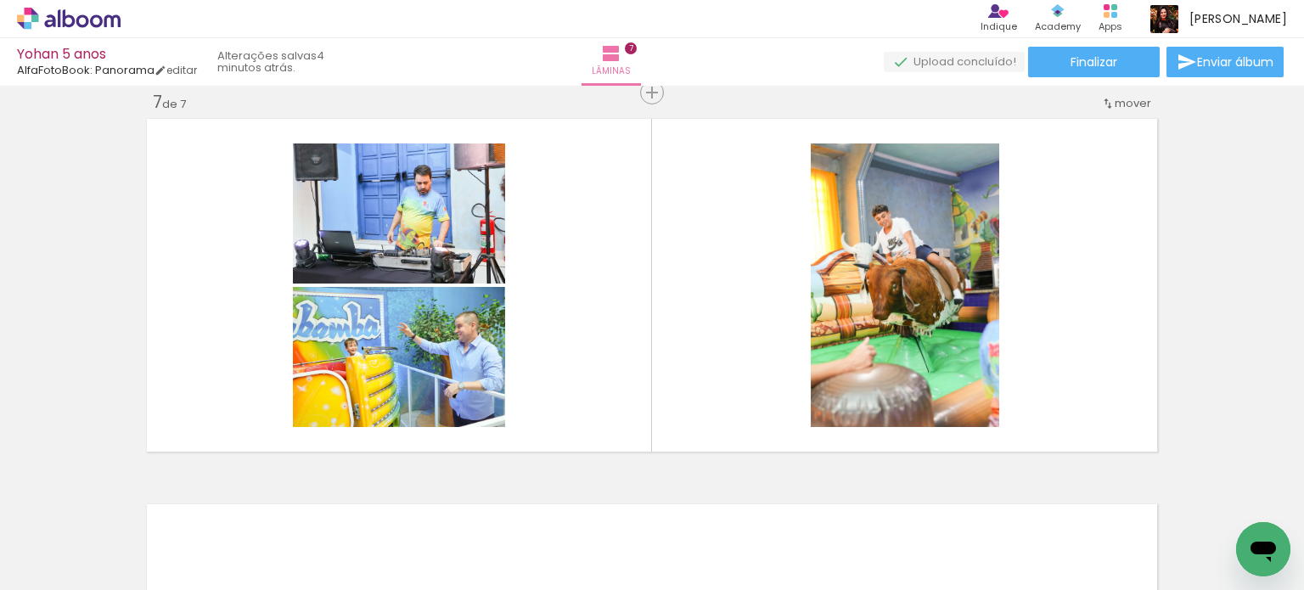
scroll to position [0, 2329]
drag, startPoint x: 329, startPoint y: 536, endPoint x: 609, endPoint y: 488, distance: 283.4
click at [536, 368] on quentale-workspace at bounding box center [652, 295] width 1304 height 590
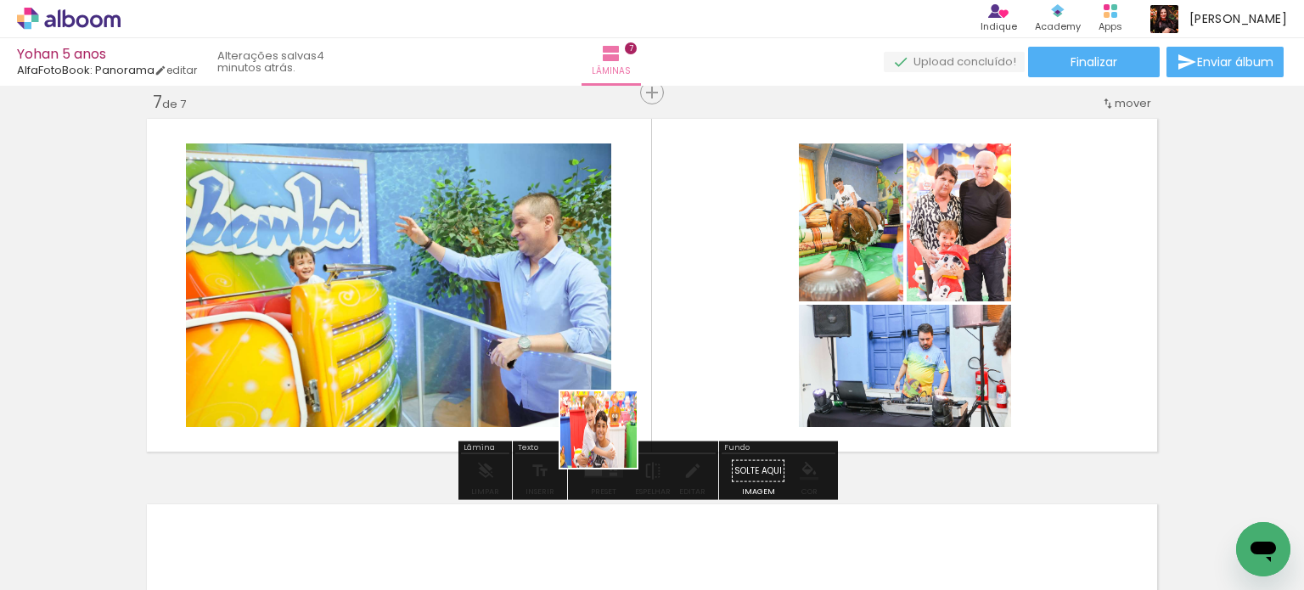
drag, startPoint x: 512, startPoint y: 537, endPoint x: 891, endPoint y: 373, distance: 413.6
click at [699, 363] on quentale-workspace at bounding box center [652, 295] width 1304 height 590
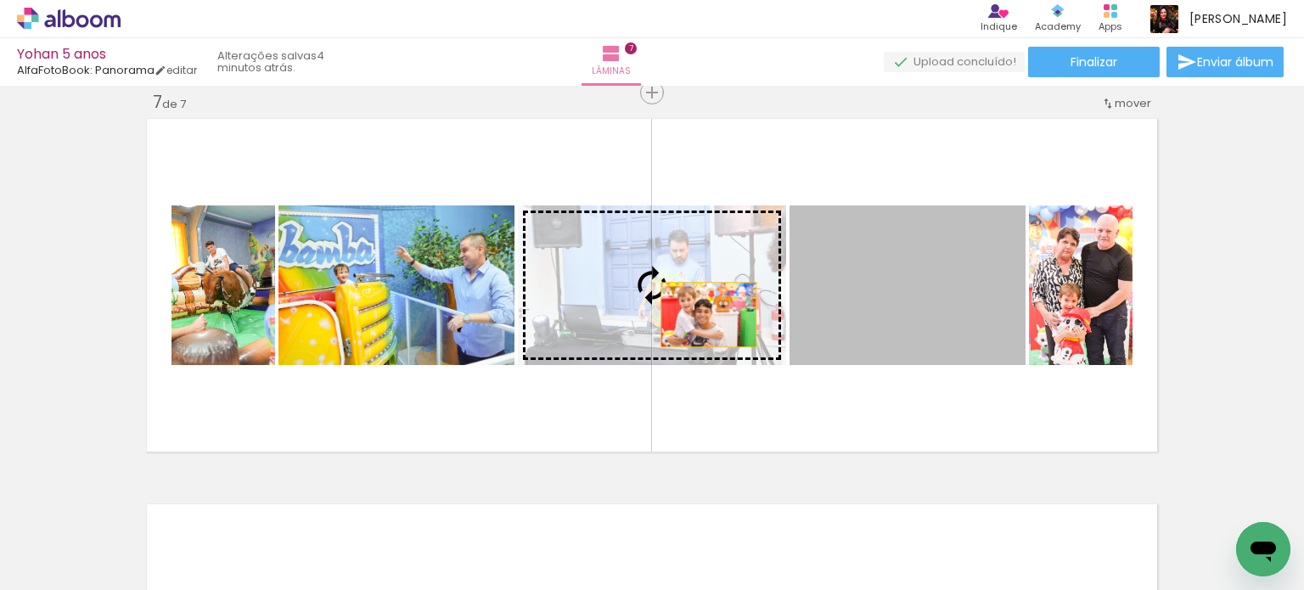
drag, startPoint x: 910, startPoint y: 310, endPoint x: 702, endPoint y: 314, distance: 208.0
click at [0, 0] on slot at bounding box center [0, 0] width 0 height 0
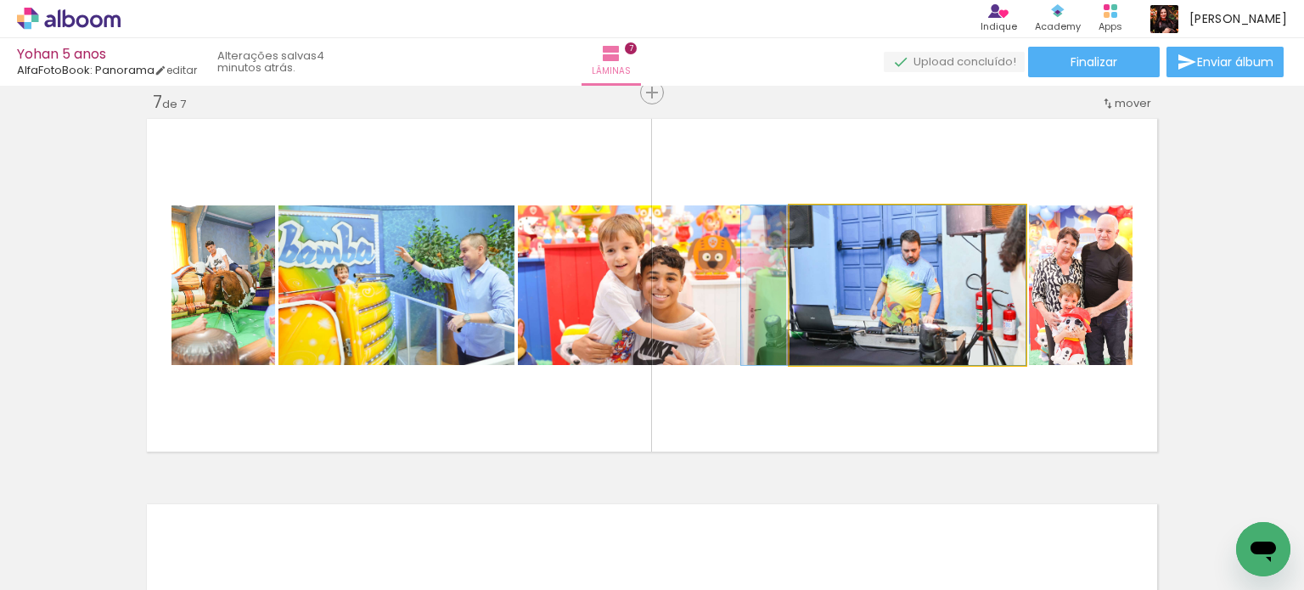
drag, startPoint x: 900, startPoint y: 314, endPoint x: 700, endPoint y: 318, distance: 199.5
click at [0, 0] on slot at bounding box center [0, 0] width 0 height 0
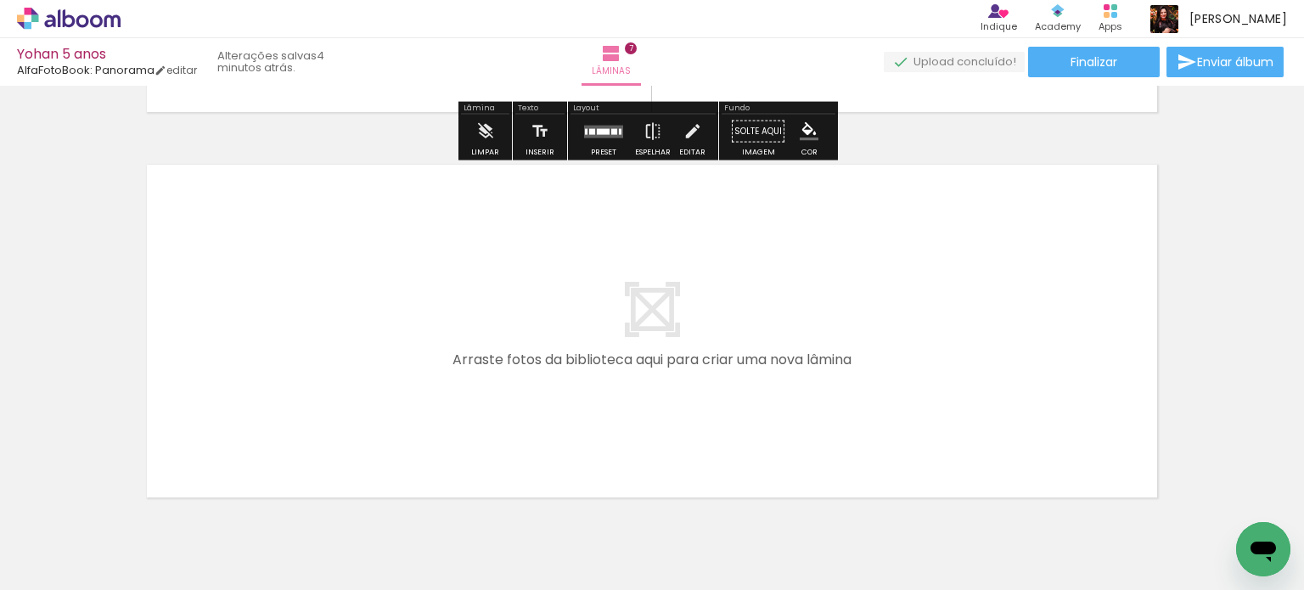
scroll to position [2750, 0]
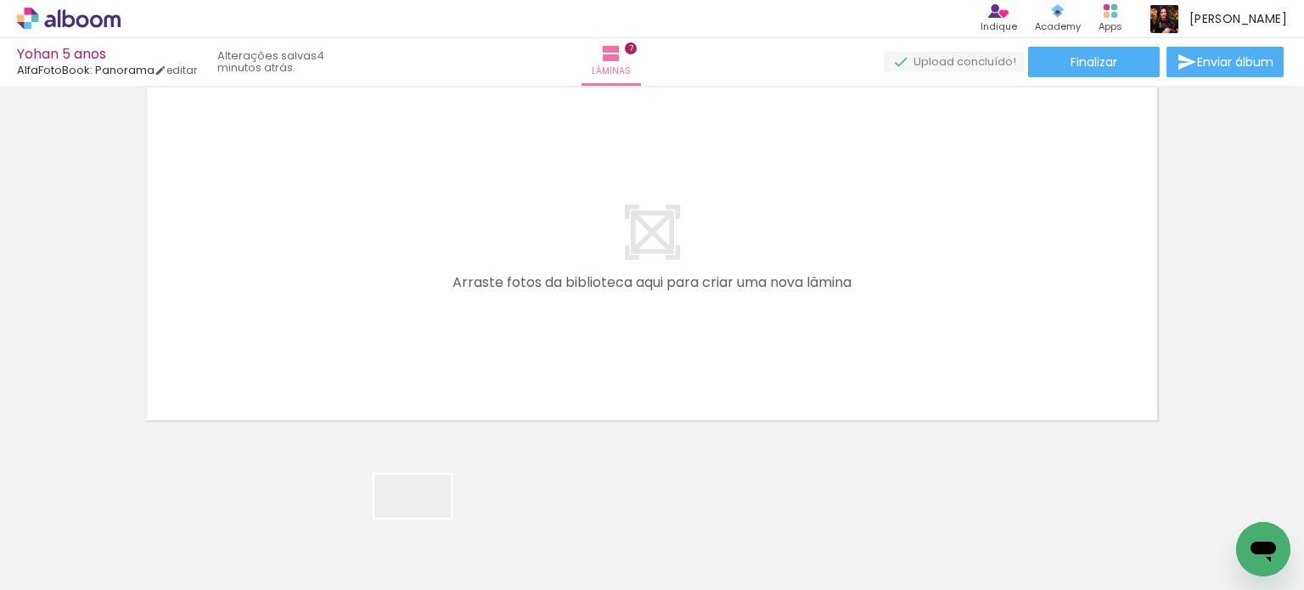
drag, startPoint x: 422, startPoint y: 531, endPoint x: 609, endPoint y: 587, distance: 194.7
click at [511, 384] on quentale-workspace at bounding box center [652, 295] width 1304 height 590
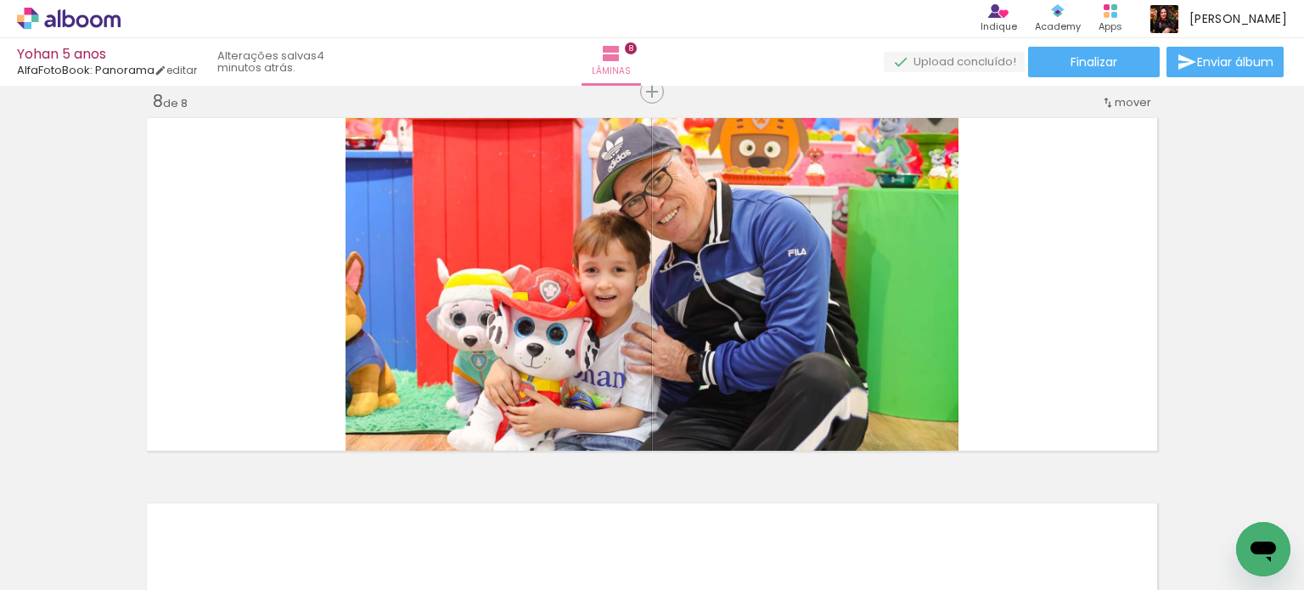
scroll to position [2719, 0]
drag, startPoint x: 720, startPoint y: 550, endPoint x: 836, endPoint y: 403, distance: 187.3
click at [856, 368] on quentale-workspace at bounding box center [652, 295] width 1304 height 590
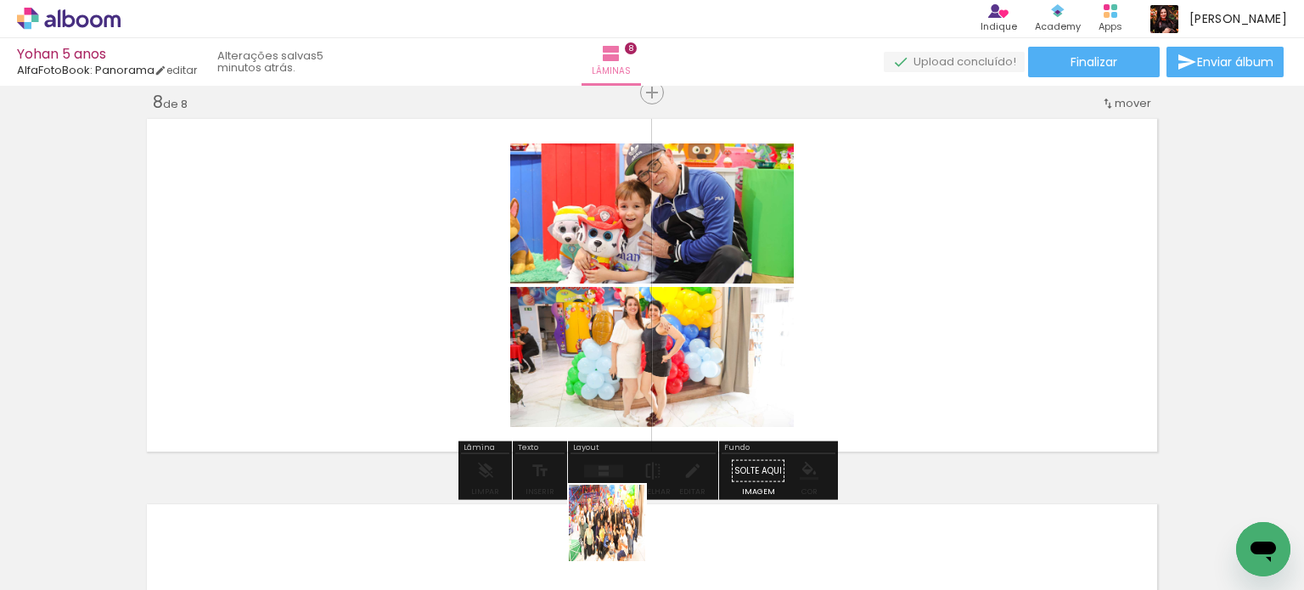
drag, startPoint x: 617, startPoint y: 540, endPoint x: 871, endPoint y: 338, distance: 324.4
click at [871, 338] on quentale-workspace at bounding box center [652, 295] width 1304 height 590
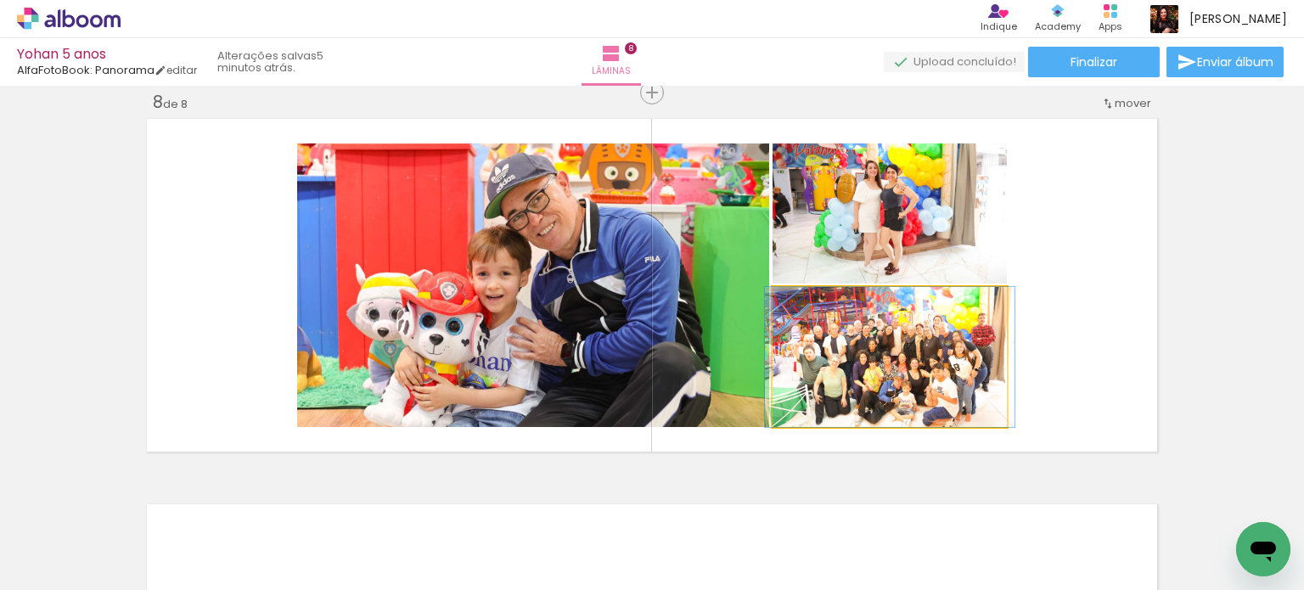
drag, startPoint x: 951, startPoint y: 371, endPoint x: 588, endPoint y: 334, distance: 364.3
click at [0, 0] on slot at bounding box center [0, 0] width 0 height 0
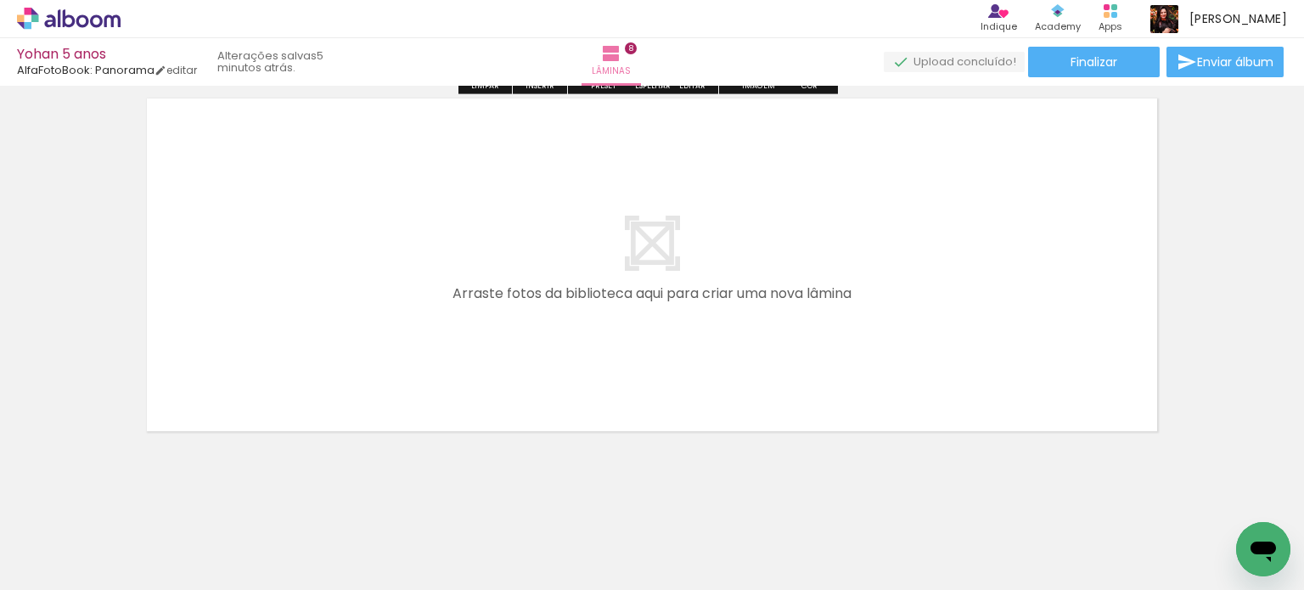
scroll to position [3135, 0]
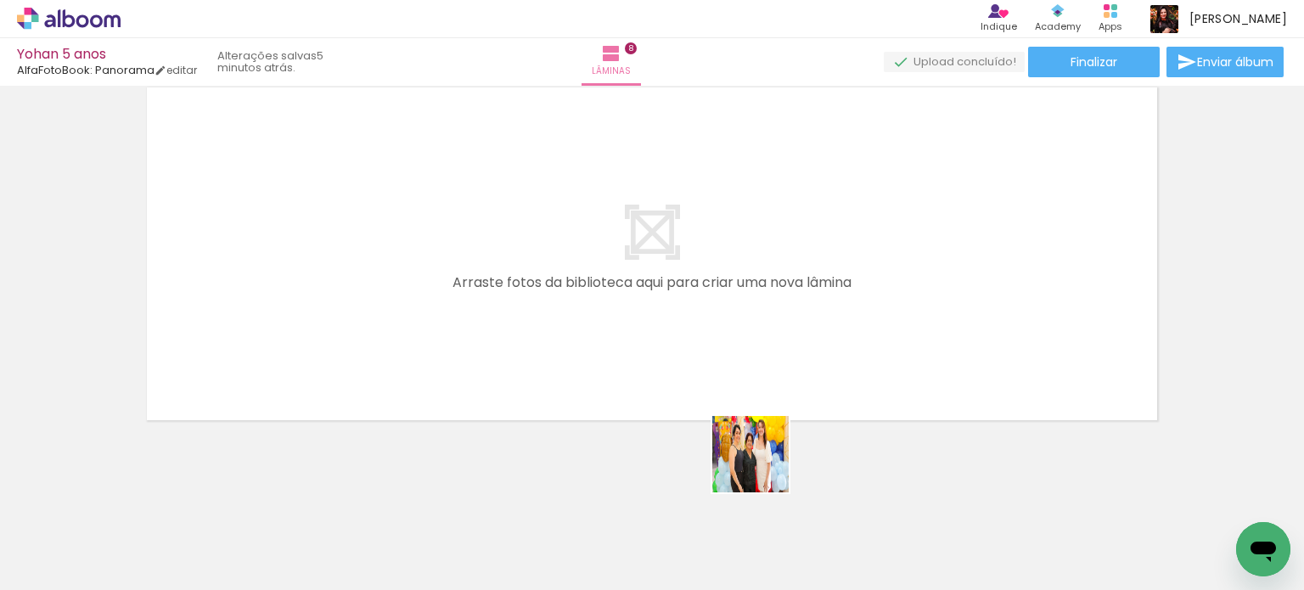
drag, startPoint x: 763, startPoint y: 467, endPoint x: 910, endPoint y: 545, distance: 166.3
click at [716, 397] on quentale-workspace at bounding box center [652, 295] width 1304 height 590
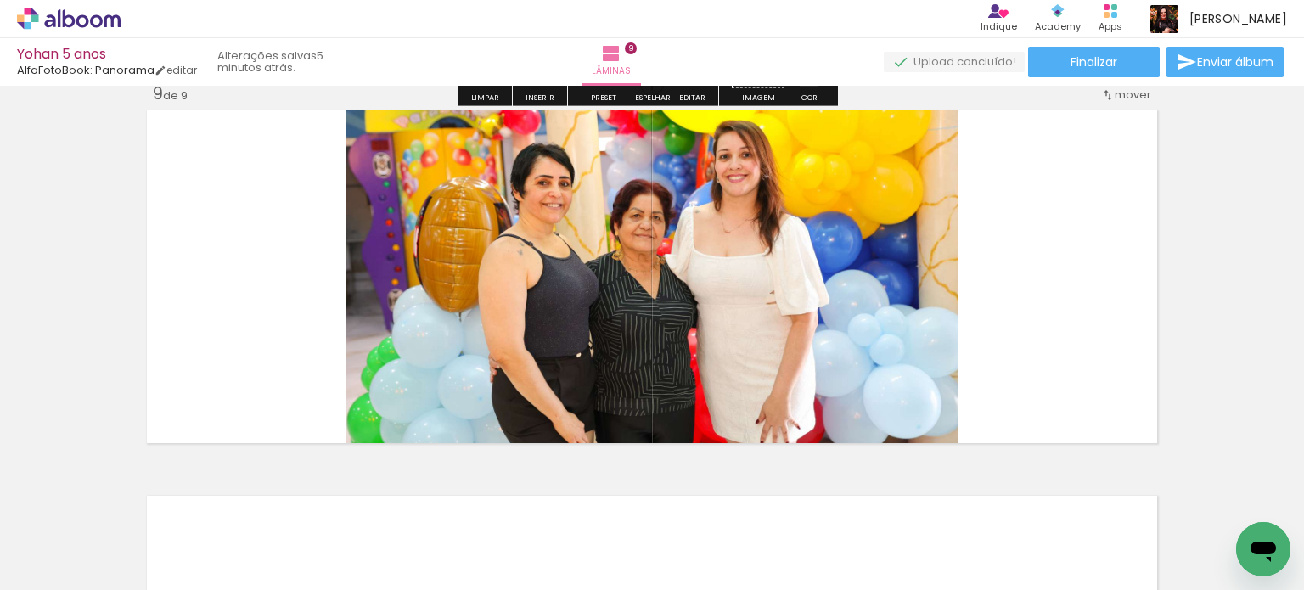
scroll to position [3104, 0]
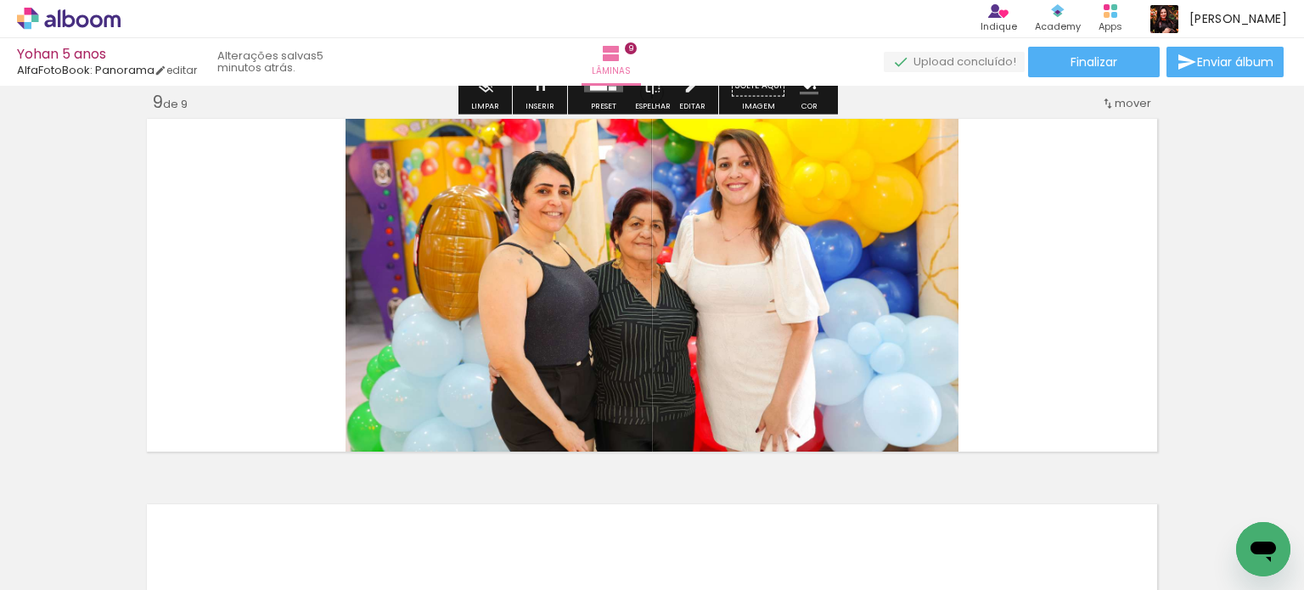
drag, startPoint x: 903, startPoint y: 536, endPoint x: 968, endPoint y: 521, distance: 66.3
click at [912, 440] on quentale-workspace at bounding box center [652, 295] width 1304 height 590
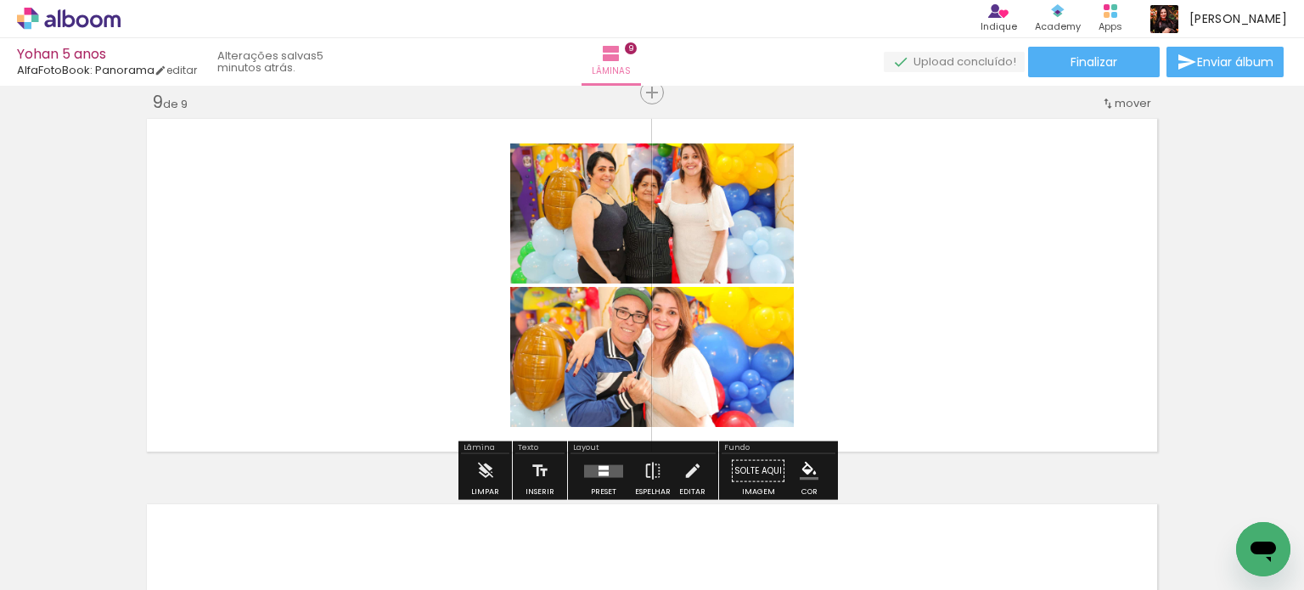
drag, startPoint x: 996, startPoint y: 547, endPoint x: 1064, endPoint y: 548, distance: 67.1
click at [979, 403] on quentale-workspace at bounding box center [652, 295] width 1304 height 590
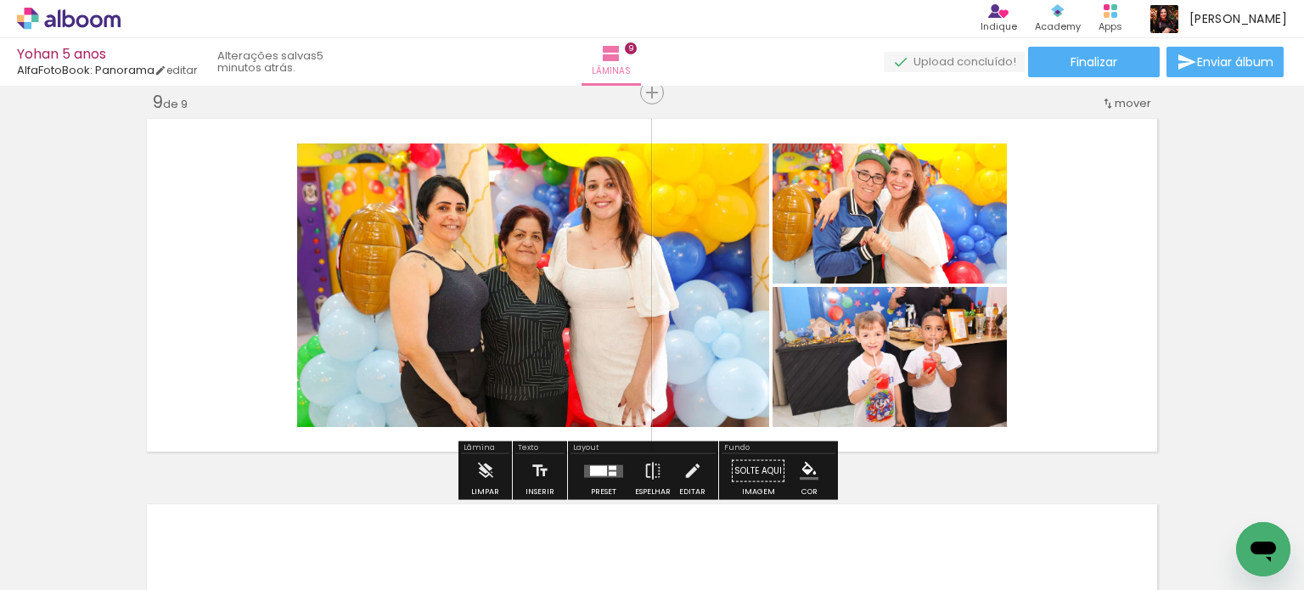
drag, startPoint x: 1064, startPoint y: 542, endPoint x: 1036, endPoint y: 528, distance: 30.4
click at [1047, 378] on quentale-workspace at bounding box center [652, 295] width 1304 height 590
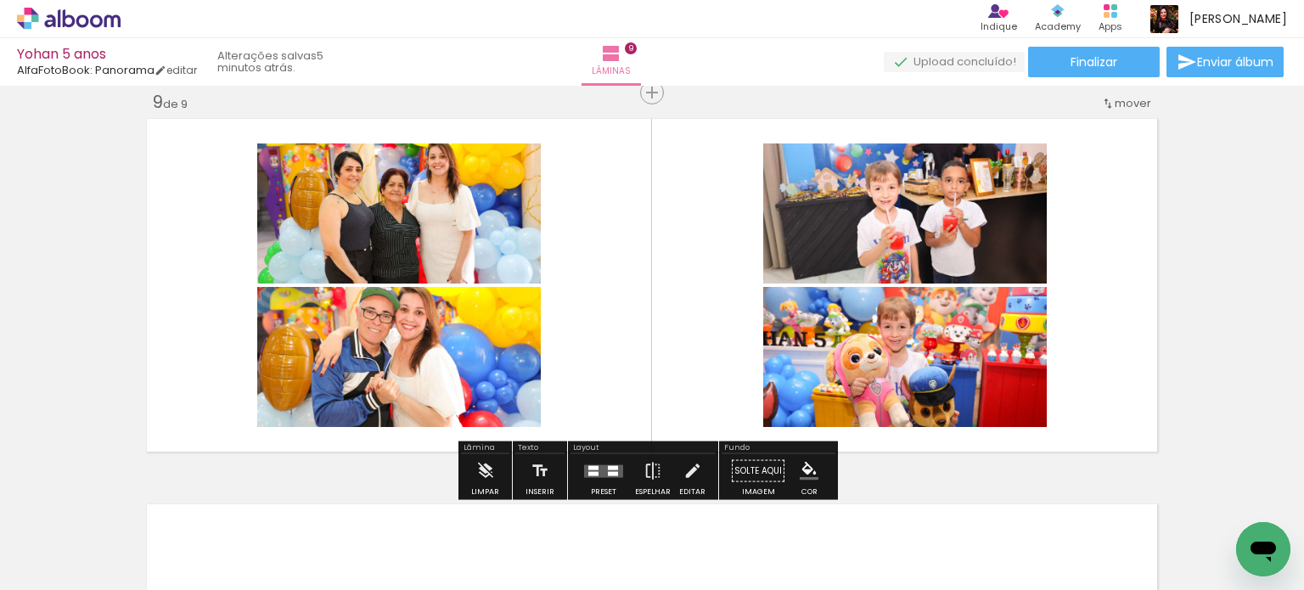
scroll to position [0, 1626]
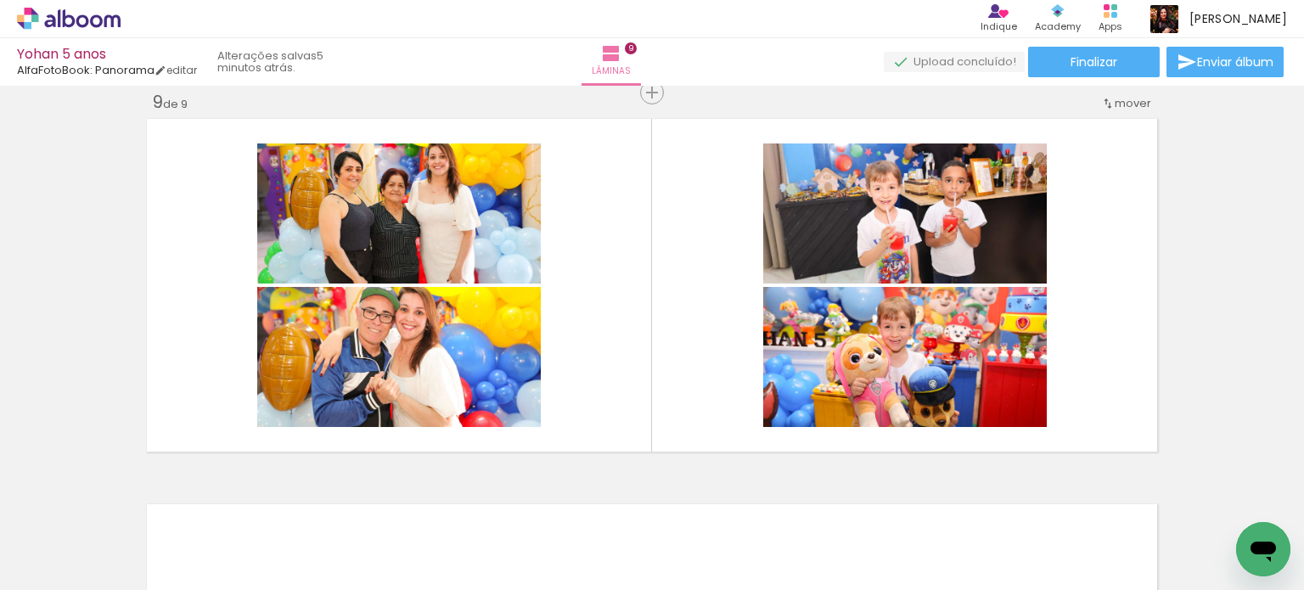
drag, startPoint x: 669, startPoint y: 530, endPoint x: 665, endPoint y: 573, distance: 42.6
click at [659, 318] on quentale-workspace at bounding box center [652, 295] width 1304 height 590
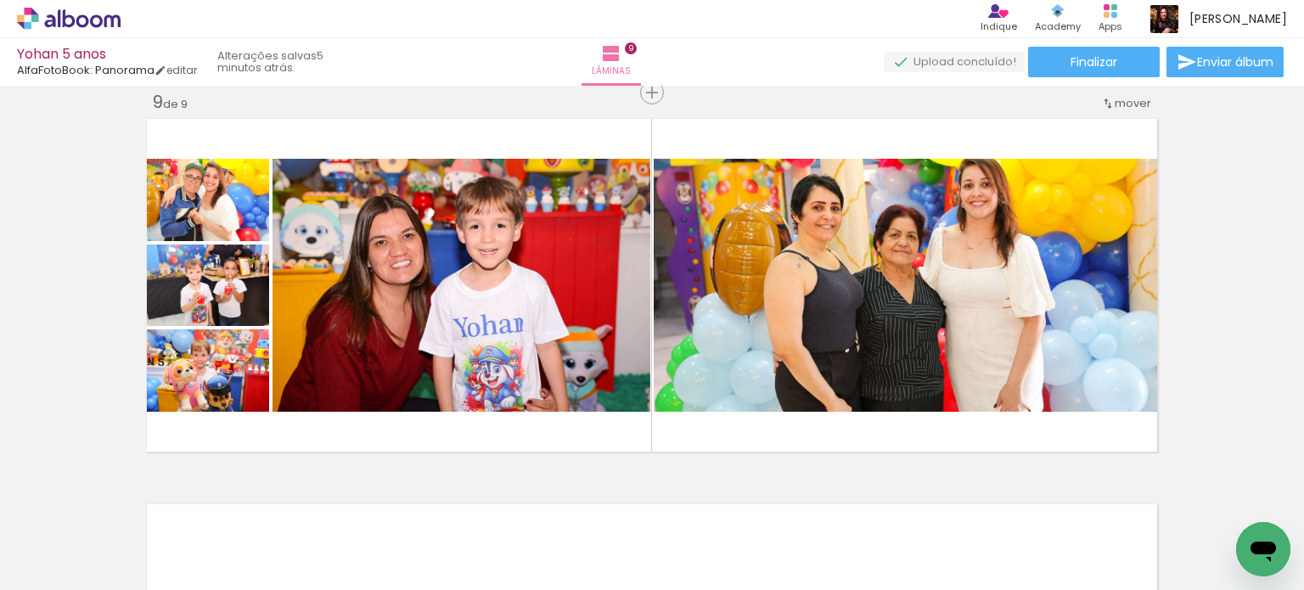
scroll to position [0, 2818]
drag, startPoint x: 794, startPoint y: 530, endPoint x: 878, endPoint y: 520, distance: 84.5
click at [767, 365] on quentale-workspace at bounding box center [652, 295] width 1304 height 590
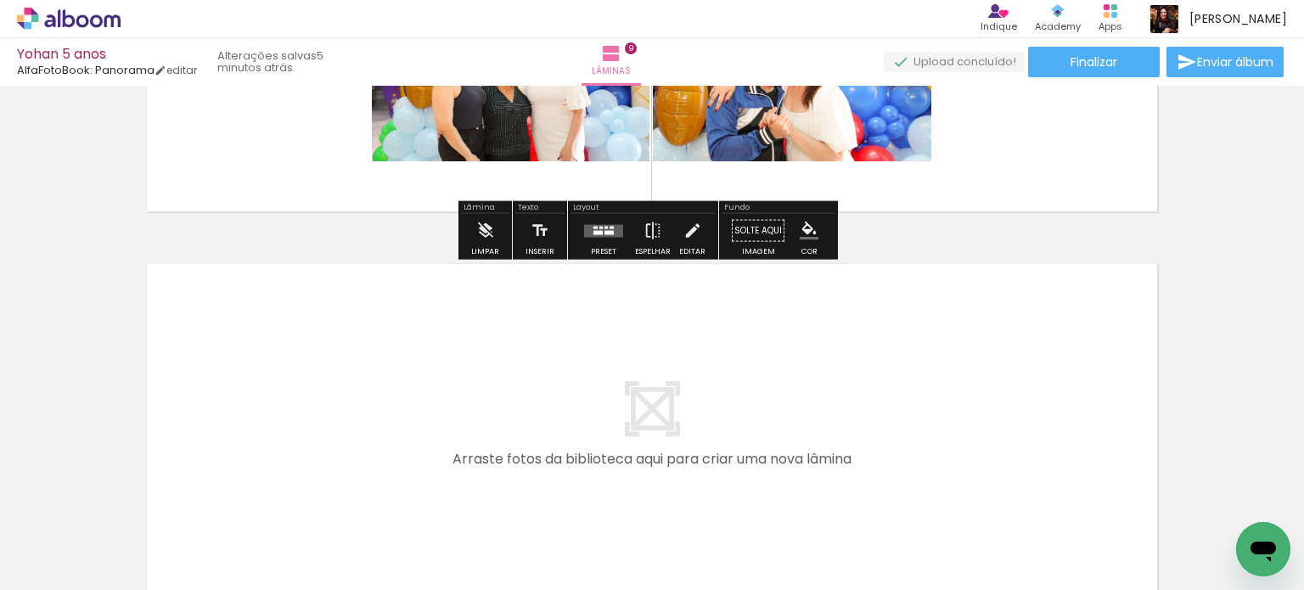
scroll to position [3359, 0]
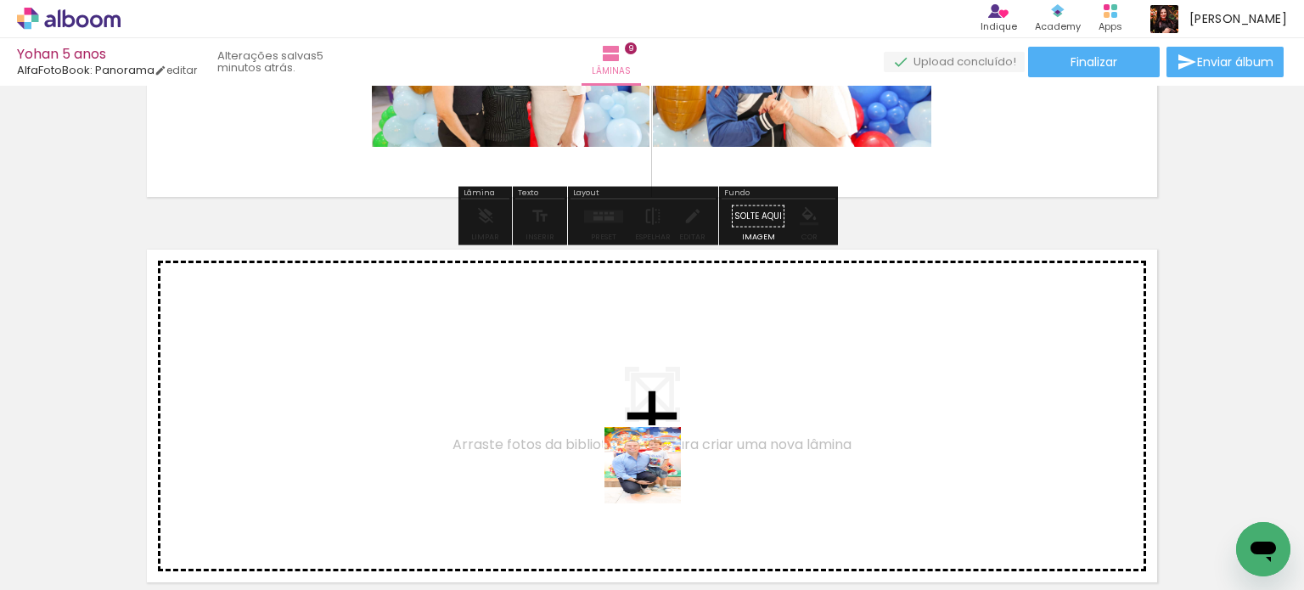
drag, startPoint x: 664, startPoint y: 532, endPoint x: 589, endPoint y: 528, distance: 74.8
click at [665, 362] on quentale-workspace at bounding box center [652, 295] width 1304 height 590
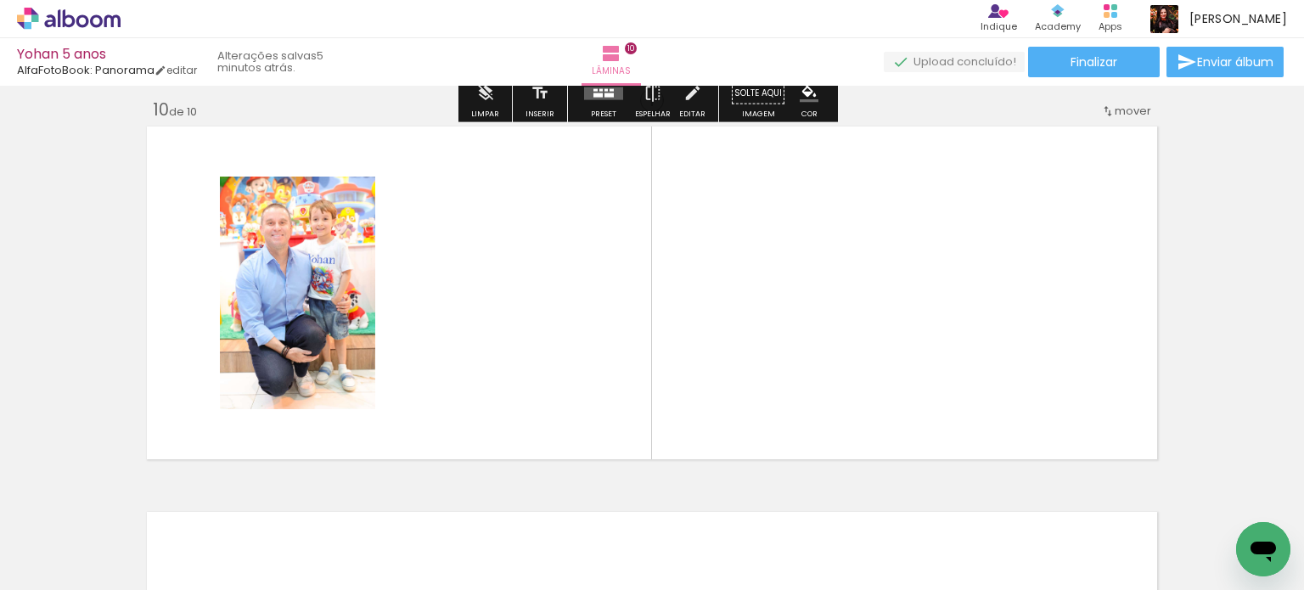
scroll to position [3489, 0]
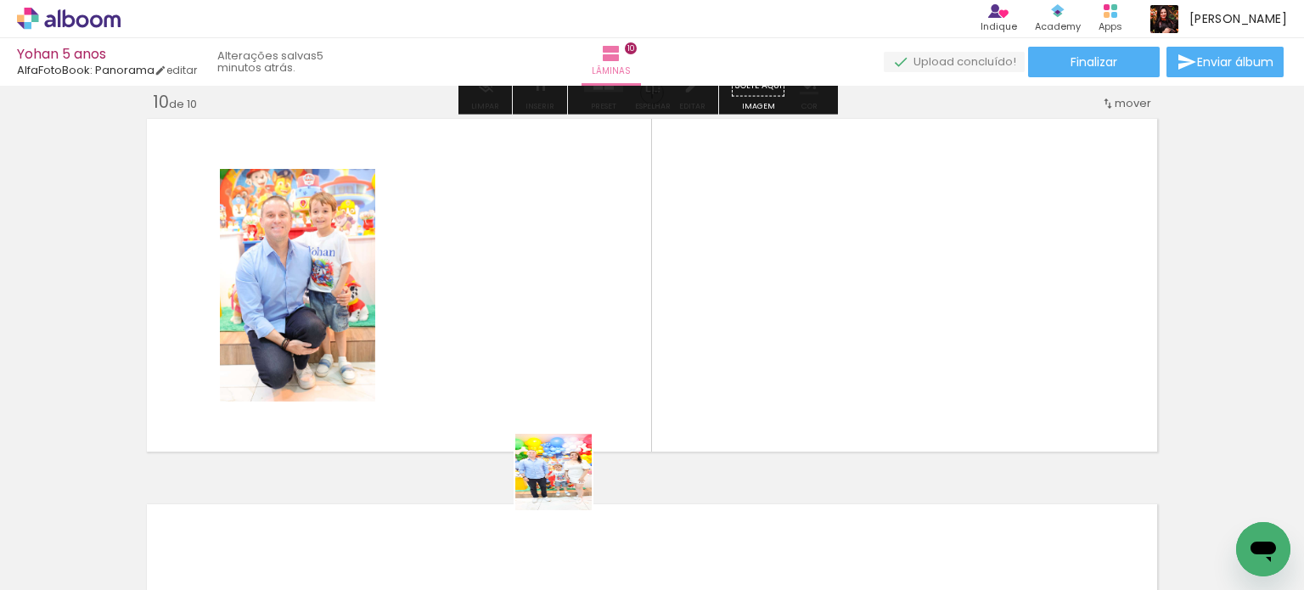
drag, startPoint x: 566, startPoint y: 485, endPoint x: 489, endPoint y: 505, distance: 79.9
click at [558, 398] on quentale-workspace at bounding box center [652, 295] width 1304 height 590
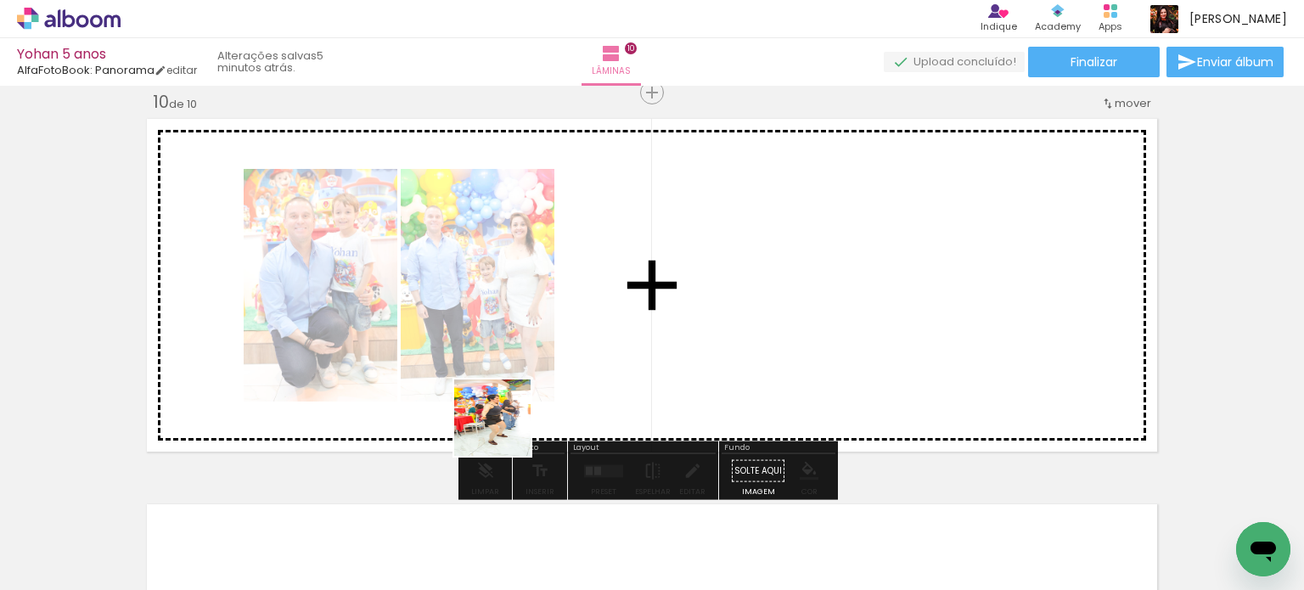
drag, startPoint x: 464, startPoint y: 533, endPoint x: 379, endPoint y: 529, distance: 85.0
click at [581, 313] on quentale-workspace at bounding box center [652, 295] width 1304 height 590
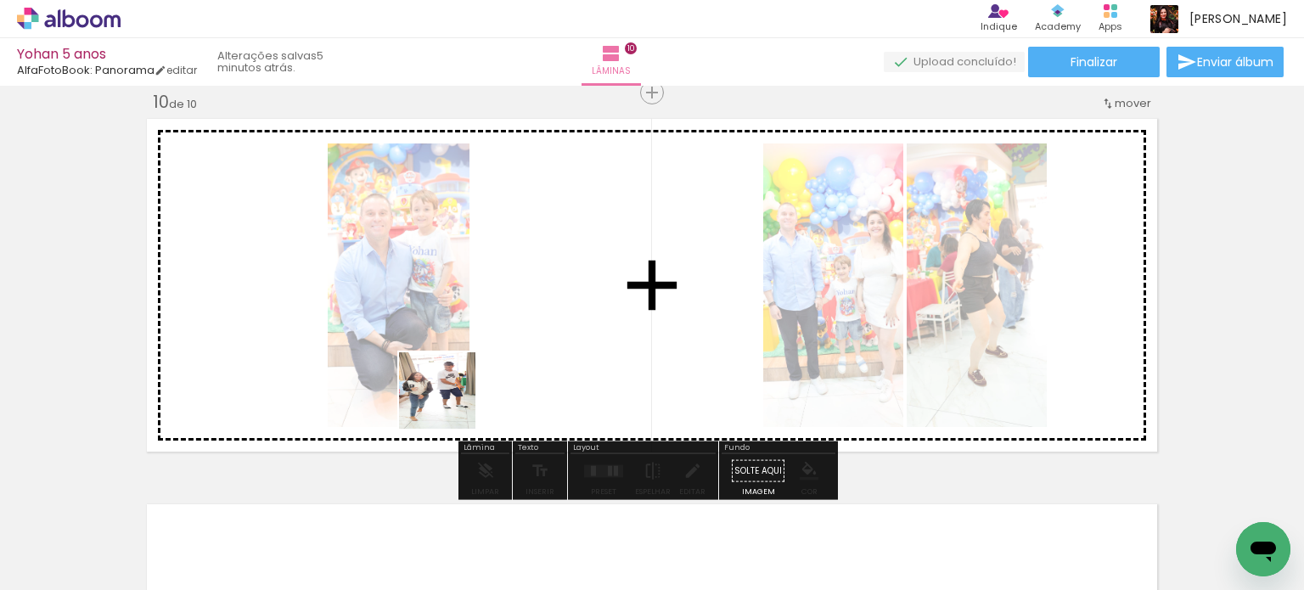
drag, startPoint x: 380, startPoint y: 509, endPoint x: 194, endPoint y: 575, distance: 197.8
click at [496, 356] on quentale-workspace at bounding box center [652, 295] width 1304 height 590
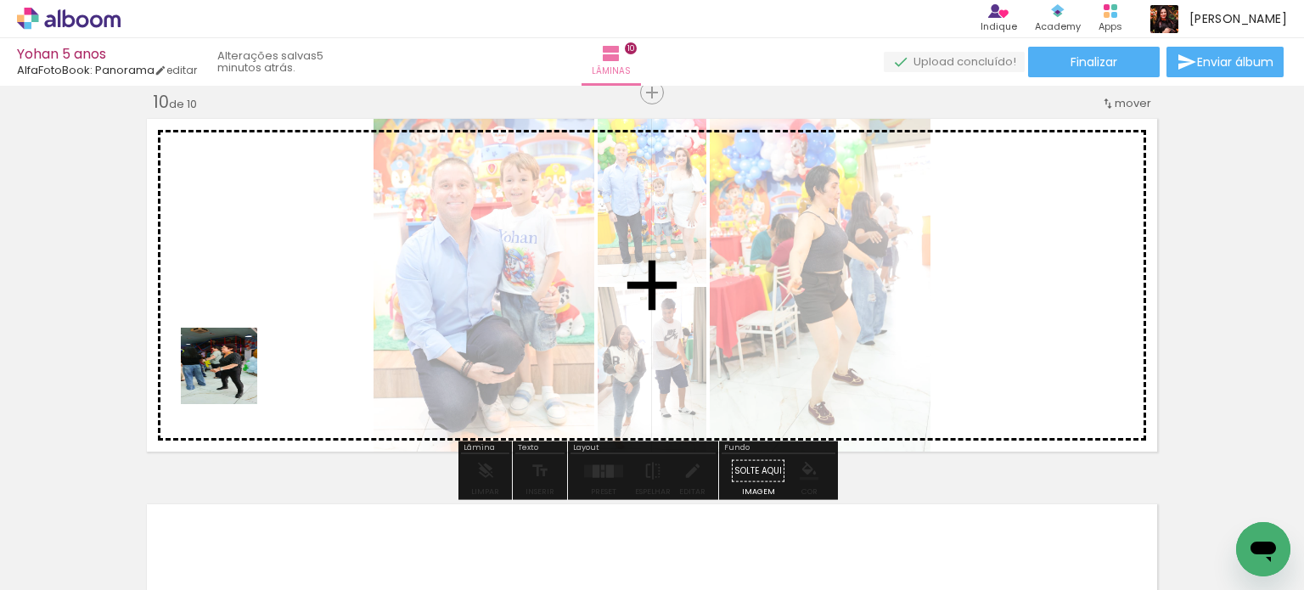
drag, startPoint x: 164, startPoint y: 548, endPoint x: 931, endPoint y: 524, distance: 767.7
click at [235, 373] on quentale-workspace at bounding box center [652, 295] width 1304 height 590
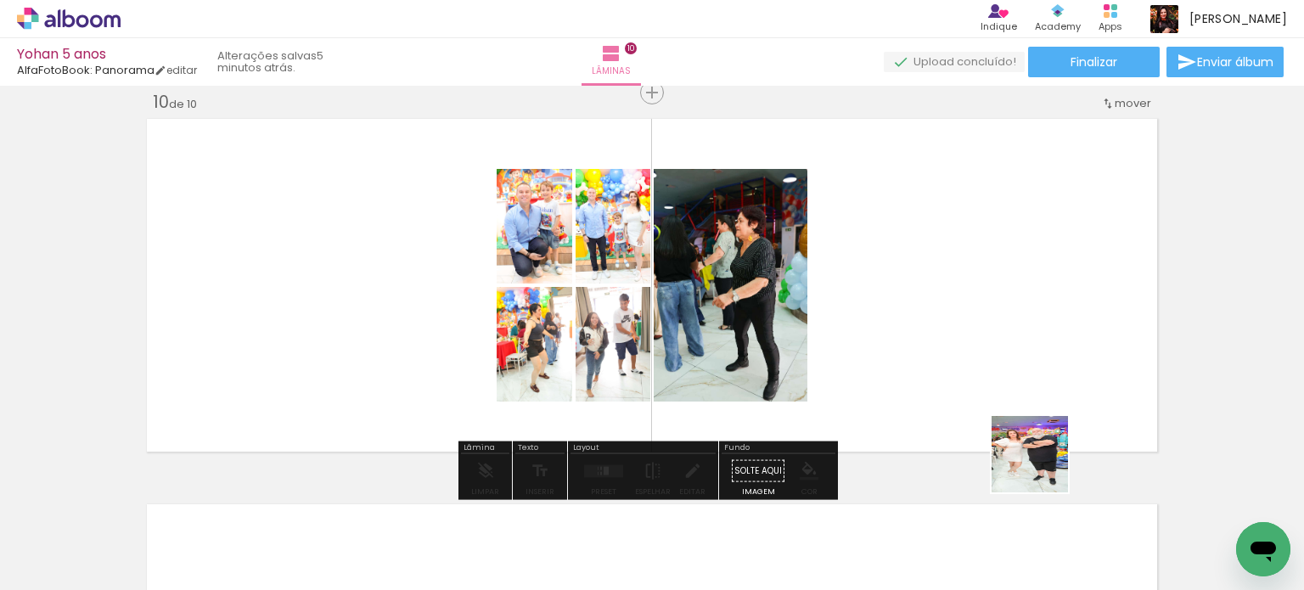
drag, startPoint x: 1044, startPoint y: 491, endPoint x: 912, endPoint y: 379, distance: 174.0
click at [1042, 351] on quentale-workspace at bounding box center [652, 295] width 1304 height 590
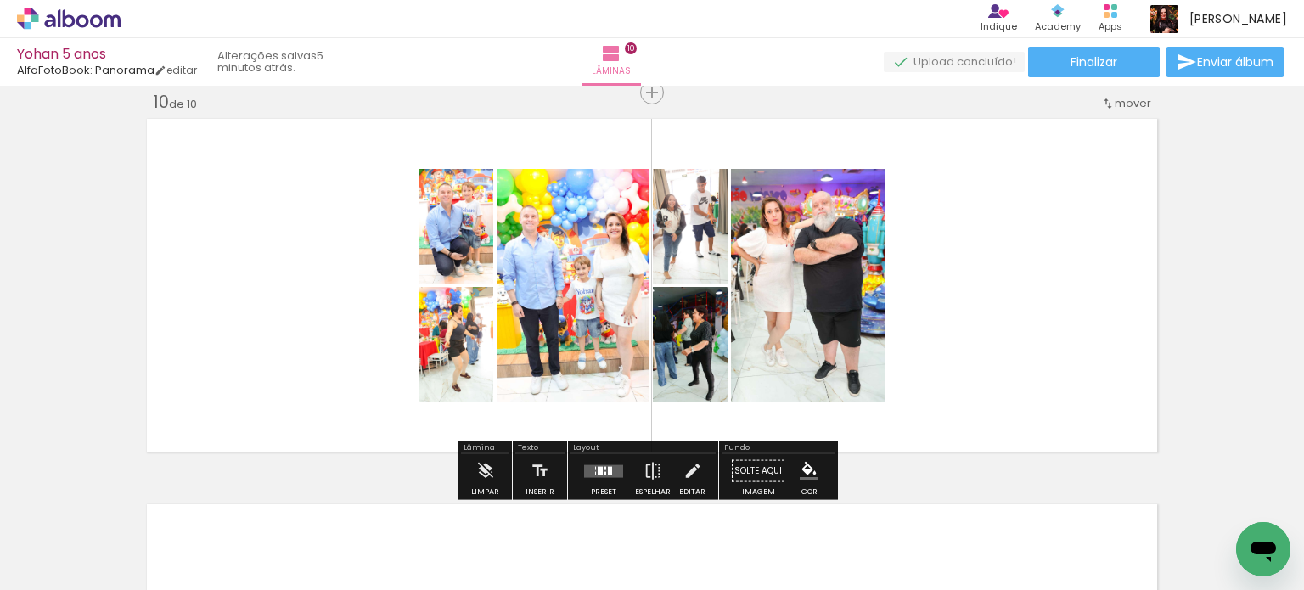
drag, startPoint x: 615, startPoint y: 471, endPoint x: 1070, endPoint y: 309, distance: 483.0
click at [615, 470] on quentale-layouter at bounding box center [603, 470] width 39 height 13
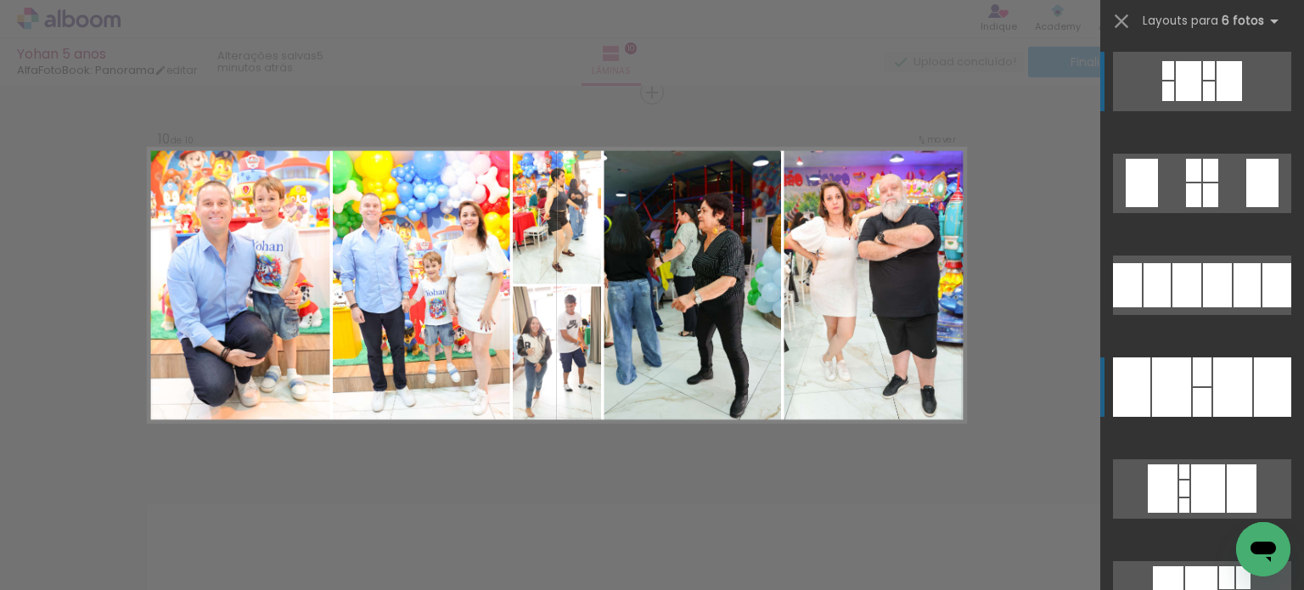
click at [1193, 375] on div at bounding box center [1202, 371] width 19 height 29
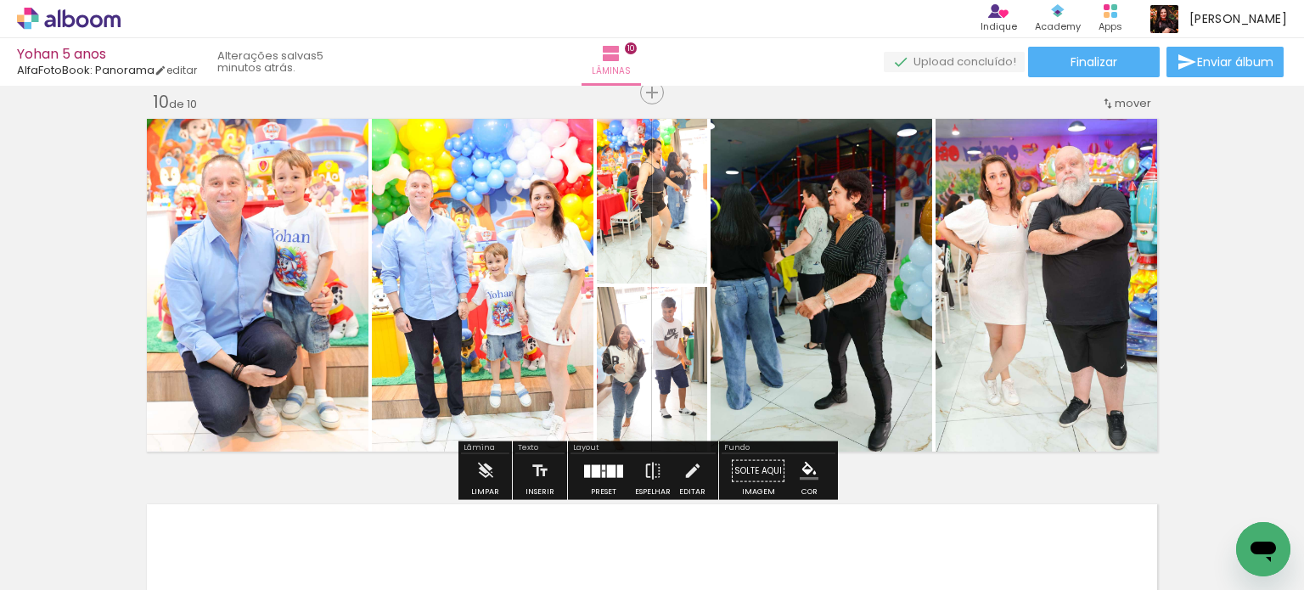
click at [670, 244] on quentale-photo at bounding box center [652, 199] width 110 height 170
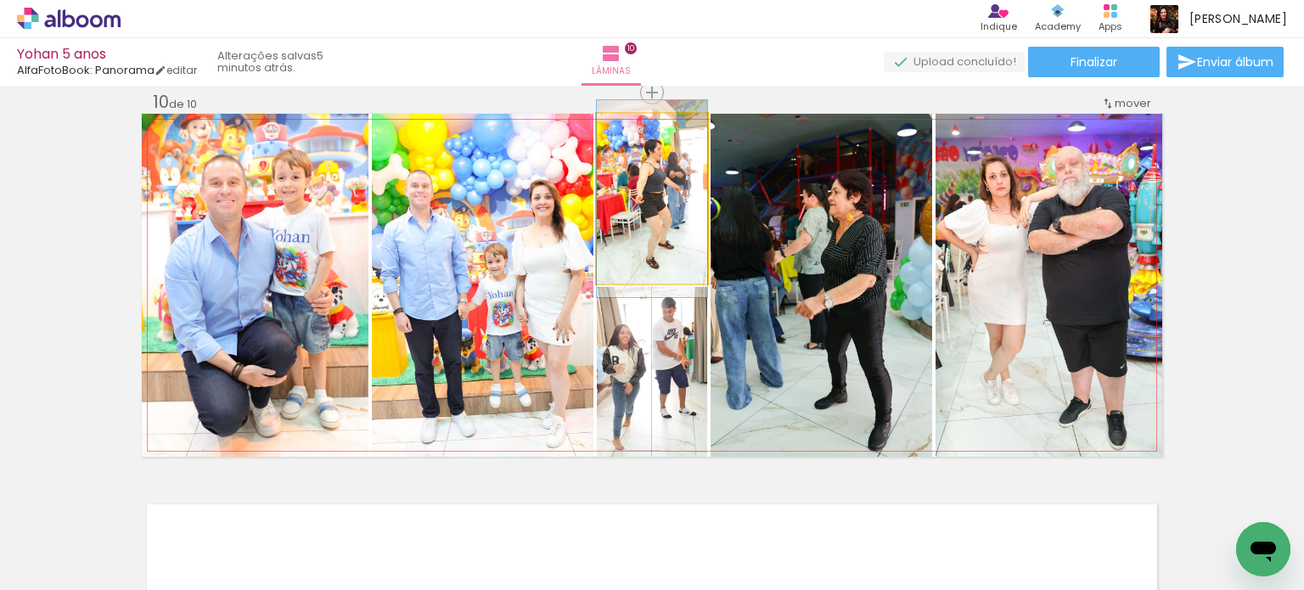
click at [670, 244] on quentale-photo at bounding box center [652, 199] width 110 height 170
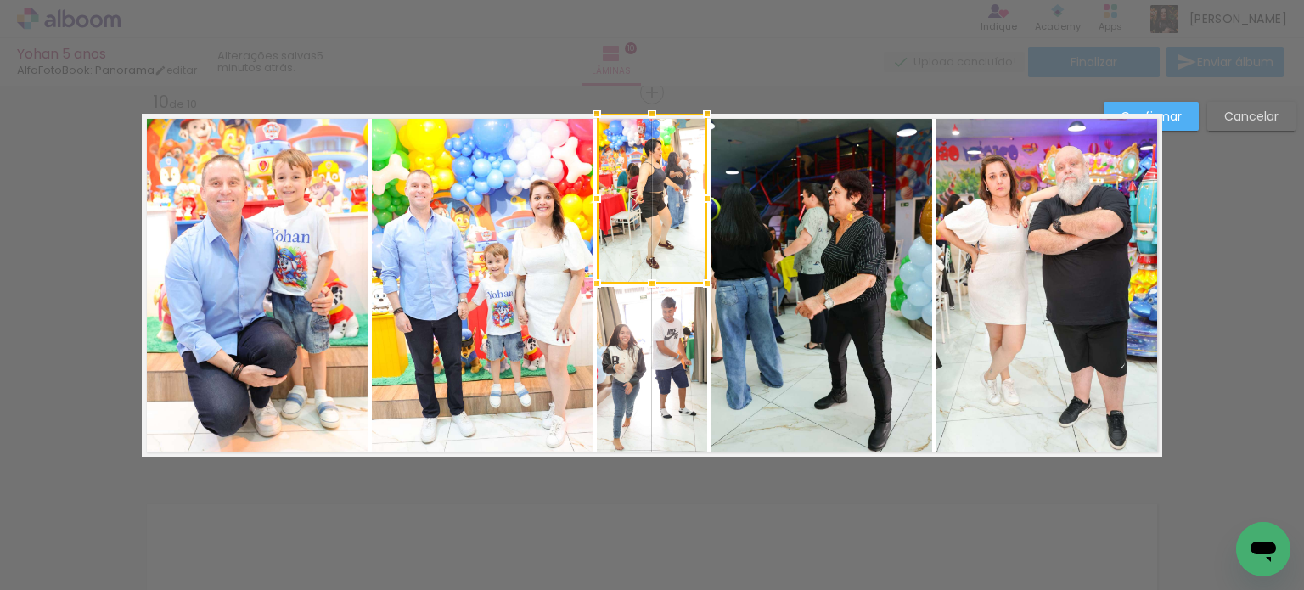
click at [654, 197] on div at bounding box center [652, 199] width 110 height 170
click at [1173, 106] on paper-button "Confirmar" at bounding box center [1150, 116] width 95 height 29
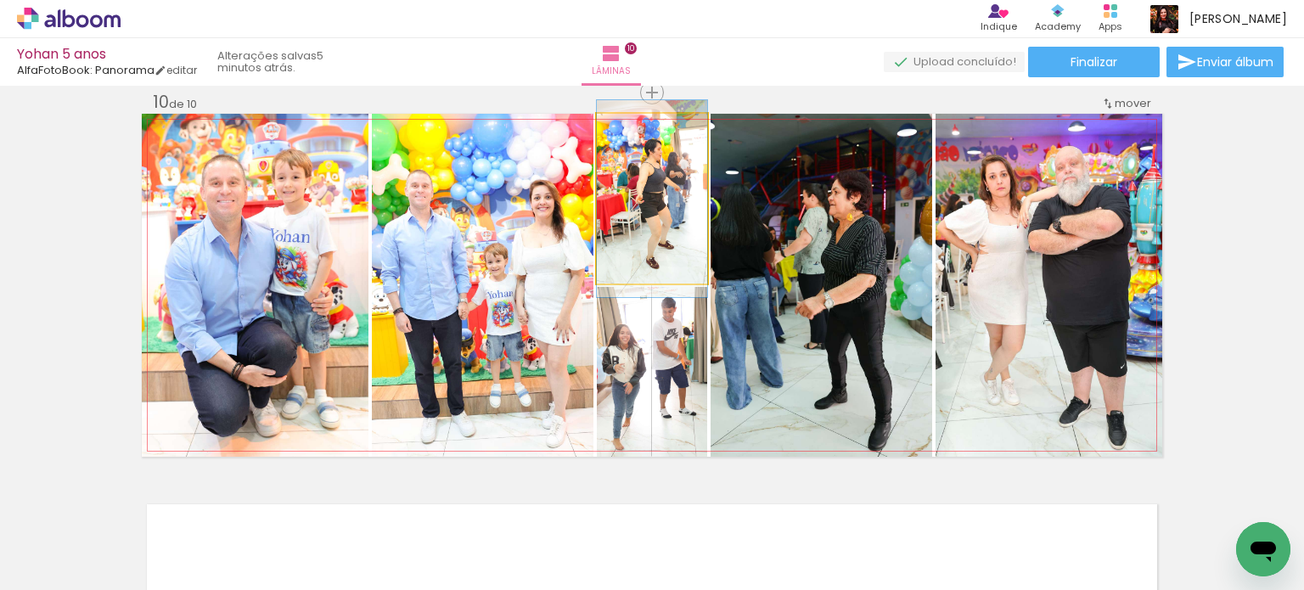
click at [659, 195] on quentale-photo at bounding box center [652, 199] width 110 height 170
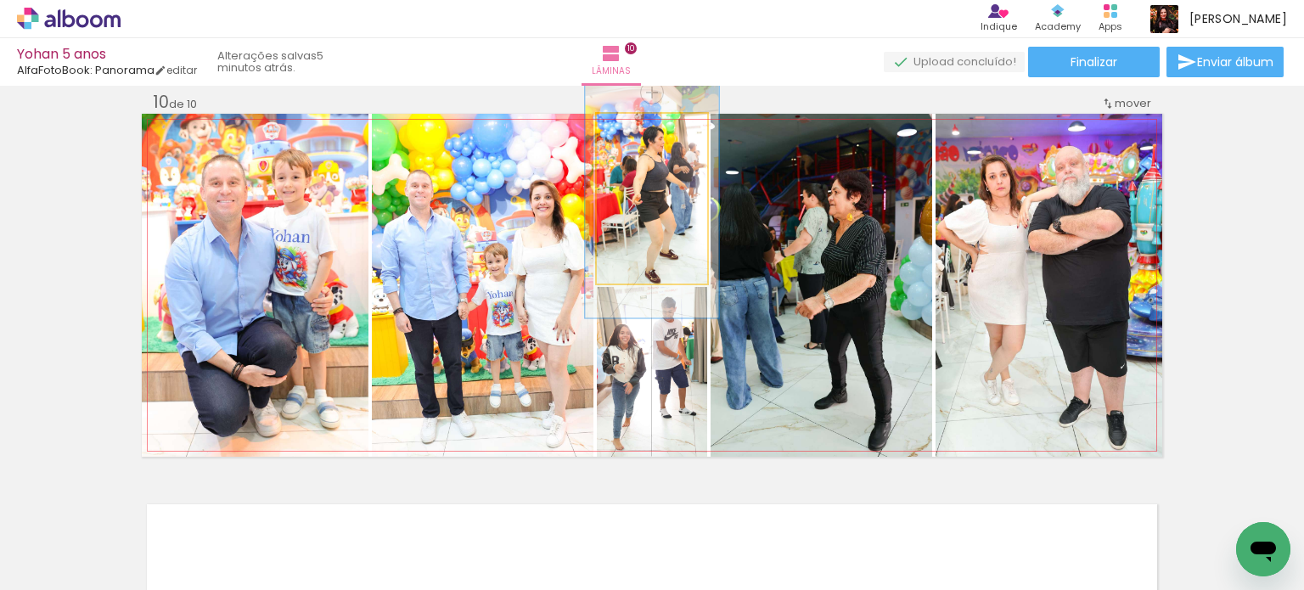
type paper-slider "121"
click at [640, 129] on div at bounding box center [643, 131] width 15 height 15
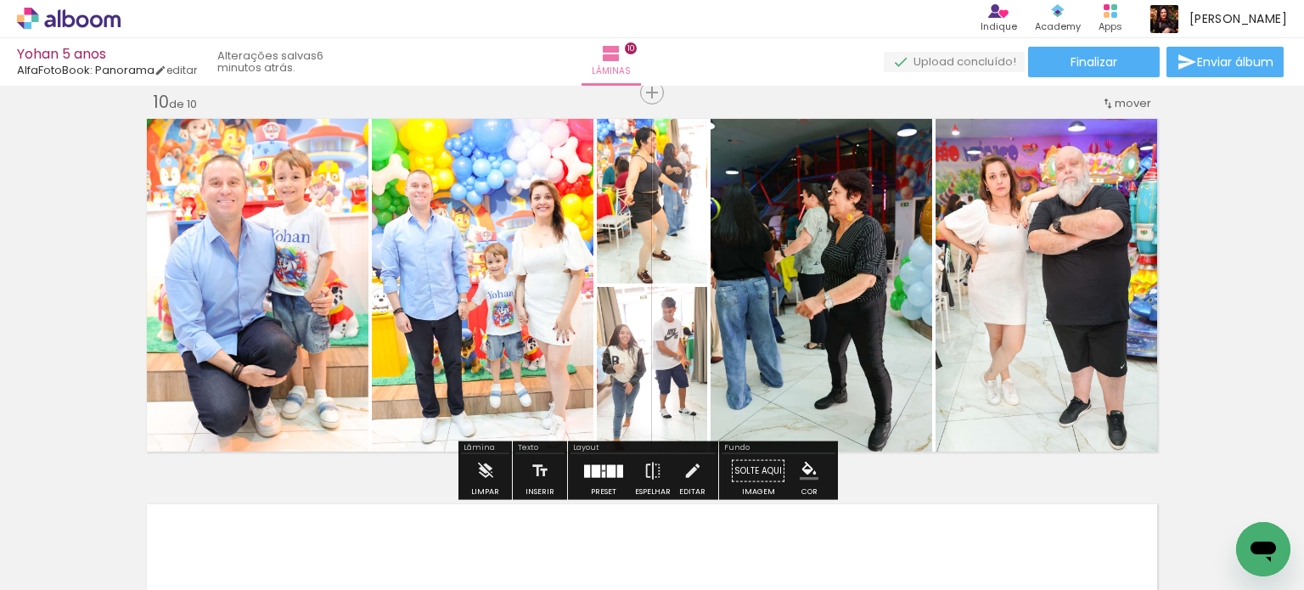
click at [757, 238] on quentale-photo at bounding box center [821, 285] width 222 height 343
click at [684, 244] on quentale-photo at bounding box center [652, 199] width 110 height 170
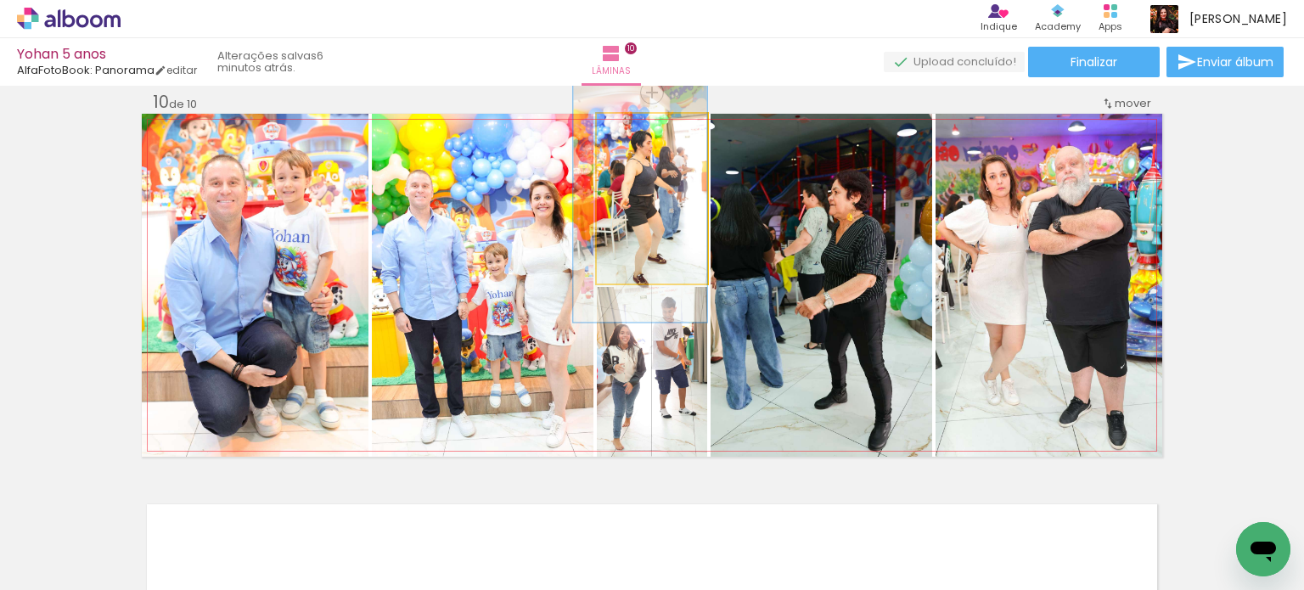
drag, startPoint x: 684, startPoint y: 244, endPoint x: 671, endPoint y: 247, distance: 13.2
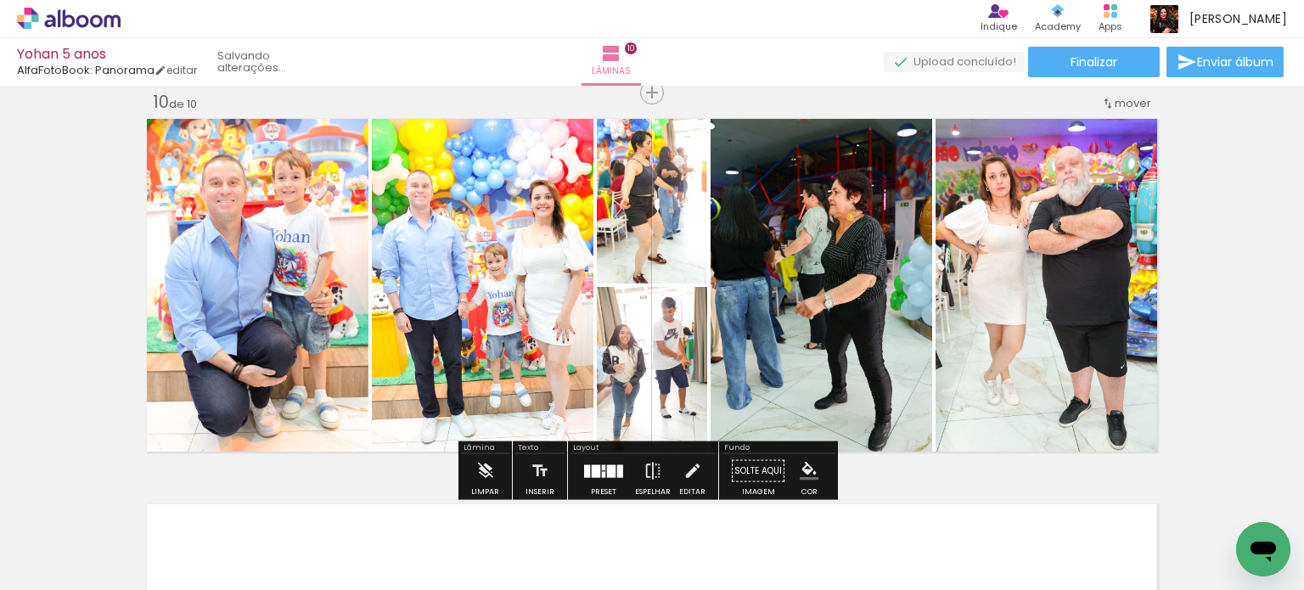
click at [776, 255] on quentale-photo at bounding box center [821, 285] width 222 height 343
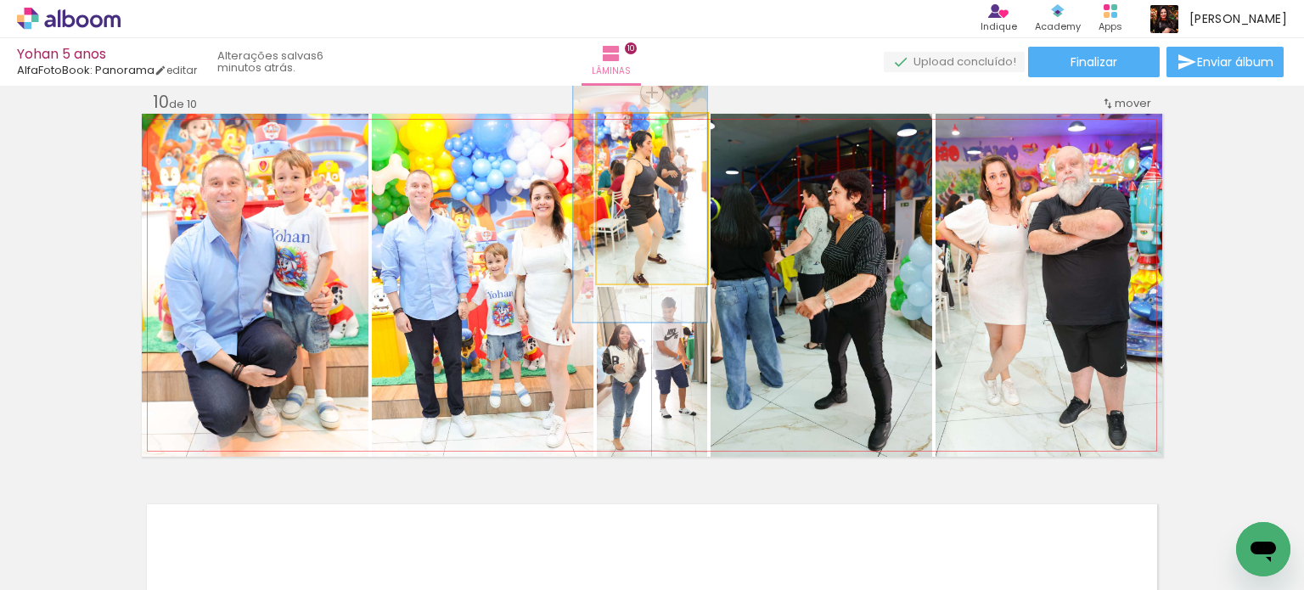
click at [679, 254] on quentale-photo at bounding box center [652, 199] width 110 height 170
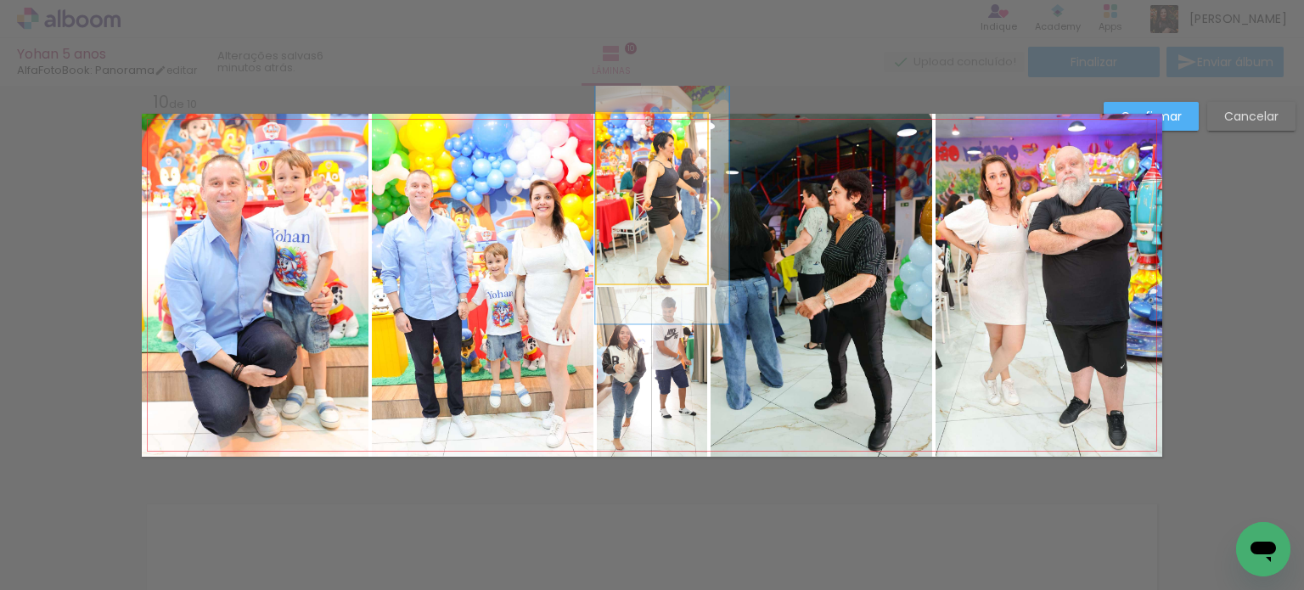
drag, startPoint x: 662, startPoint y: 254, endPoint x: 684, endPoint y: 255, distance: 22.1
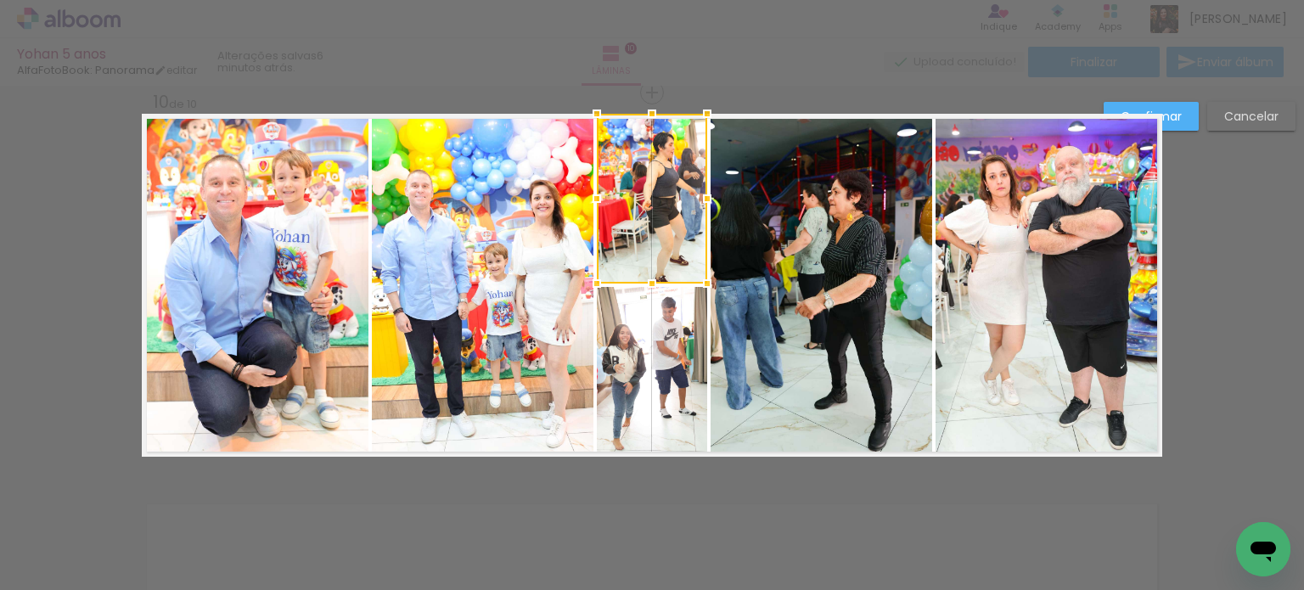
click at [763, 265] on quentale-photo at bounding box center [821, 285] width 222 height 343
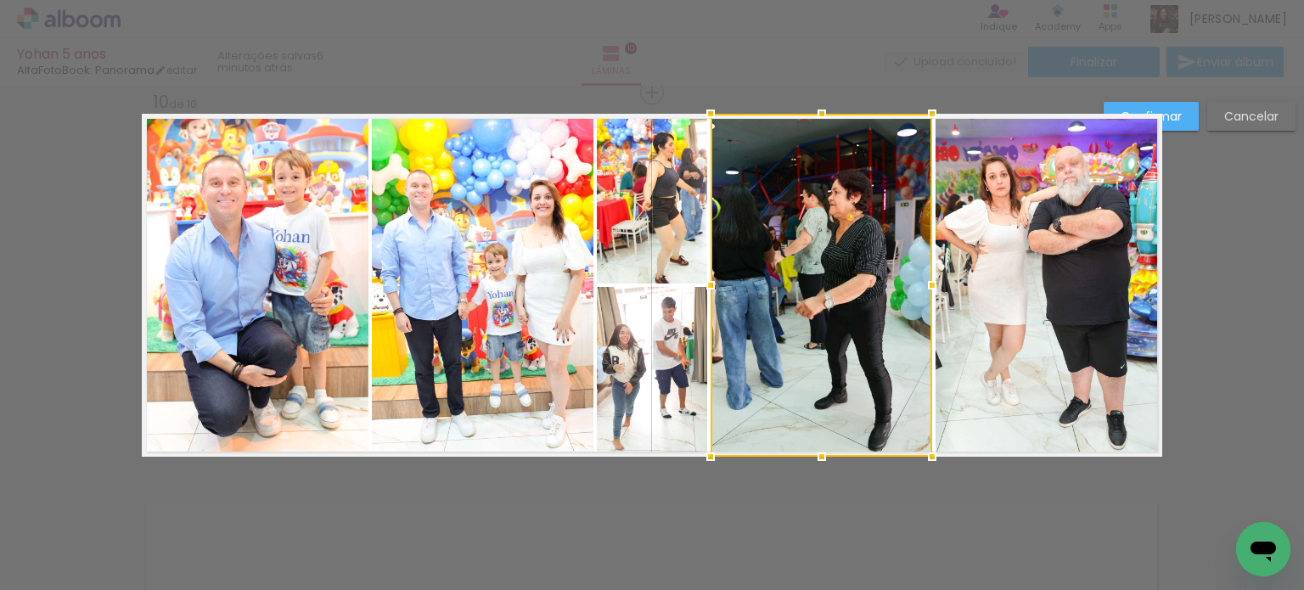
click at [0, 0] on slot "Confirmar" at bounding box center [0, 0] width 0 height 0
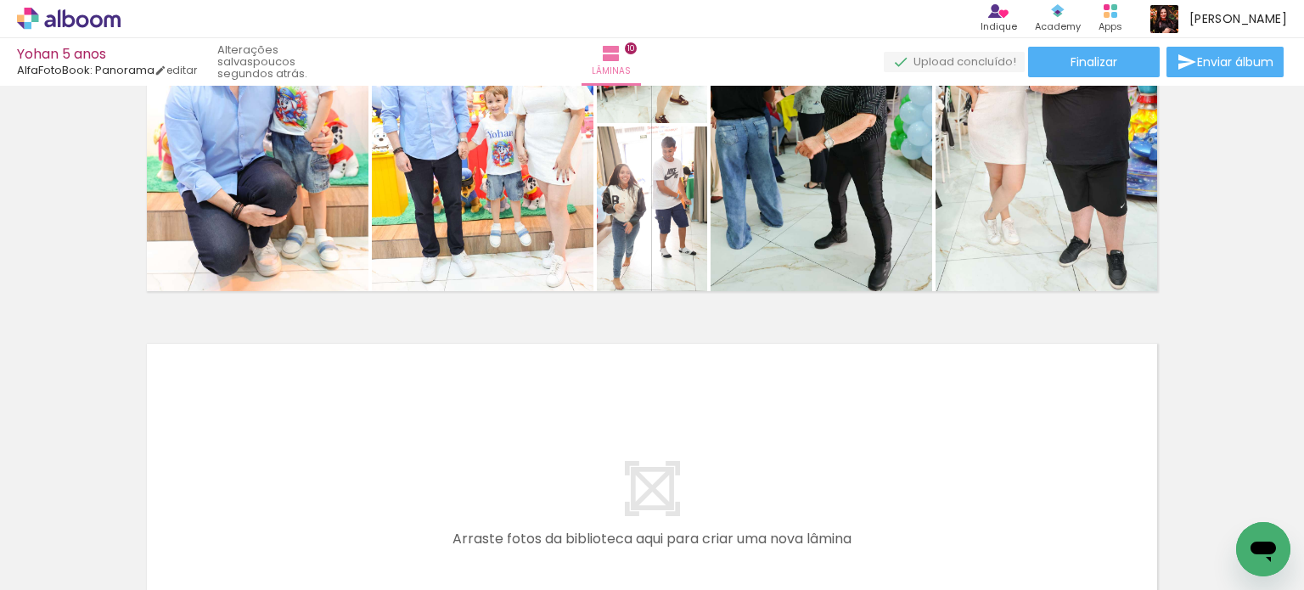
scroll to position [3906, 0]
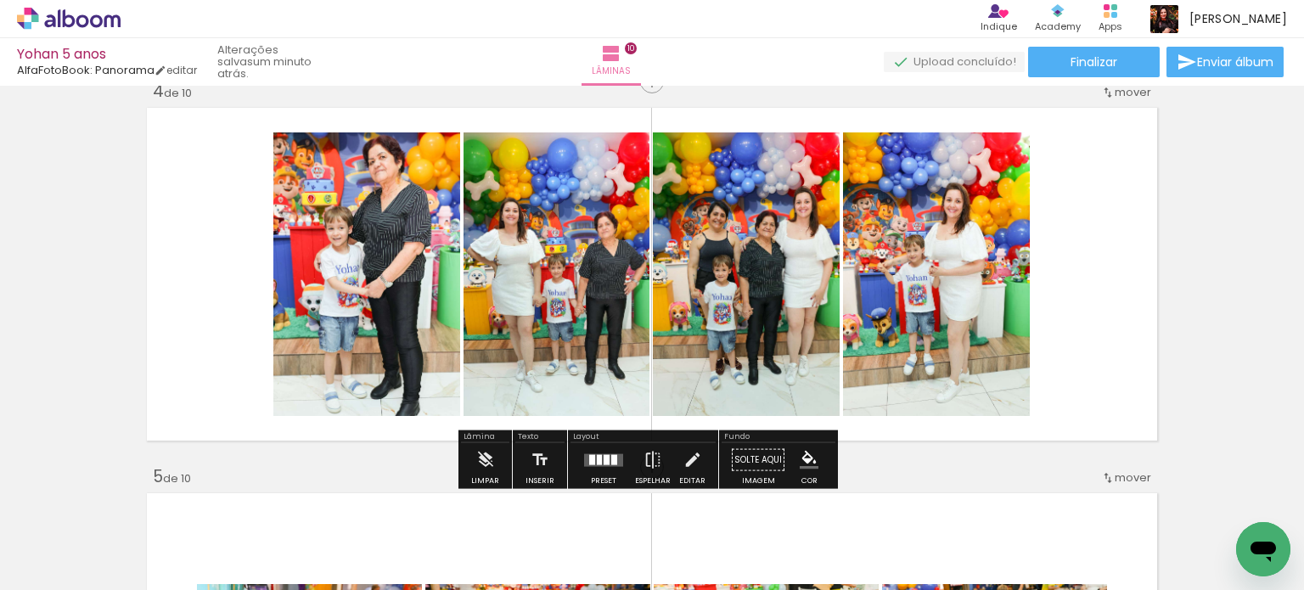
scroll to position [1273, 0]
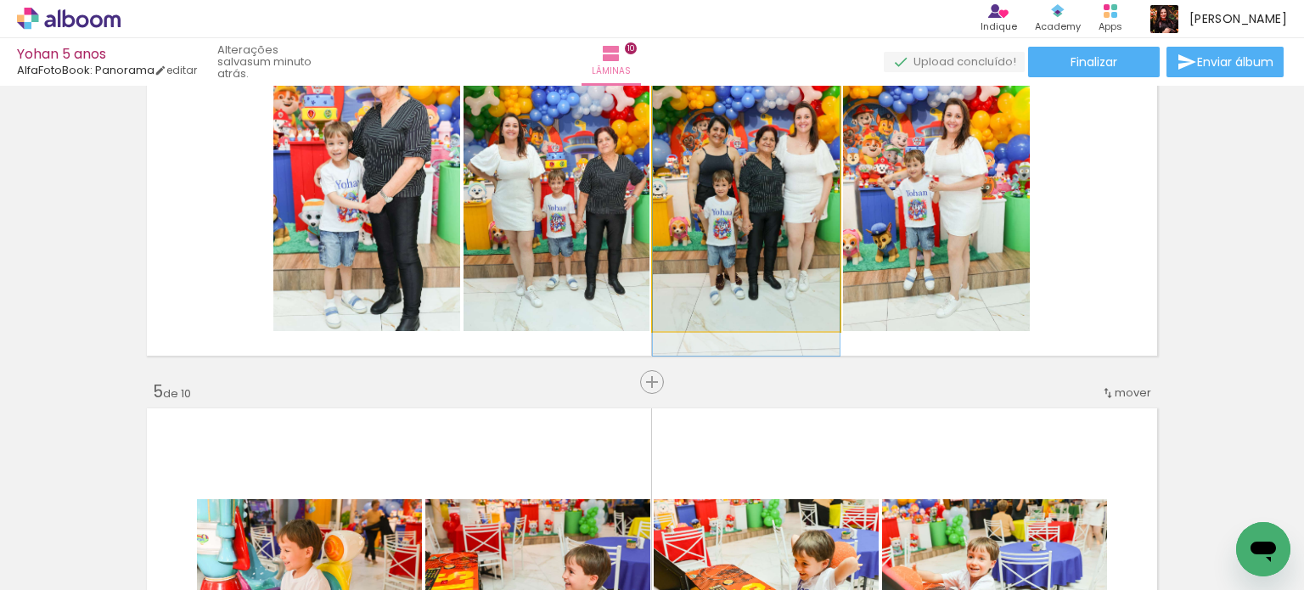
click at [805, 277] on quentale-photo at bounding box center [746, 189] width 187 height 283
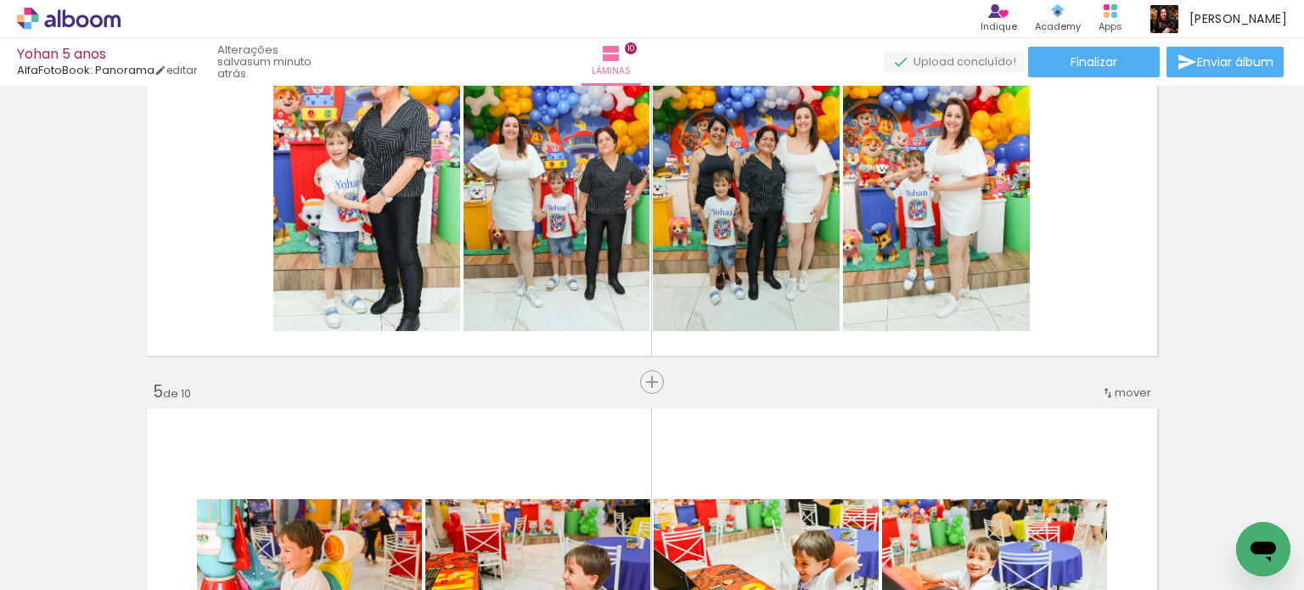
click at [50, 562] on span "Adicionar Fotos" at bounding box center [60, 567] width 51 height 19
click at [0, 0] on input "file" at bounding box center [0, 0] width 0 height 0
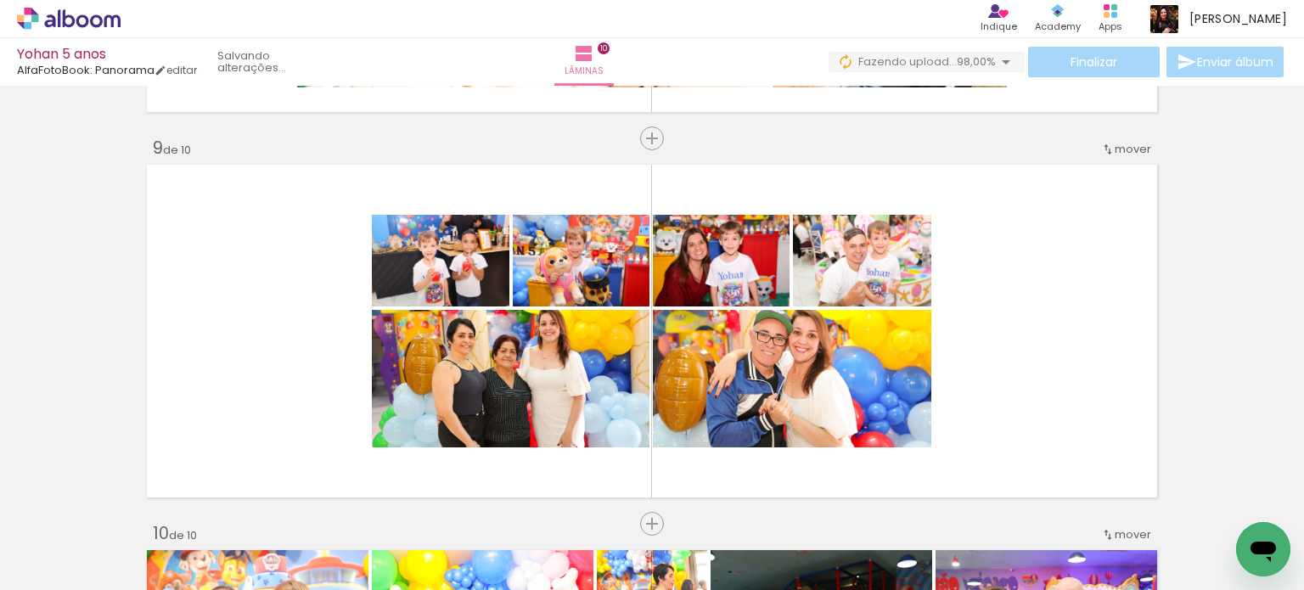
scroll to position [2634, 0]
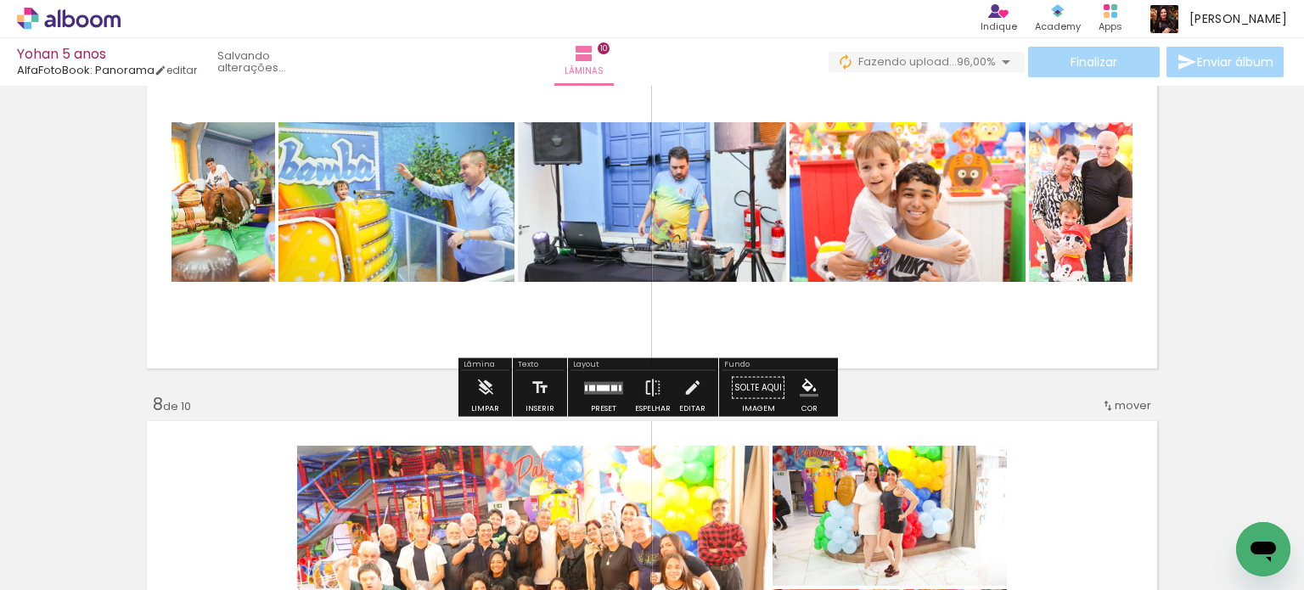
scroll to position [2379, 0]
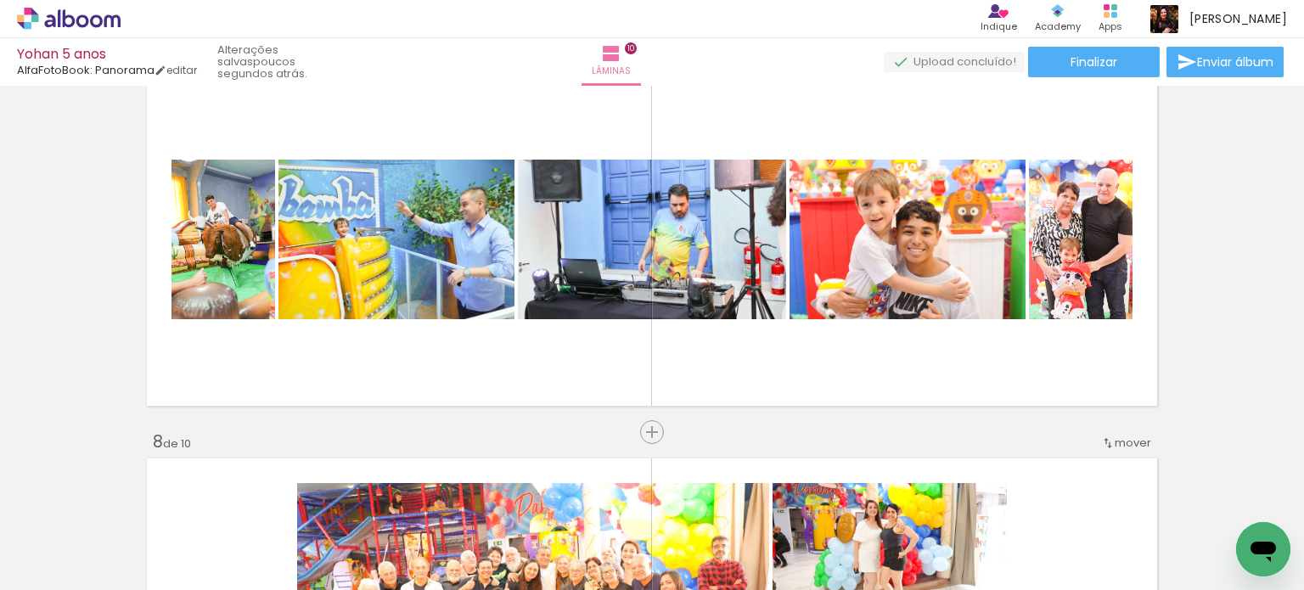
scroll to position [0, 3325]
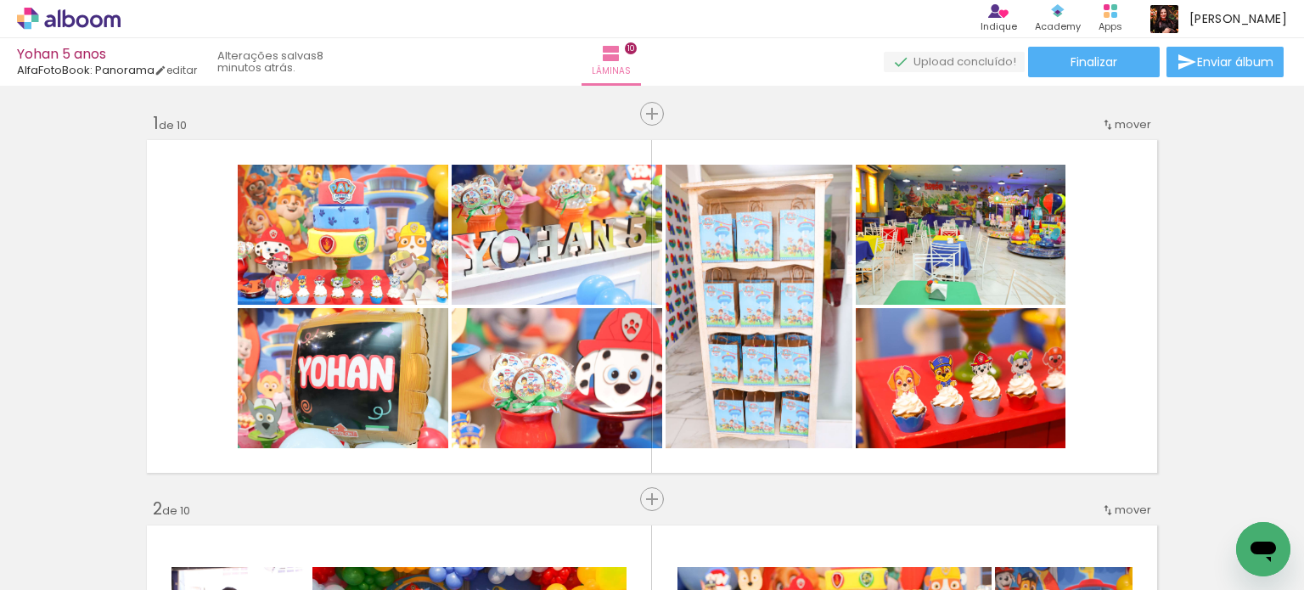
scroll to position [0, 3325]
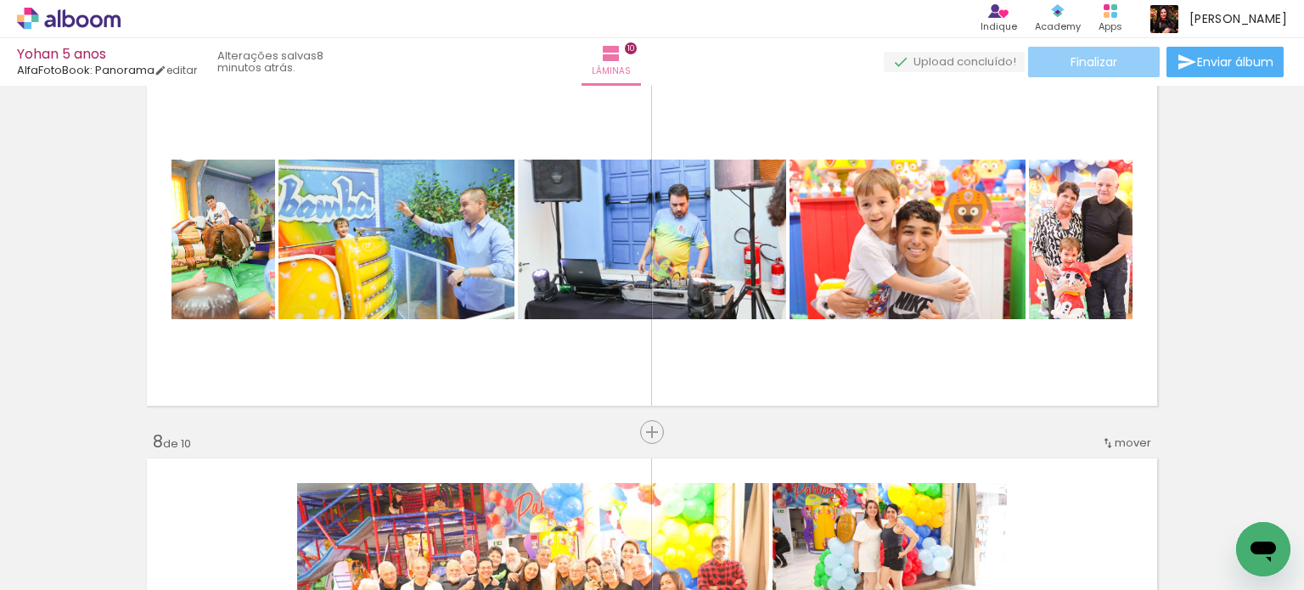
click at [1091, 59] on span "Finalizar" at bounding box center [1093, 62] width 47 height 12
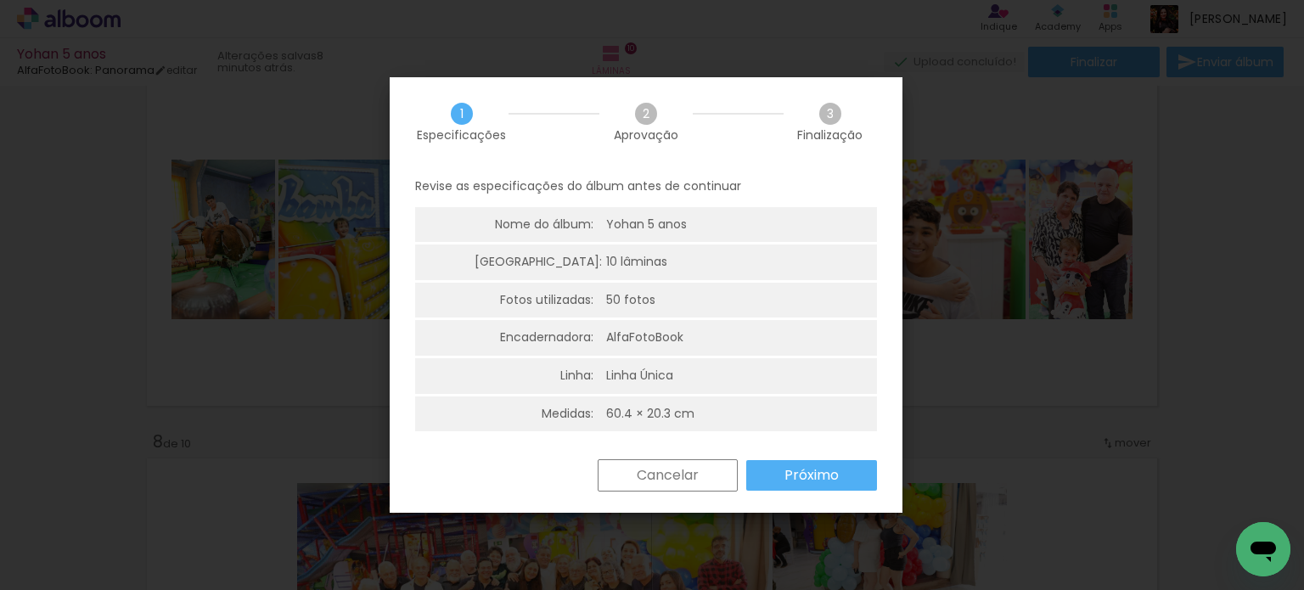
click at [815, 486] on paper-button "Próximo" at bounding box center [811, 475] width 131 height 31
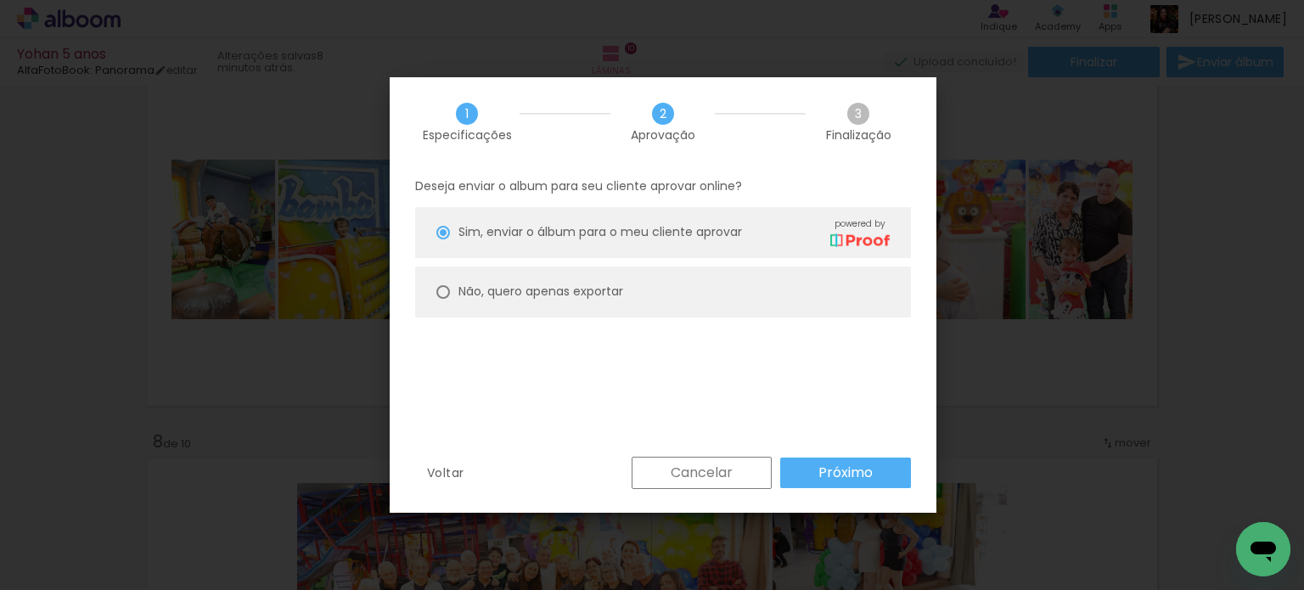
click at [0, 0] on slot "Não, quero apenas exportar" at bounding box center [0, 0] width 0 height 0
type paper-radio-button "on"
click at [0, 0] on slot "Próximo" at bounding box center [0, 0] width 0 height 0
type input "Alta, 300 DPI"
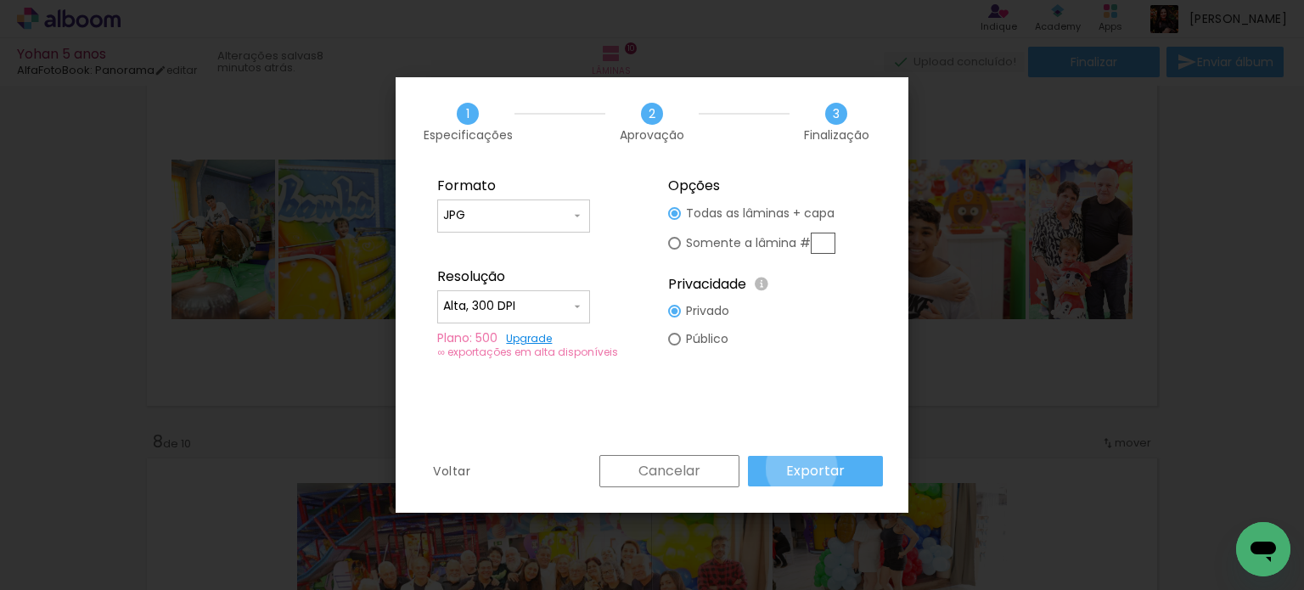
click at [0, 0] on slot "Exportar" at bounding box center [0, 0] width 0 height 0
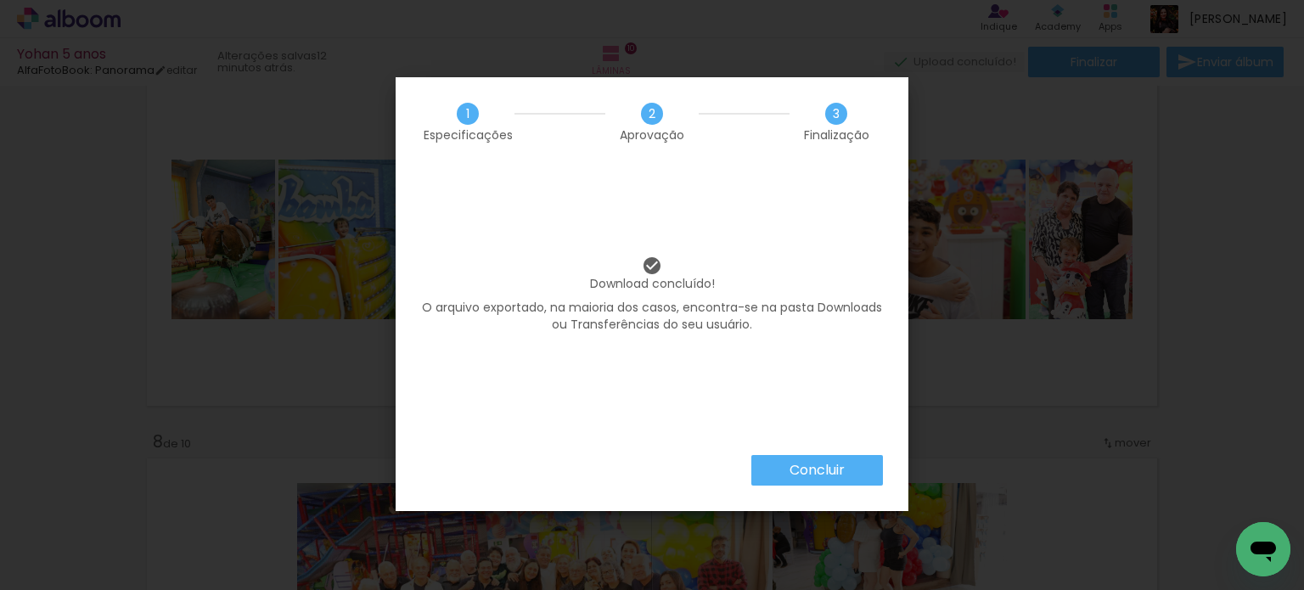
scroll to position [0, 3325]
click at [0, 0] on slot "Concluir" at bounding box center [0, 0] width 0 height 0
